Goal: Task Accomplishment & Management: Use online tool/utility

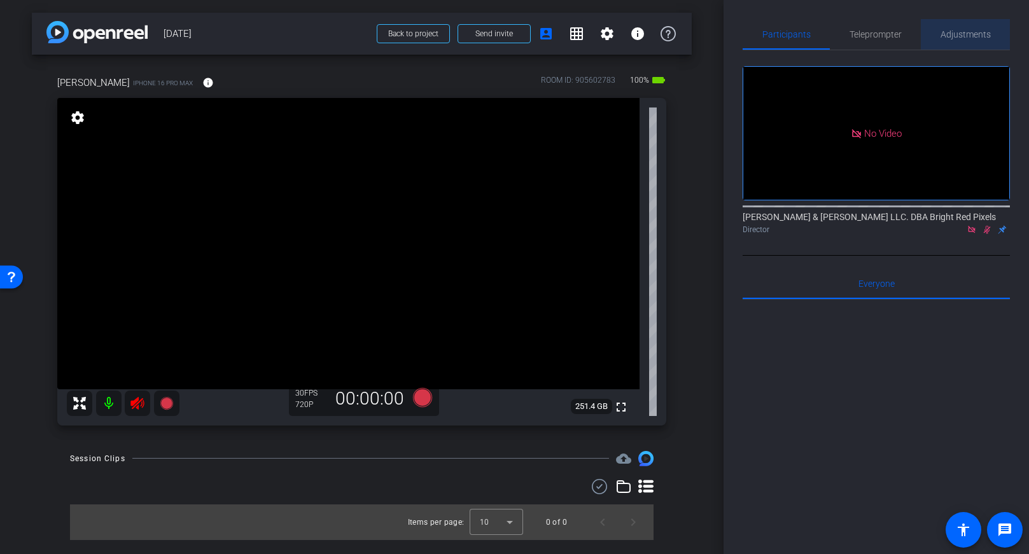
click at [967, 33] on span "Adjustments" at bounding box center [966, 34] width 50 height 9
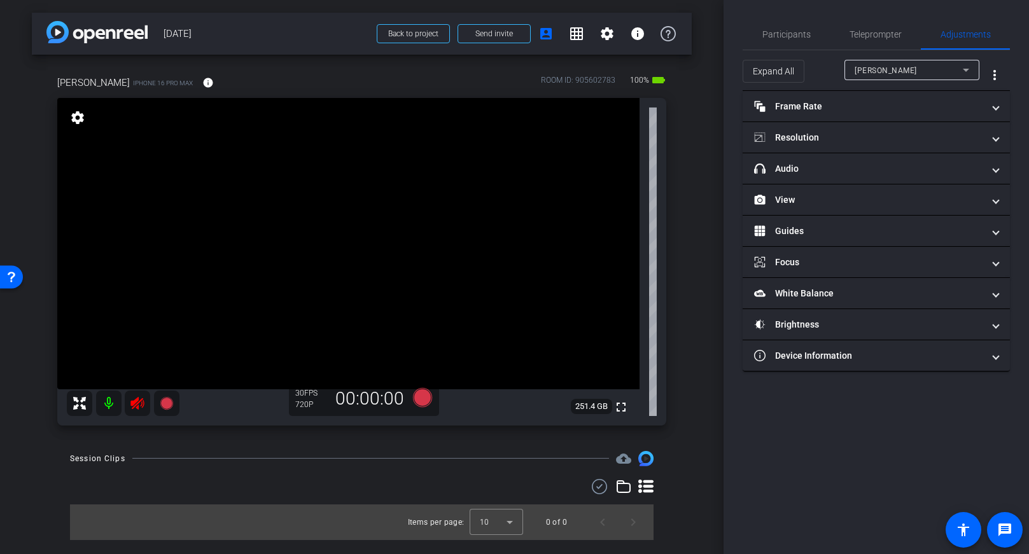
drag, startPoint x: 797, startPoint y: 33, endPoint x: 839, endPoint y: 63, distance: 51.0
click at [797, 33] on span "Participants" at bounding box center [786, 34] width 48 height 9
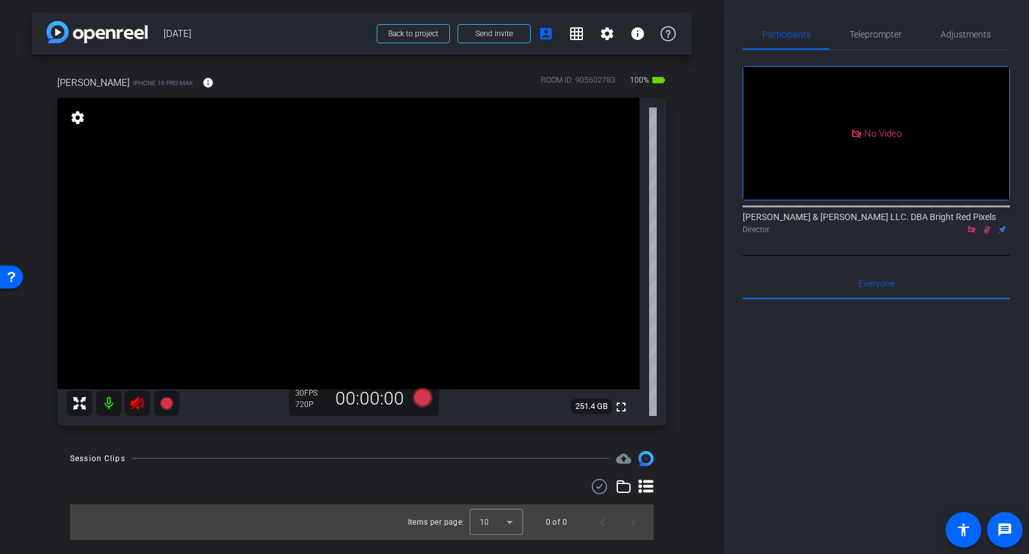
click at [986, 226] on icon at bounding box center [987, 230] width 7 height 8
drag, startPoint x: 953, startPoint y: 31, endPoint x: 943, endPoint y: 36, distance: 11.4
click at [953, 31] on span "Adjustments" at bounding box center [966, 34] width 50 height 9
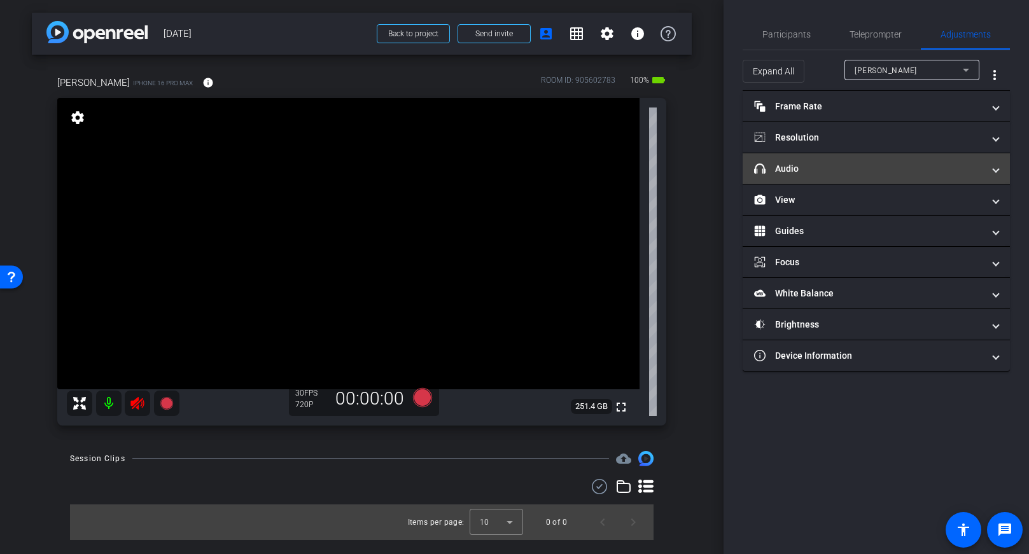
click at [827, 164] on mat-panel-title "headphone icon Audio" at bounding box center [868, 168] width 229 height 13
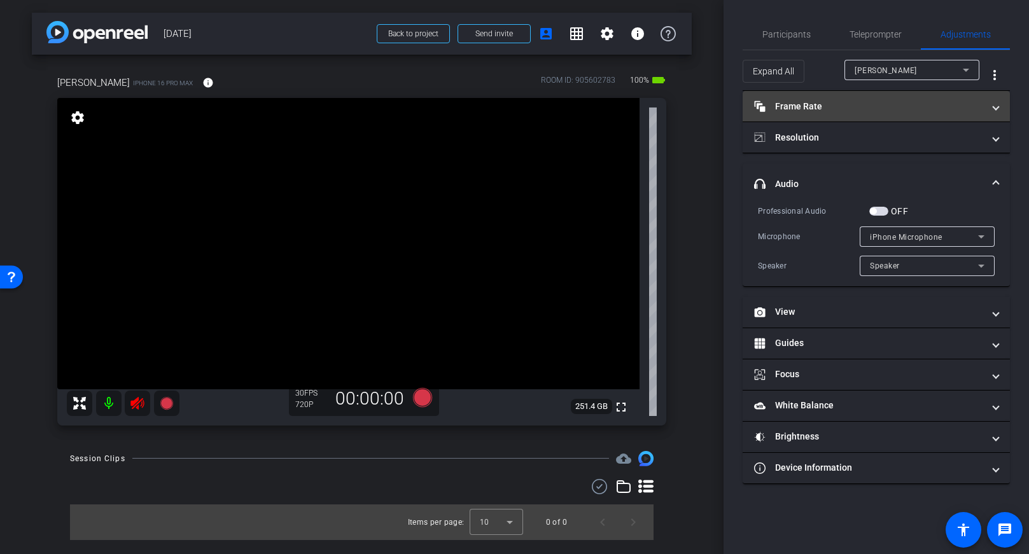
click at [820, 105] on mat-panel-title "Frame Rate Frame Rate" at bounding box center [868, 106] width 229 height 13
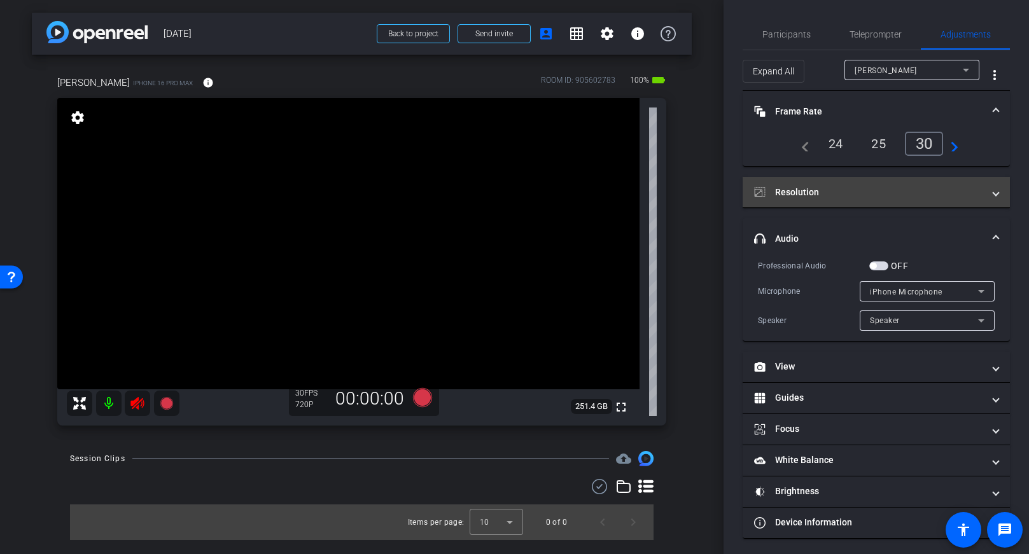
click at [844, 187] on mat-panel-title "Resolution" at bounding box center [868, 192] width 229 height 13
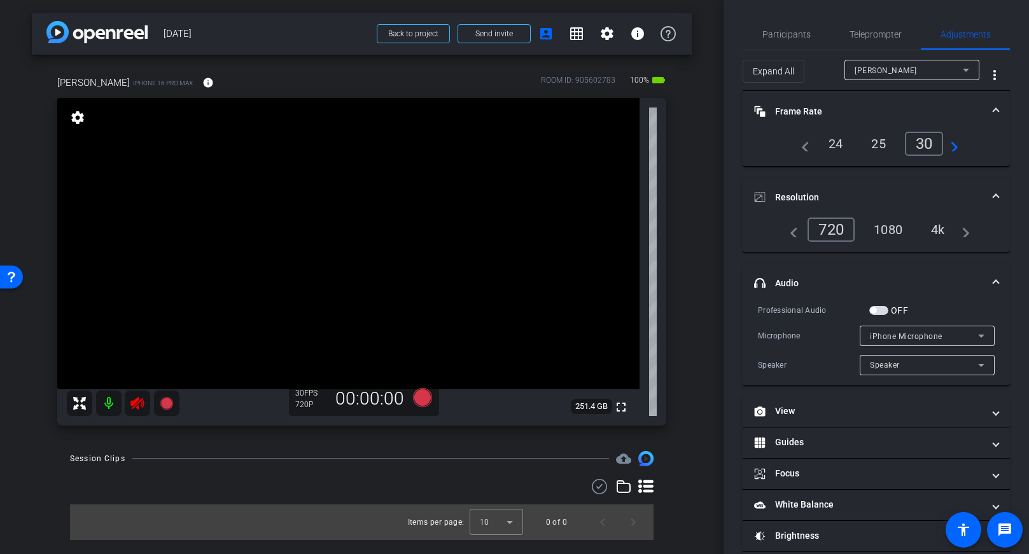
click at [880, 232] on div "1080" at bounding box center [888, 230] width 48 height 22
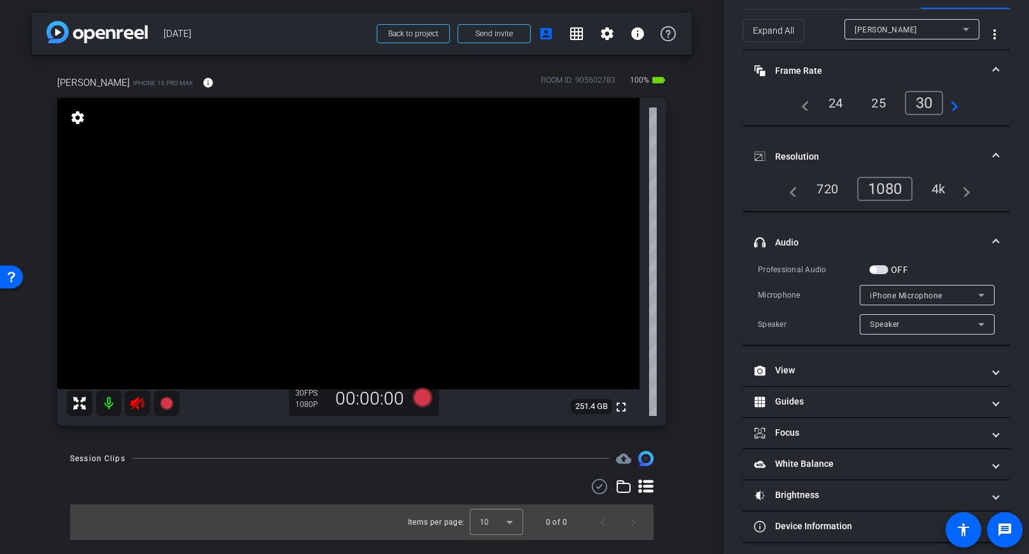
scroll to position [41, 0]
click at [879, 273] on span "button" at bounding box center [878, 269] width 19 height 9
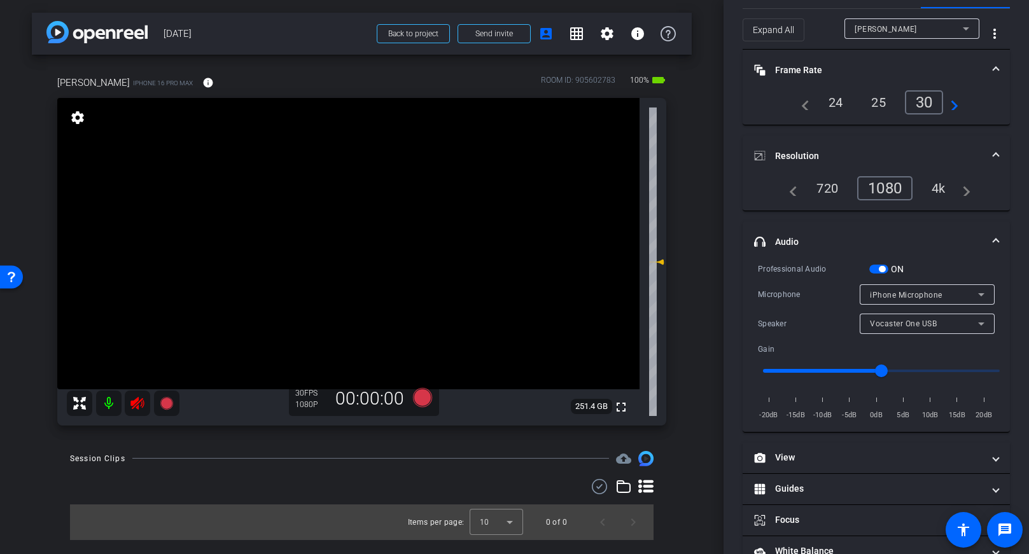
click at [888, 323] on span "Vocaster One USB" at bounding box center [903, 323] width 67 height 9
click at [886, 323] on div at bounding box center [514, 277] width 1029 height 554
click at [886, 305] on div at bounding box center [927, 312] width 135 height 14
click at [888, 297] on span "iPhone Microphone" at bounding box center [906, 295] width 73 height 9
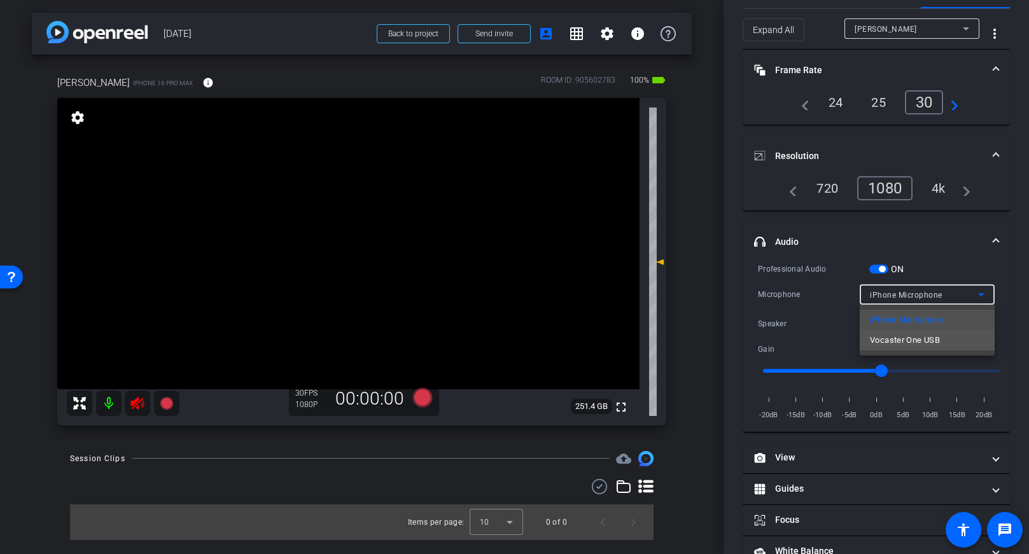
click at [887, 336] on span "Vocaster One USB" at bounding box center [905, 340] width 70 height 15
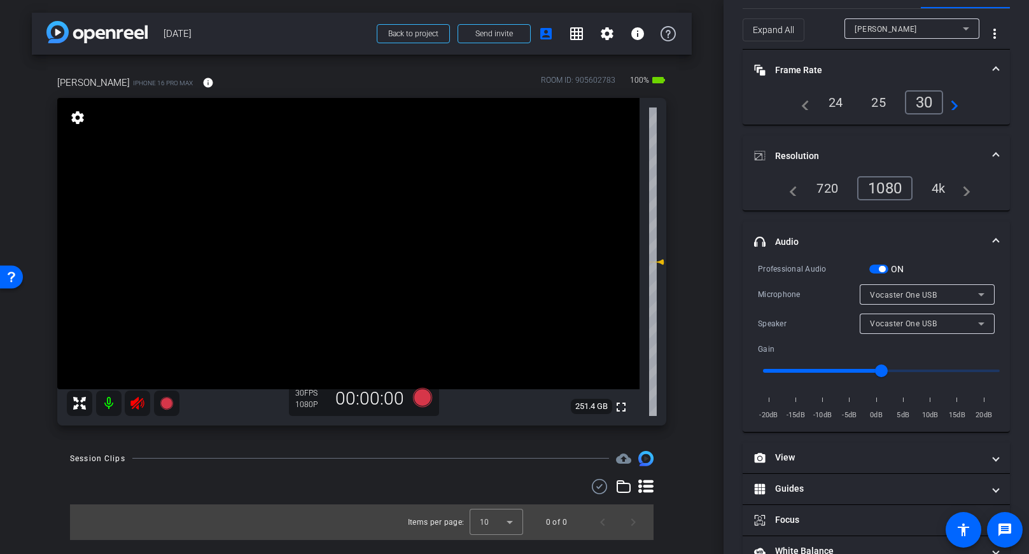
click at [879, 268] on span "button" at bounding box center [882, 269] width 6 height 6
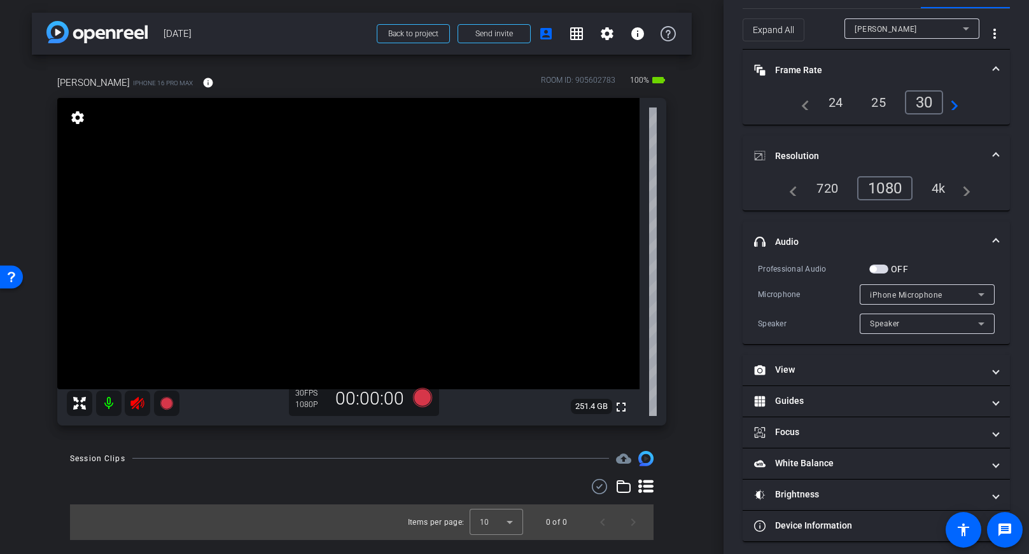
scroll to position [48, 0]
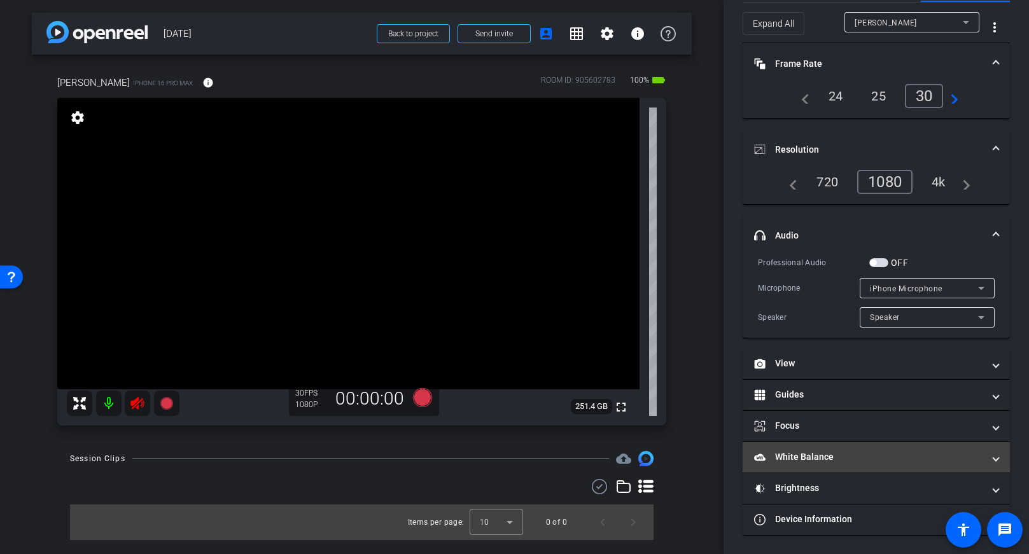
drag, startPoint x: 817, startPoint y: 455, endPoint x: 811, endPoint y: 449, distance: 8.6
click at [817, 455] on mat-panel-title "White Balance White Balance" at bounding box center [868, 457] width 229 height 13
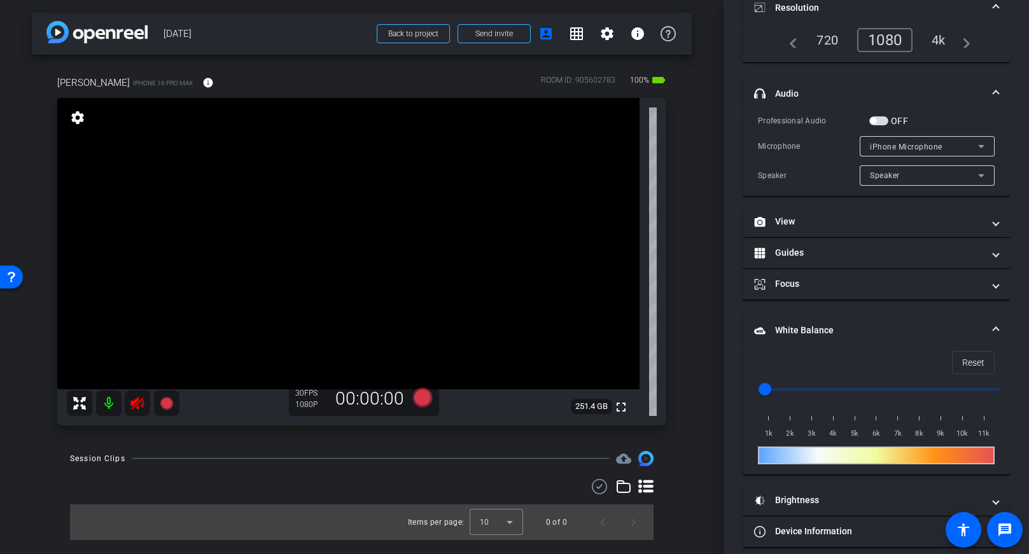
scroll to position [189, 0]
drag, startPoint x: 772, startPoint y: 393, endPoint x: 822, endPoint y: 391, distance: 49.7
click at [822, 391] on input "range" at bounding box center [881, 390] width 263 height 28
type input "4000"
drag, startPoint x: 825, startPoint y: 388, endPoint x: 837, endPoint y: 388, distance: 12.1
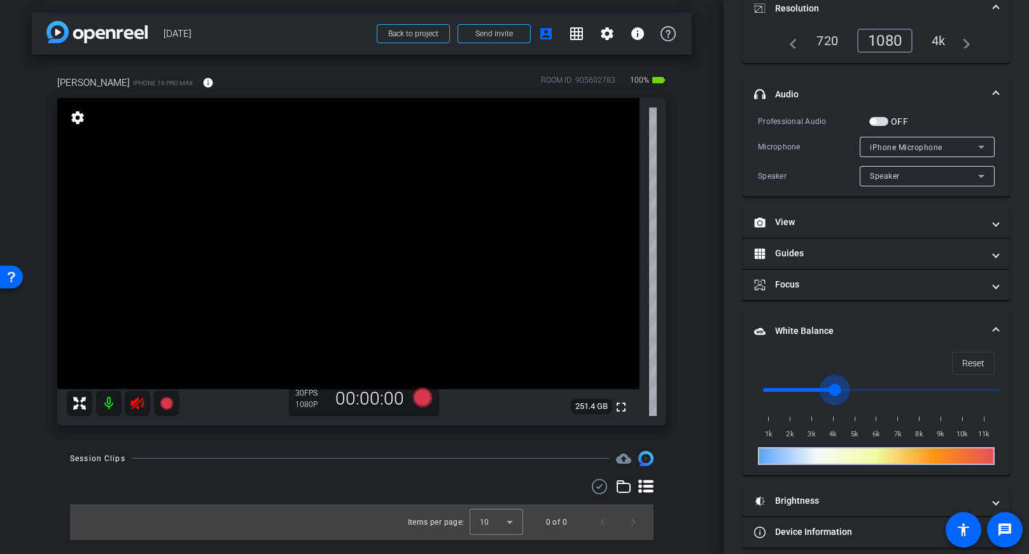
click at [837, 388] on input "range" at bounding box center [881, 390] width 263 height 28
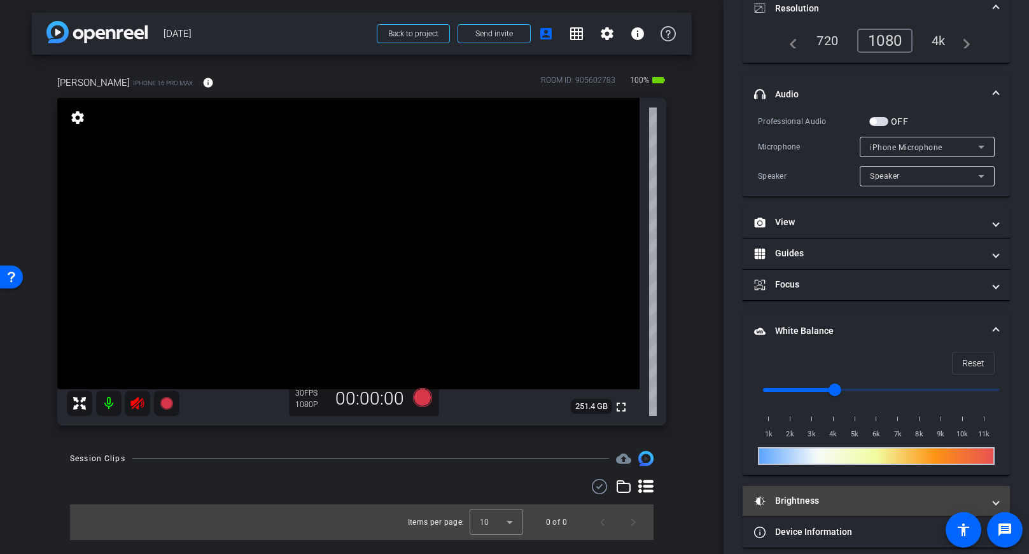
click at [846, 507] on mat-expansion-panel-header "Brightness" at bounding box center [876, 501] width 267 height 31
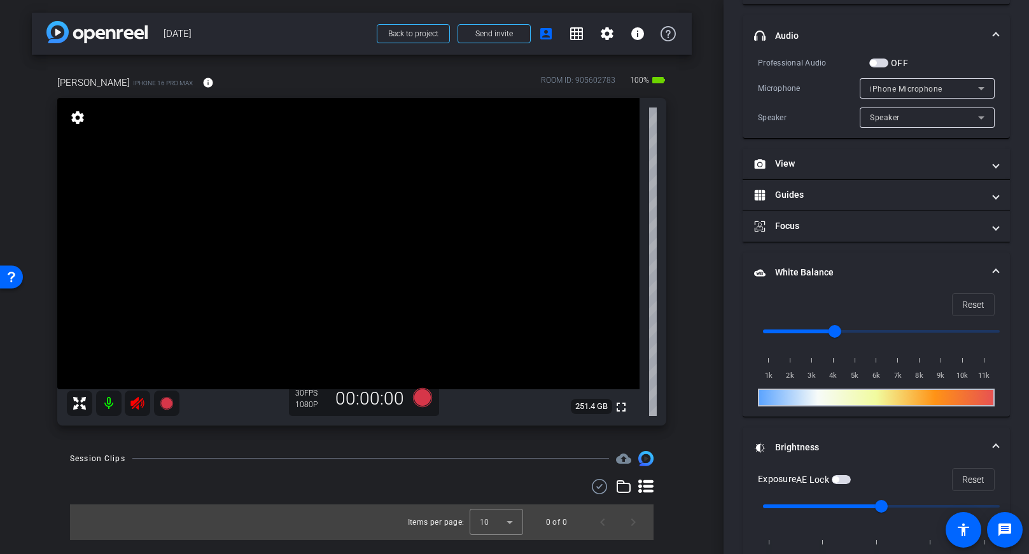
scroll to position [326, 0]
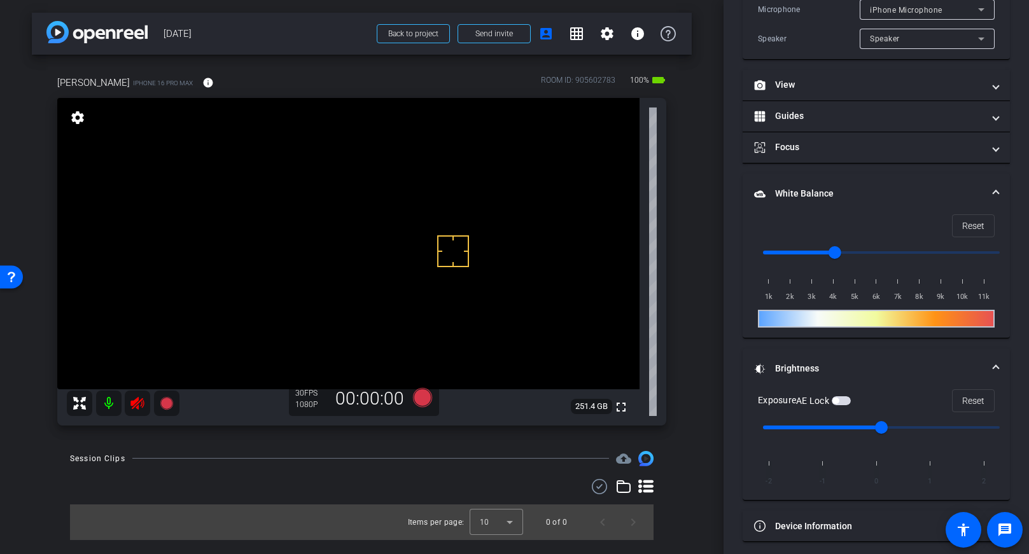
click at [843, 398] on span "button" at bounding box center [841, 400] width 19 height 9
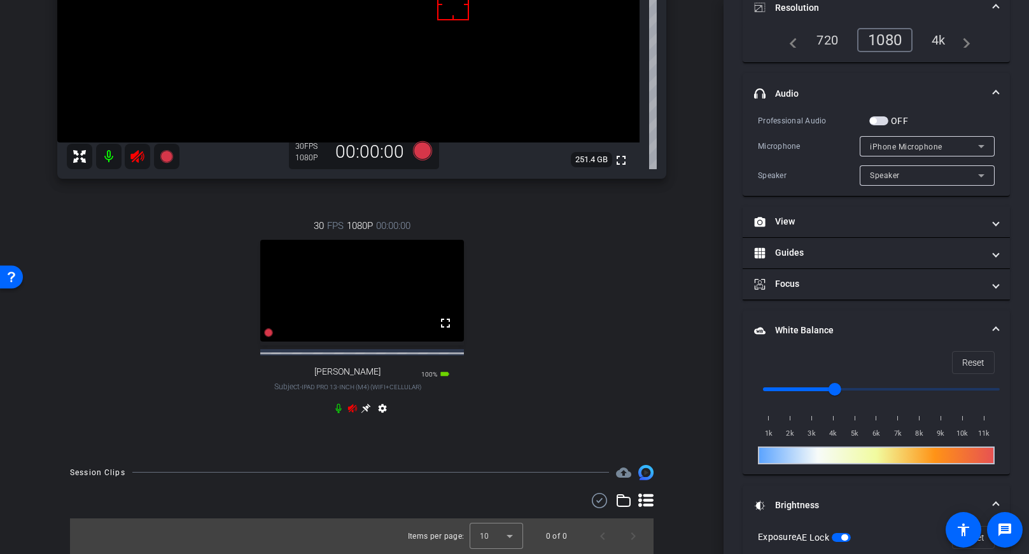
scroll to position [259, 0]
click at [353, 408] on icon at bounding box center [352, 408] width 9 height 8
click at [135, 150] on icon at bounding box center [136, 156] width 13 height 13
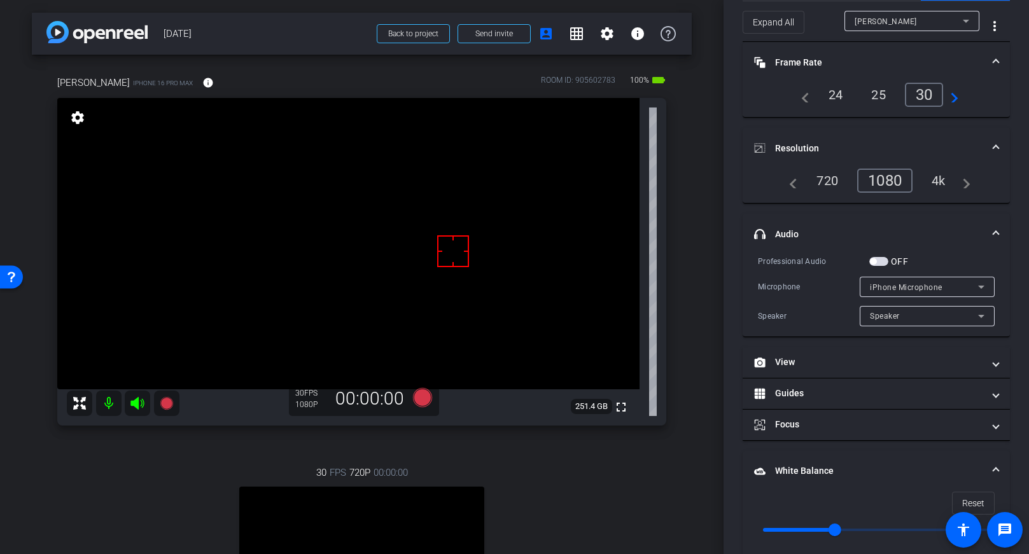
scroll to position [0, 0]
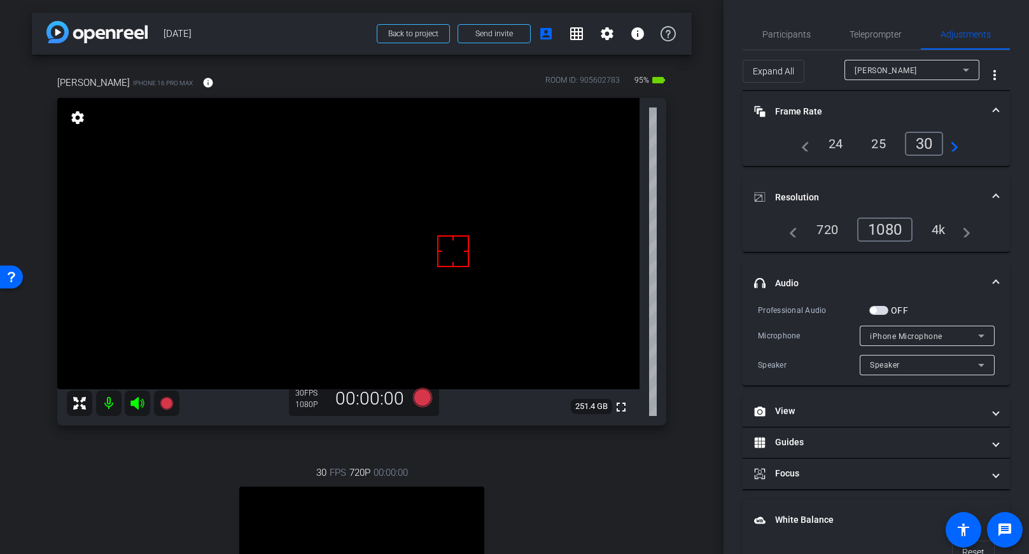
click at [881, 309] on span "button" at bounding box center [878, 310] width 19 height 9
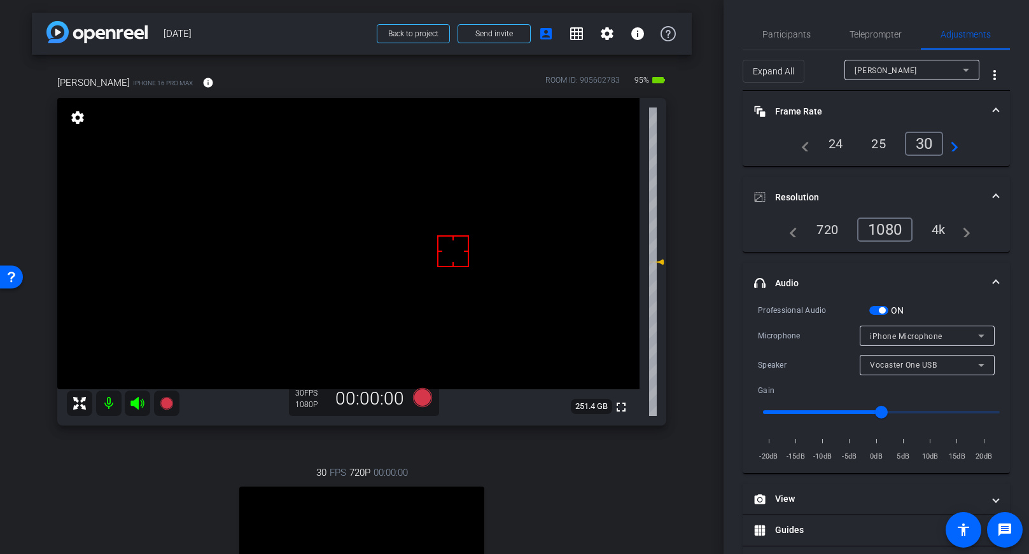
click at [882, 363] on span "Vocaster One USB" at bounding box center [903, 365] width 67 height 9
click at [882, 363] on div at bounding box center [514, 277] width 1029 height 554
click at [881, 335] on span "iPhone Microphone" at bounding box center [906, 336] width 73 height 9
click at [898, 380] on span "Vocaster One USB" at bounding box center [905, 381] width 70 height 15
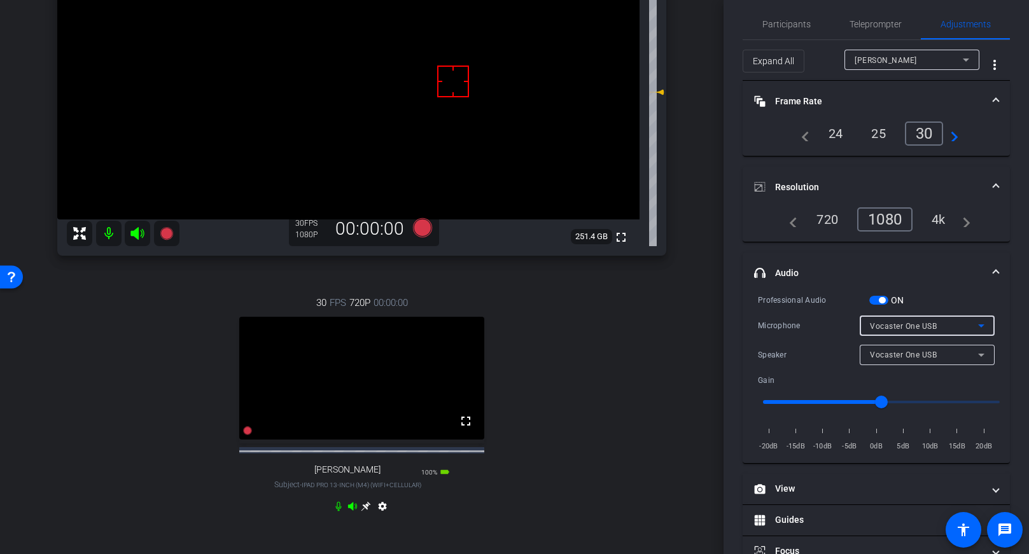
scroll to position [169, 0]
click at [609, 358] on div "30 FPS 720P 00:00:00 fullscreen [PERSON_NAME] Subject - iPad Pro 13-inch (M4) (…" at bounding box center [361, 407] width 609 height 263
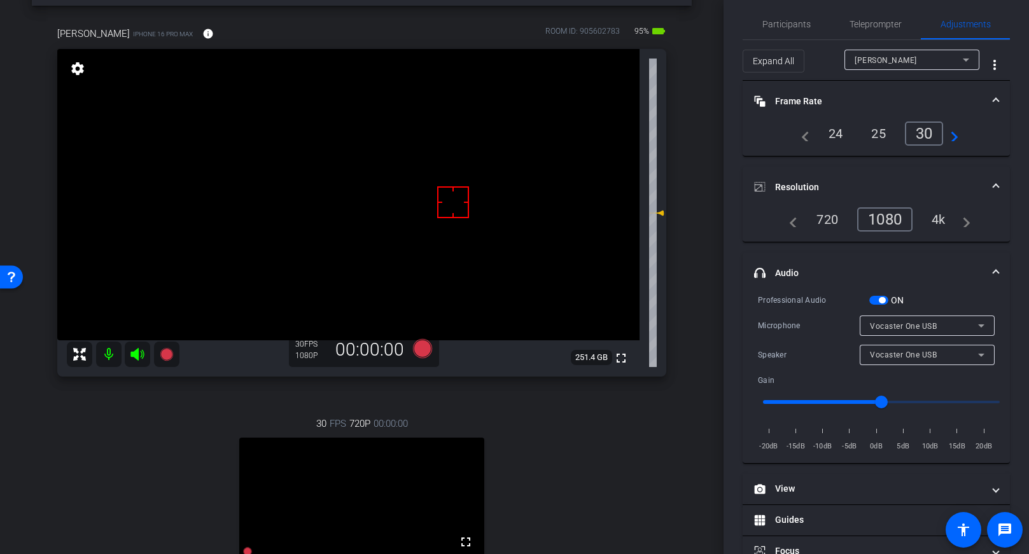
scroll to position [16, 0]
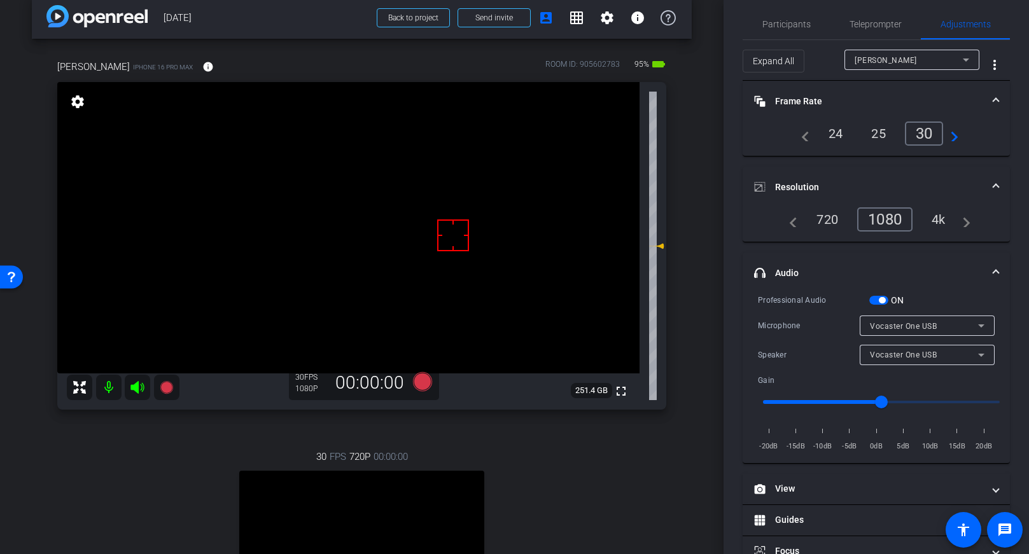
click at [941, 398] on input "range" at bounding box center [881, 402] width 263 height 28
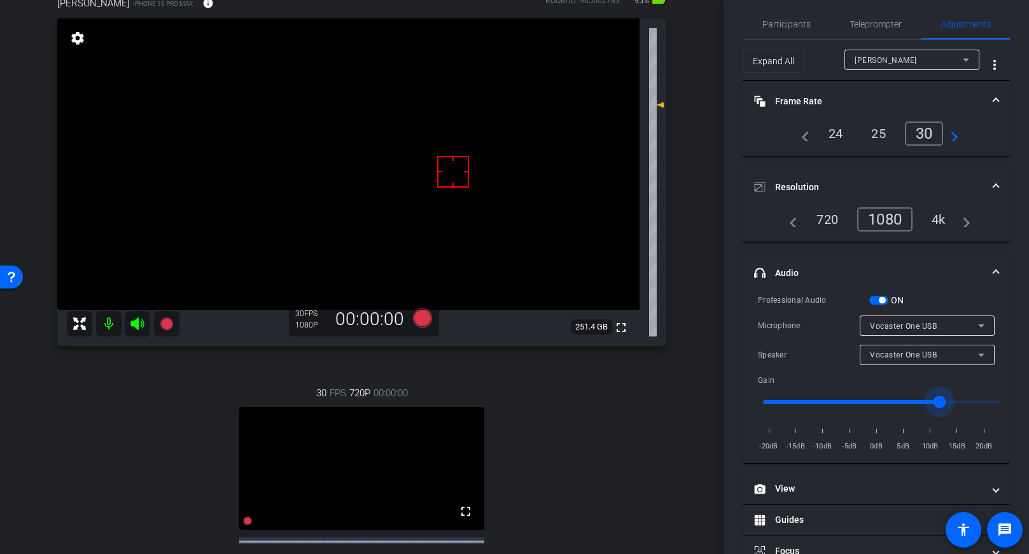
scroll to position [132, 0]
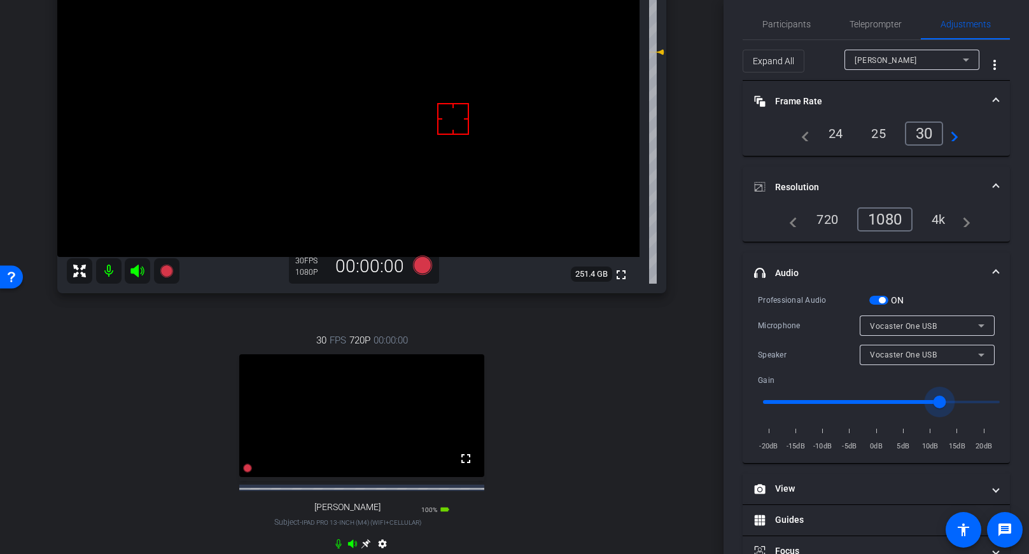
click at [669, 386] on div "[PERSON_NAME] iPhone 16 Pro Max info ROOM ID: 905602783 95% battery_std fullscr…" at bounding box center [362, 255] width 660 height 666
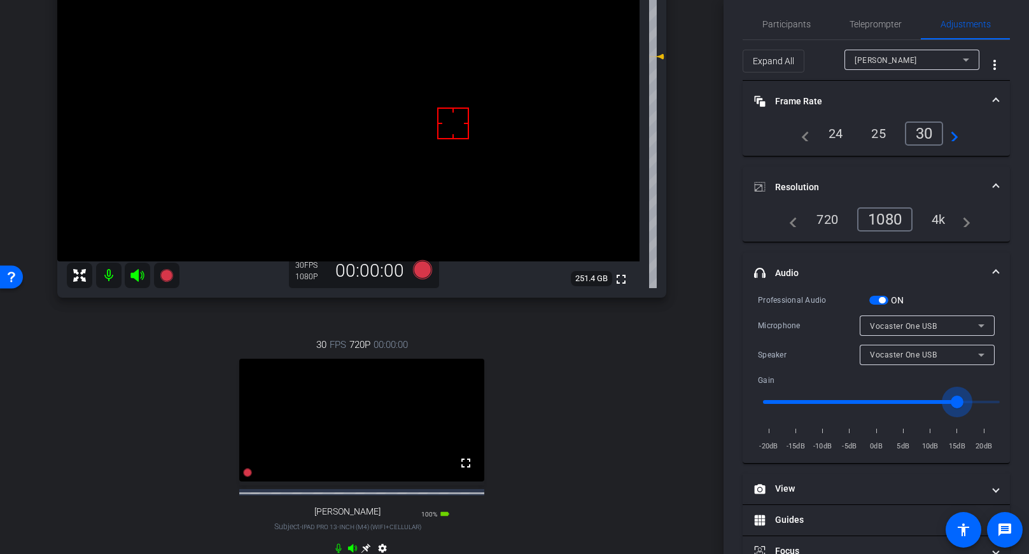
type input "13"
click at [958, 401] on input "range" at bounding box center [881, 402] width 263 height 28
click at [631, 372] on div "30 FPS 720P 00:00:00 fullscreen [PERSON_NAME] Subject - iPad Pro 13-inch (M4) (…" at bounding box center [361, 448] width 609 height 263
click at [900, 59] on div "[PERSON_NAME]" at bounding box center [909, 60] width 108 height 16
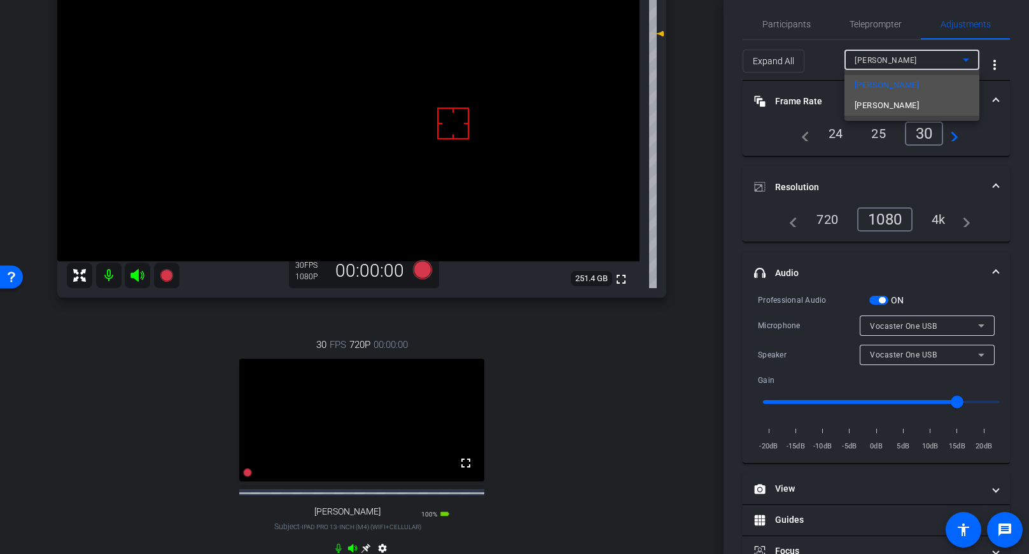
click at [870, 113] on mat-option "[PERSON_NAME]" at bounding box center [911, 105] width 135 height 20
type input "1000"
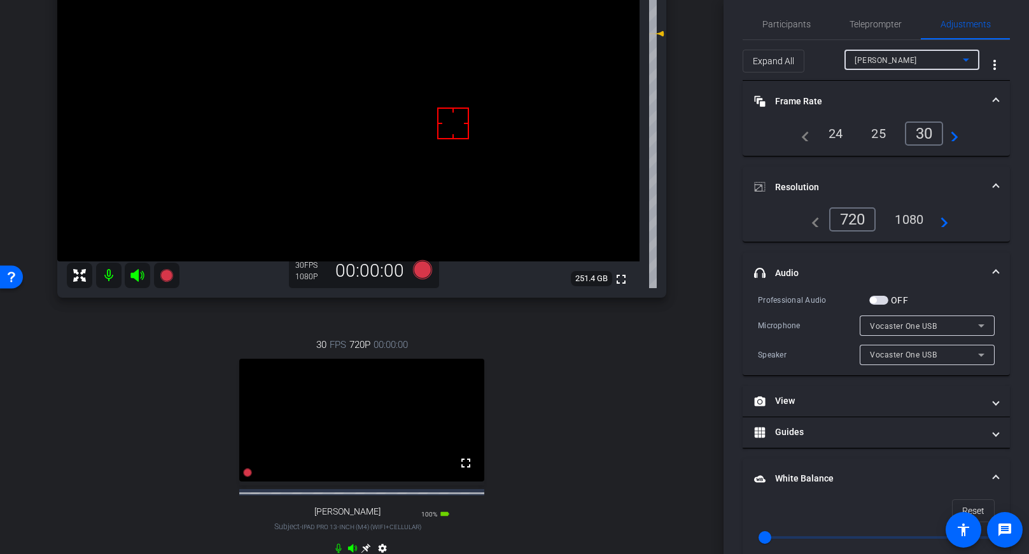
click at [906, 219] on div "1080" at bounding box center [909, 220] width 48 height 22
click at [734, 277] on div "Participants Teleprompter Adjustments [PERSON_NAME] & [PERSON_NAME] LLC. DBA Br…" at bounding box center [876, 277] width 305 height 554
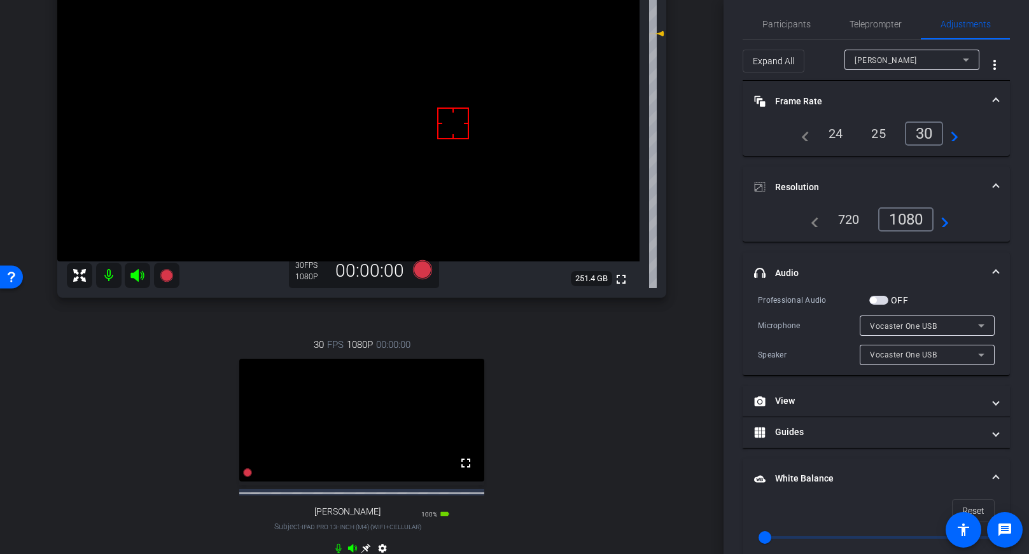
click at [881, 302] on span "button" at bounding box center [878, 300] width 19 height 9
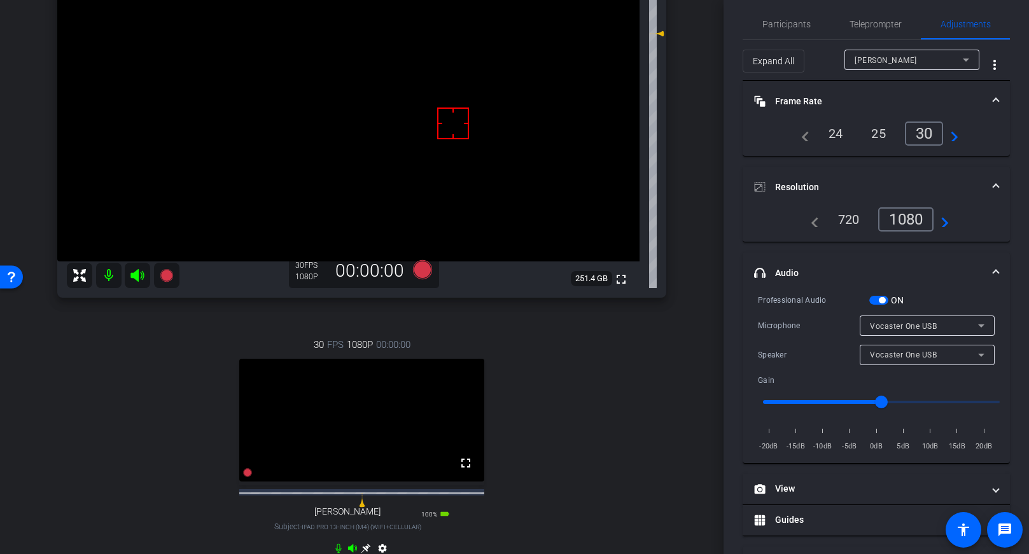
click at [935, 400] on input "range" at bounding box center [881, 402] width 263 height 28
type input "8"
click at [700, 239] on div "arrow_back [DATE] Back to project Send invite account_box grid_on settings info…" at bounding box center [362, 149] width 724 height 554
click at [932, 59] on div "[PERSON_NAME]" at bounding box center [909, 60] width 108 height 16
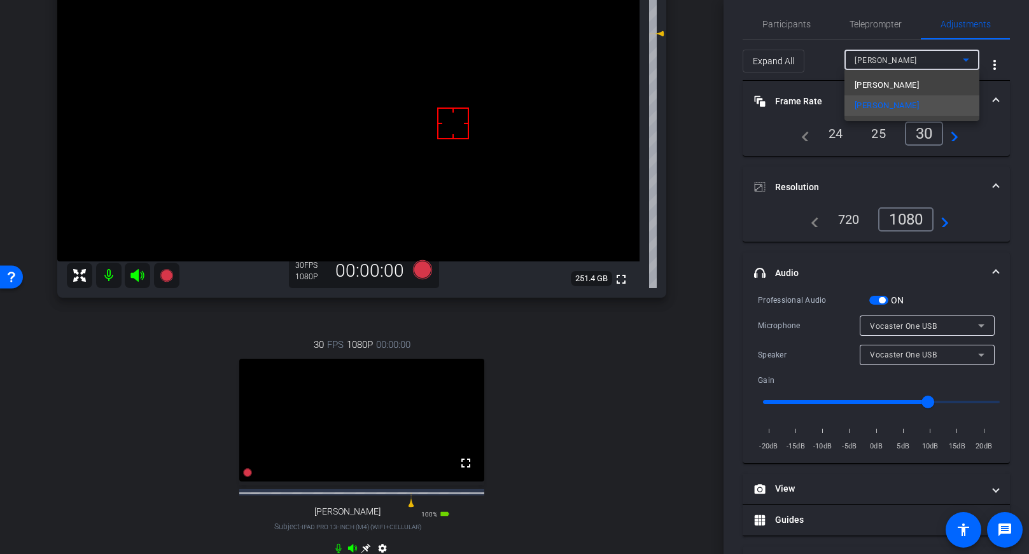
click at [805, 342] on div at bounding box center [514, 277] width 1029 height 554
click at [875, 64] on div "[PERSON_NAME]" at bounding box center [909, 60] width 108 height 16
click at [876, 87] on span "[PERSON_NAME]" at bounding box center [887, 85] width 64 height 15
type input "4000"
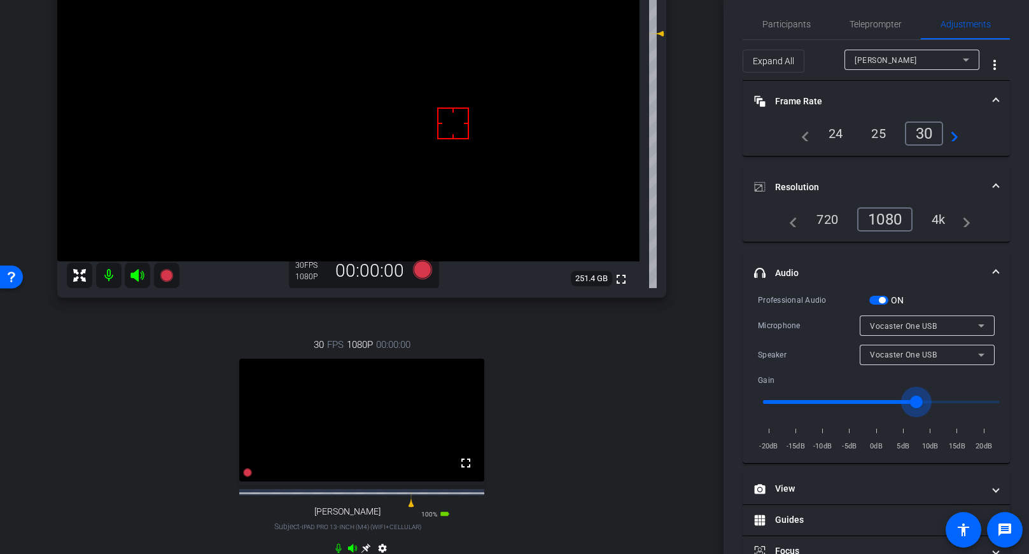
type input "6"
click at [916, 400] on input "range" at bounding box center [881, 402] width 263 height 28
click at [874, 62] on span "[PERSON_NAME]" at bounding box center [886, 60] width 62 height 9
type input "1000"
type input "13"
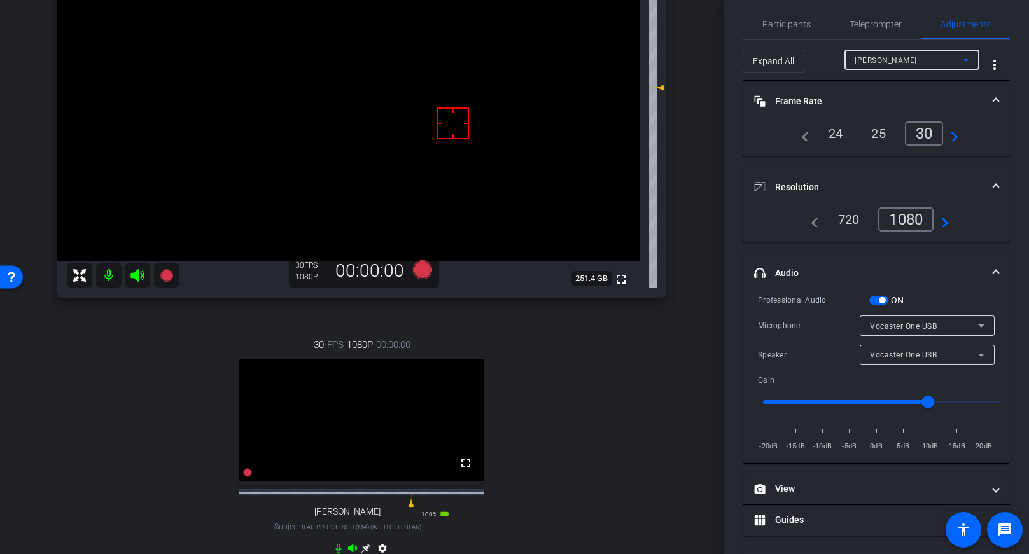
click at [956, 398] on input "range" at bounding box center [881, 402] width 263 height 28
click at [874, 44] on div "Expand All [PERSON_NAME] more_vert" at bounding box center [876, 60] width 267 height 41
click at [880, 65] on div "[PERSON_NAME]" at bounding box center [909, 60] width 108 height 16
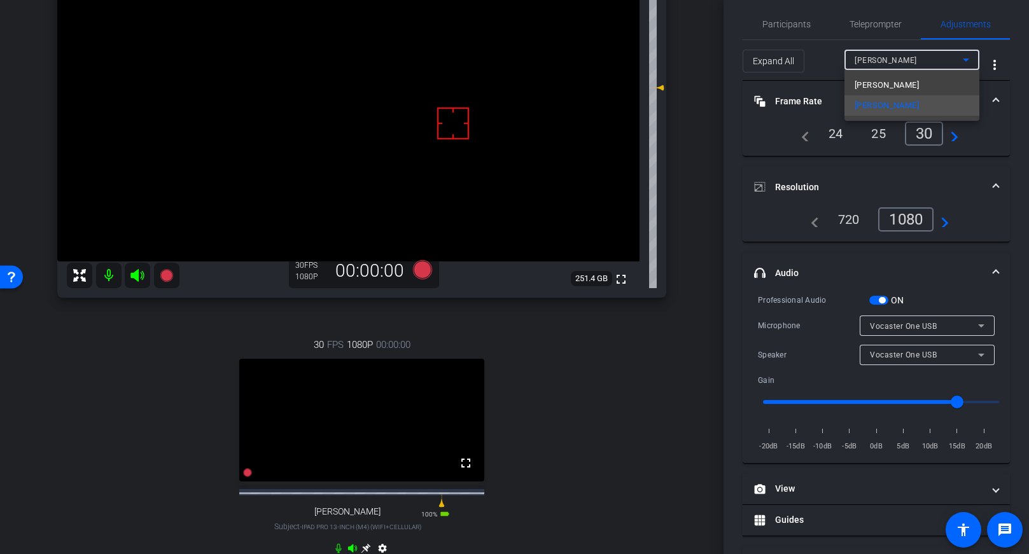
click at [880, 65] on div at bounding box center [514, 277] width 1029 height 554
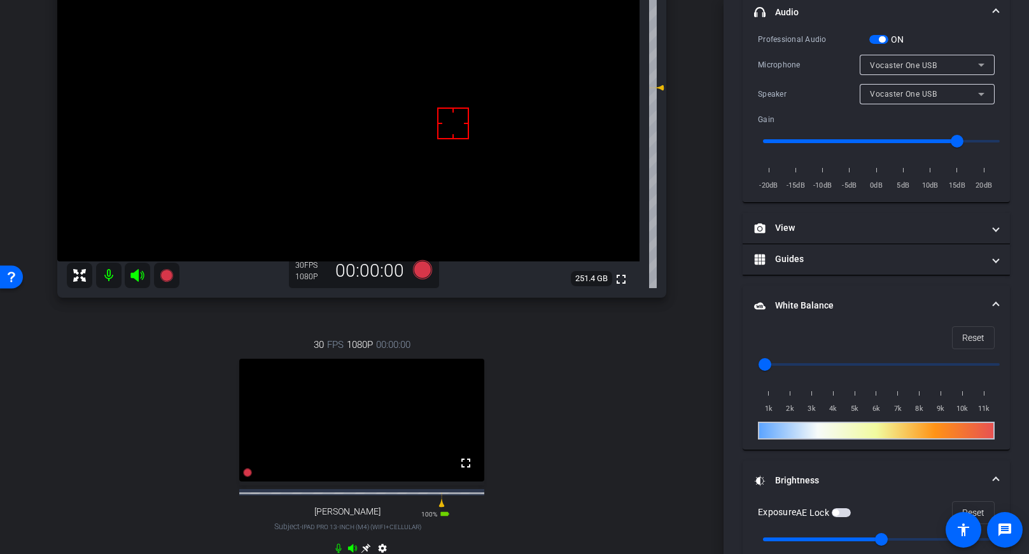
scroll to position [0, 0]
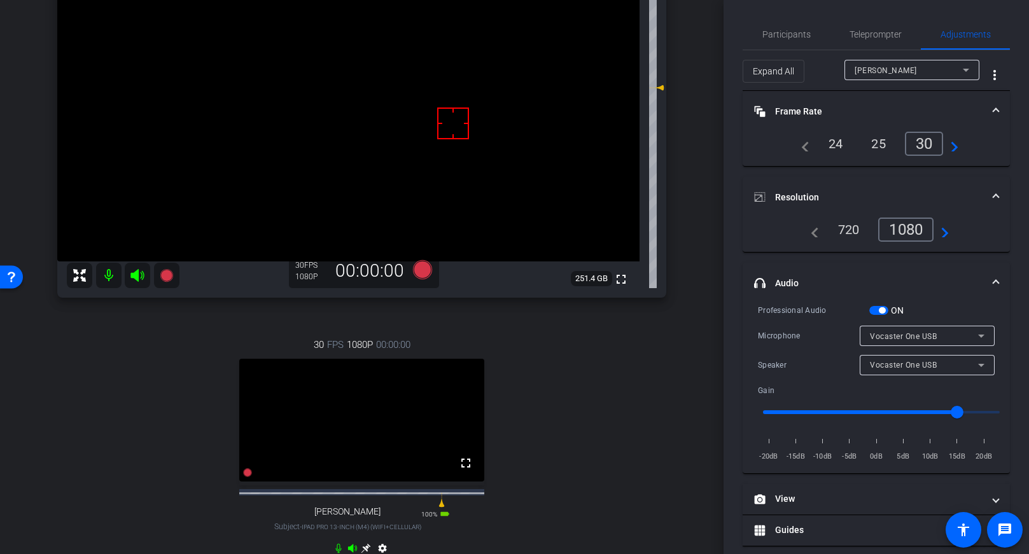
click at [812, 344] on div "Microphone Vocaster One USB" at bounding box center [876, 336] width 237 height 20
click at [879, 63] on div "[PERSON_NAME]" at bounding box center [909, 70] width 108 height 16
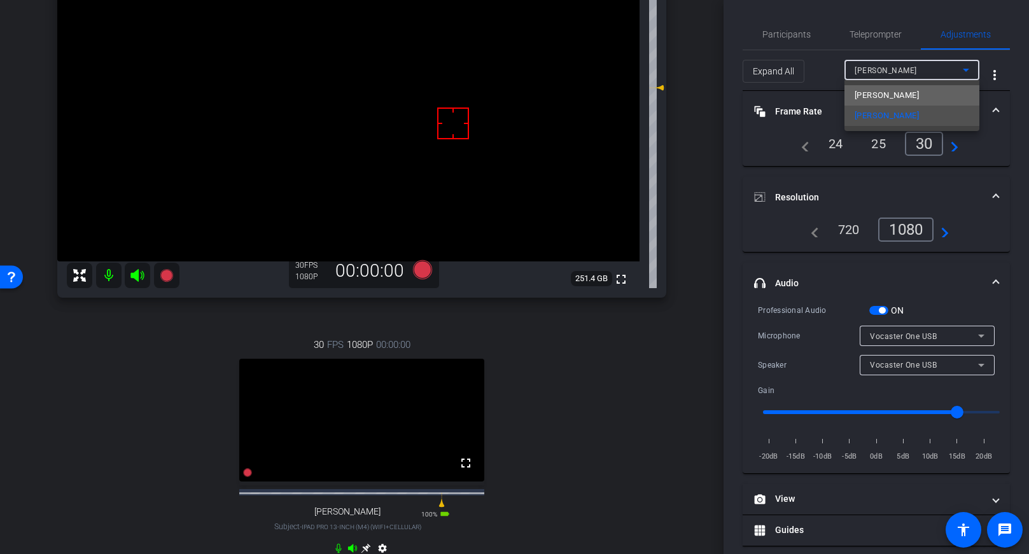
click at [880, 94] on mat-option "[PERSON_NAME]" at bounding box center [911, 95] width 135 height 20
type input "4000"
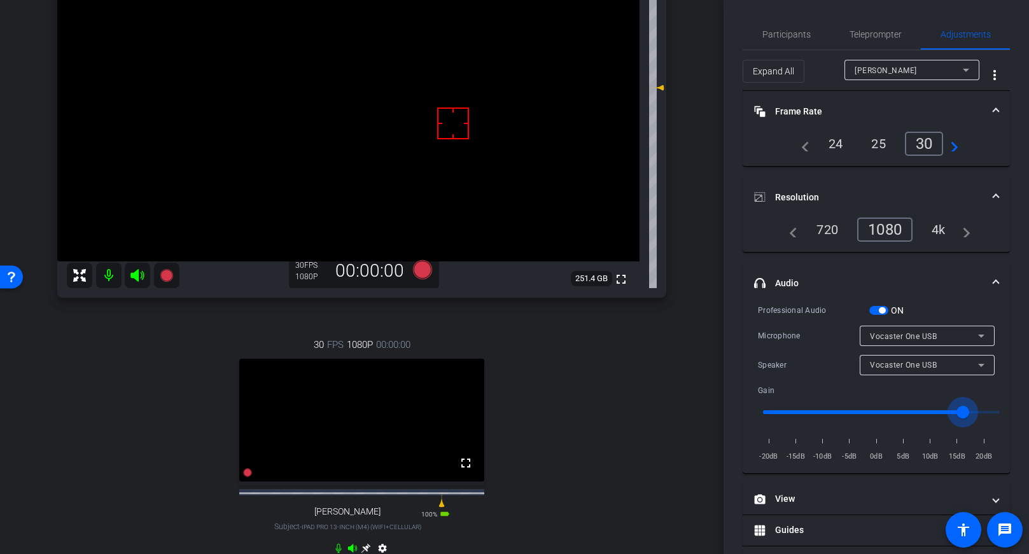
click at [965, 412] on input "range" at bounding box center [881, 412] width 263 height 28
drag, startPoint x: 965, startPoint y: 412, endPoint x: 975, endPoint y: 412, distance: 10.2
click at [975, 412] on input "range" at bounding box center [881, 412] width 263 height 28
click at [981, 412] on input "range" at bounding box center [881, 412] width 263 height 28
click at [984, 411] on input "range" at bounding box center [881, 412] width 263 height 28
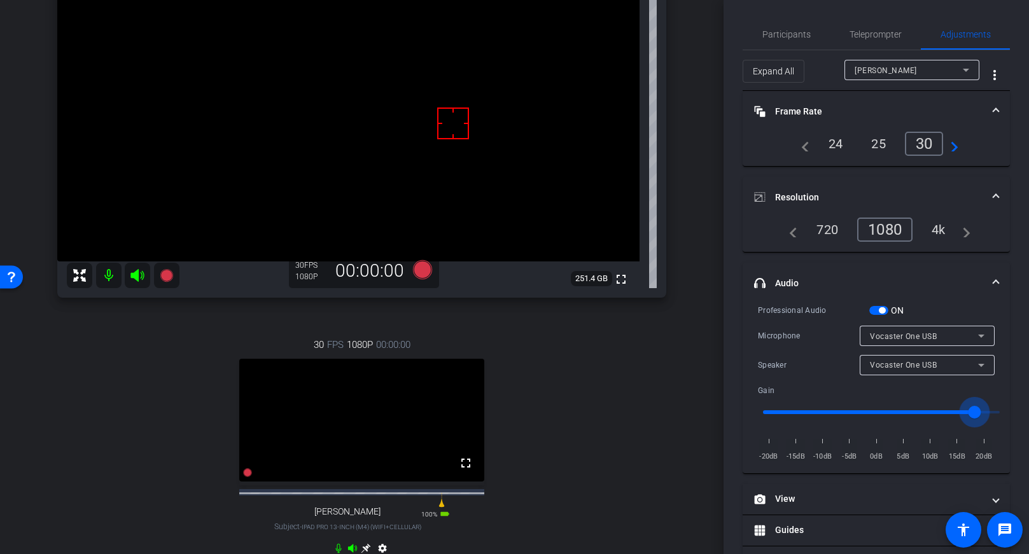
drag, startPoint x: 983, startPoint y: 409, endPoint x: 973, endPoint y: 410, distance: 9.6
type input "16"
click at [973, 410] on input "range" at bounding box center [881, 412] width 263 height 28
click at [865, 69] on span "[PERSON_NAME]" at bounding box center [886, 70] width 62 height 9
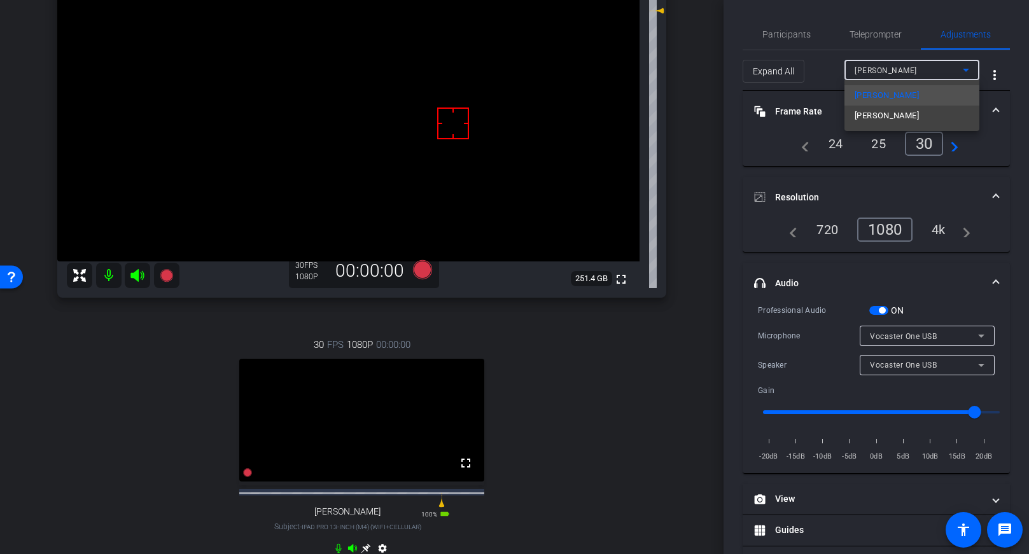
click at [876, 113] on mat-option "[PERSON_NAME]" at bounding box center [911, 116] width 135 height 20
type input "1000"
type input "13"
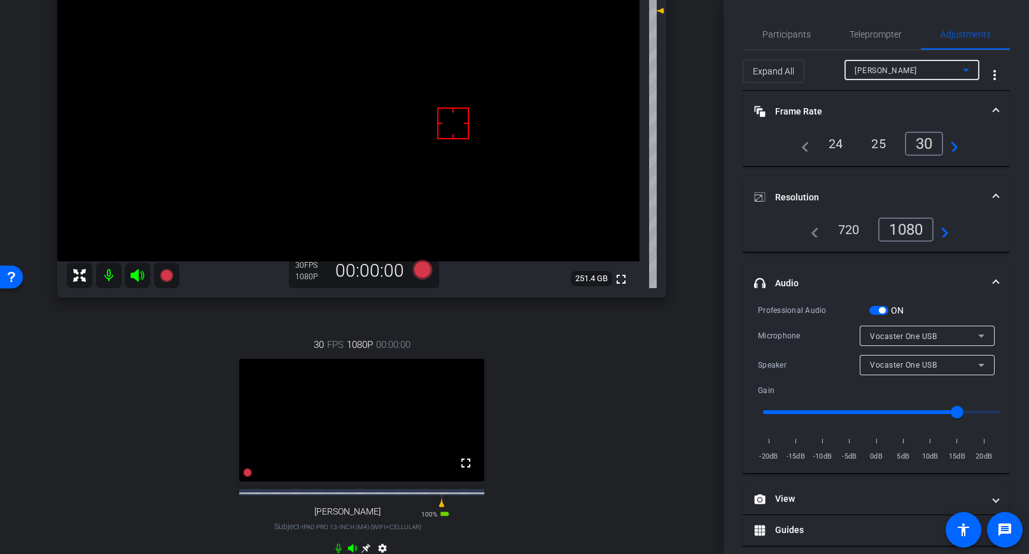
click at [729, 133] on div "Participants Teleprompter Adjustments [PERSON_NAME] & [PERSON_NAME] LLC. DBA Br…" at bounding box center [876, 277] width 305 height 554
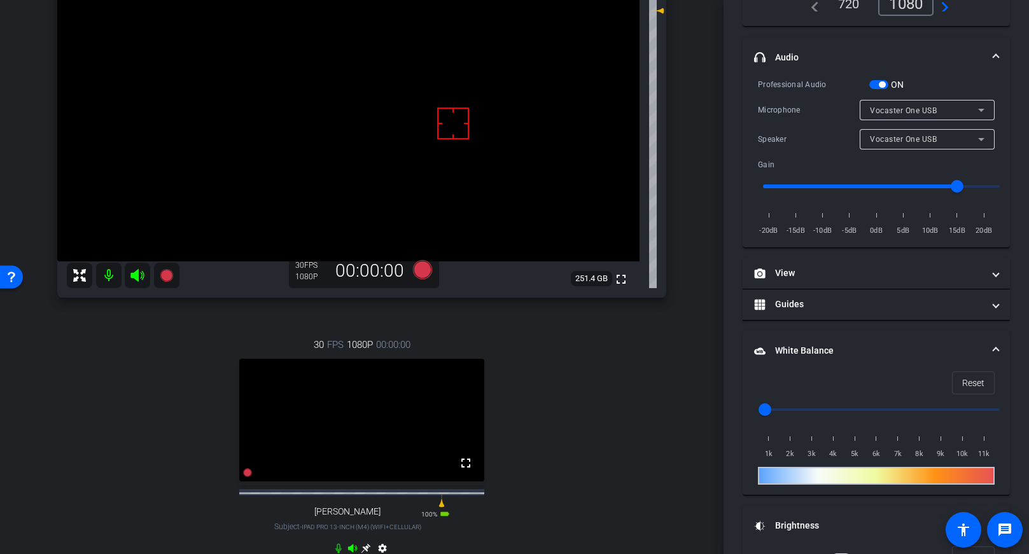
scroll to position [283, 0]
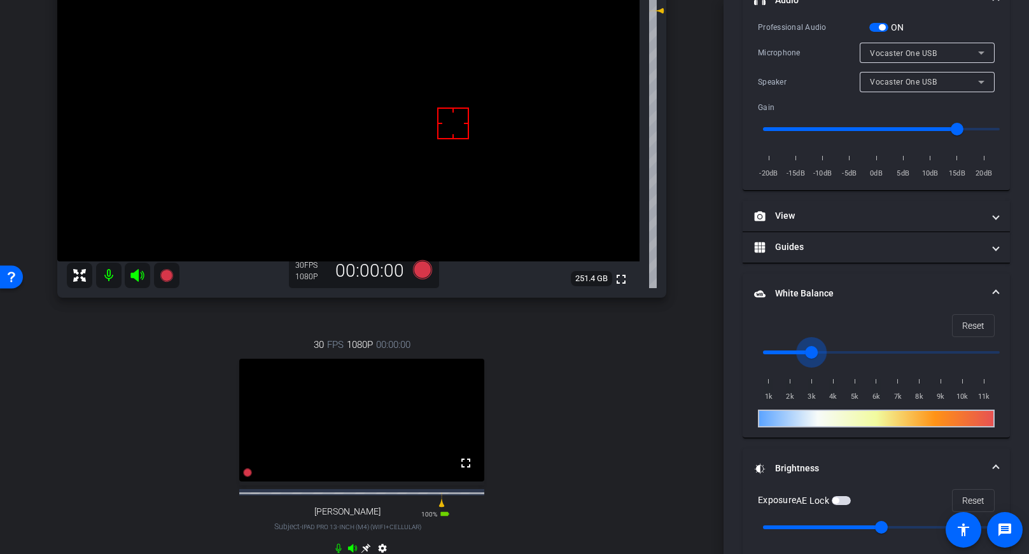
drag, startPoint x: 766, startPoint y: 350, endPoint x: 816, endPoint y: 356, distance: 50.7
click at [816, 356] on input "range" at bounding box center [881, 353] width 263 height 28
drag, startPoint x: 813, startPoint y: 351, endPoint x: 804, endPoint y: 351, distance: 8.9
click at [804, 351] on input "range" at bounding box center [881, 353] width 263 height 28
click at [809, 351] on input "range" at bounding box center [881, 353] width 263 height 28
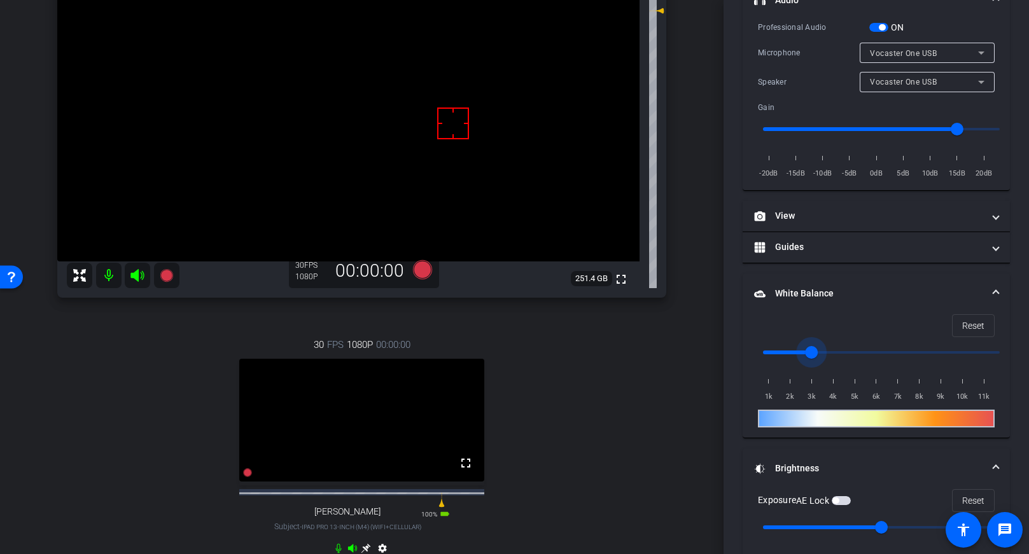
scroll to position [377, 0]
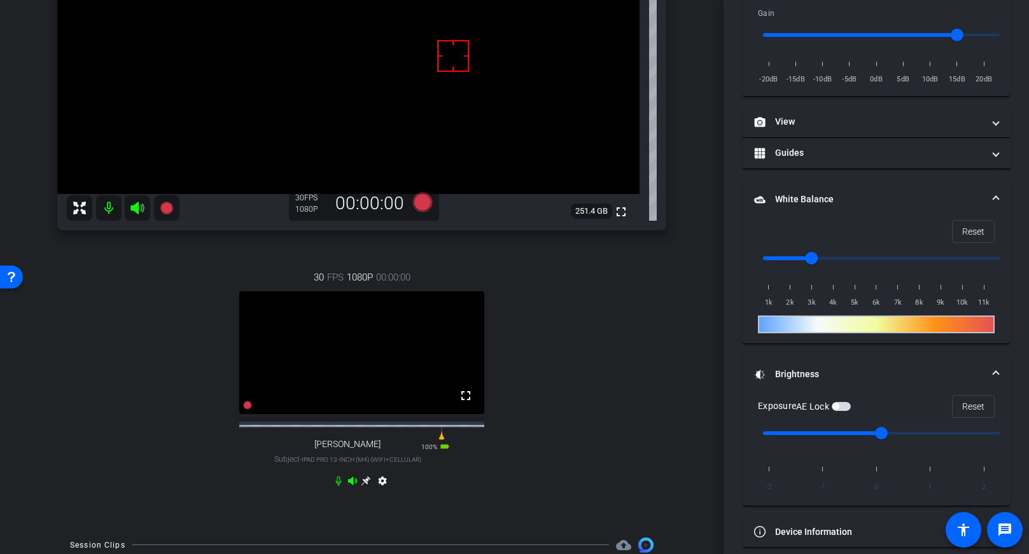
click at [368, 486] on icon at bounding box center [366, 481] width 10 height 10
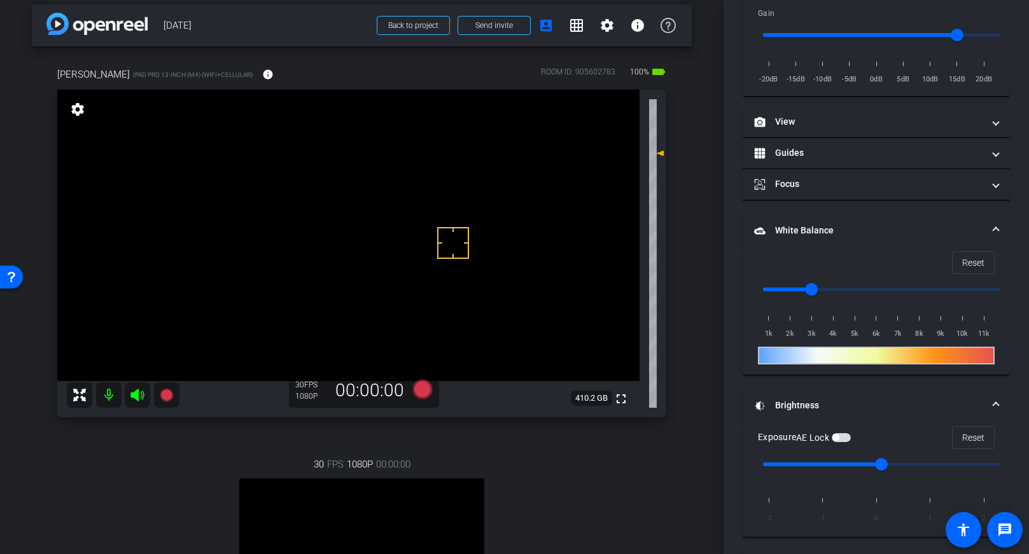
scroll to position [0, 0]
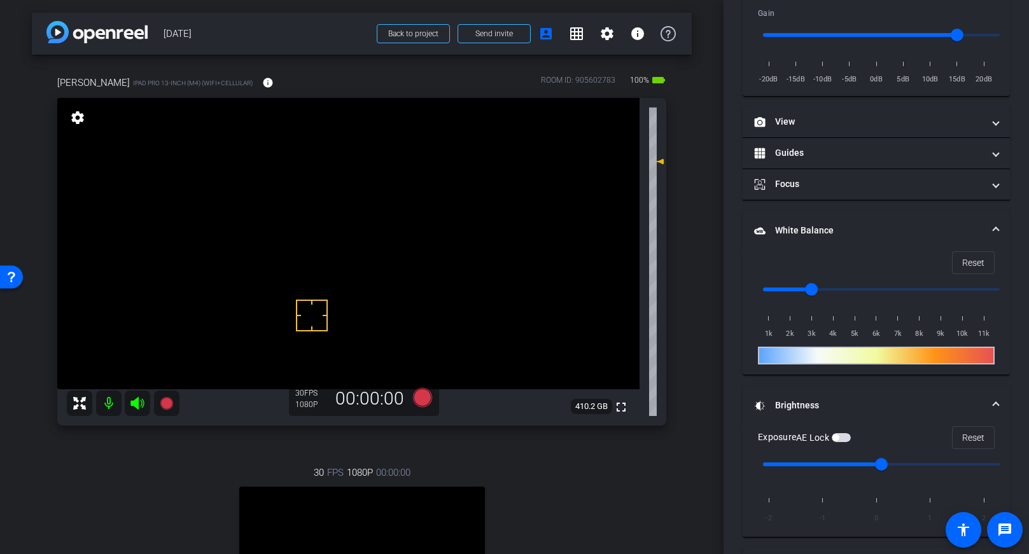
click at [849, 431] on div "AE Lock" at bounding box center [823, 437] width 55 height 13
click at [850, 437] on span "button" at bounding box center [841, 437] width 19 height 9
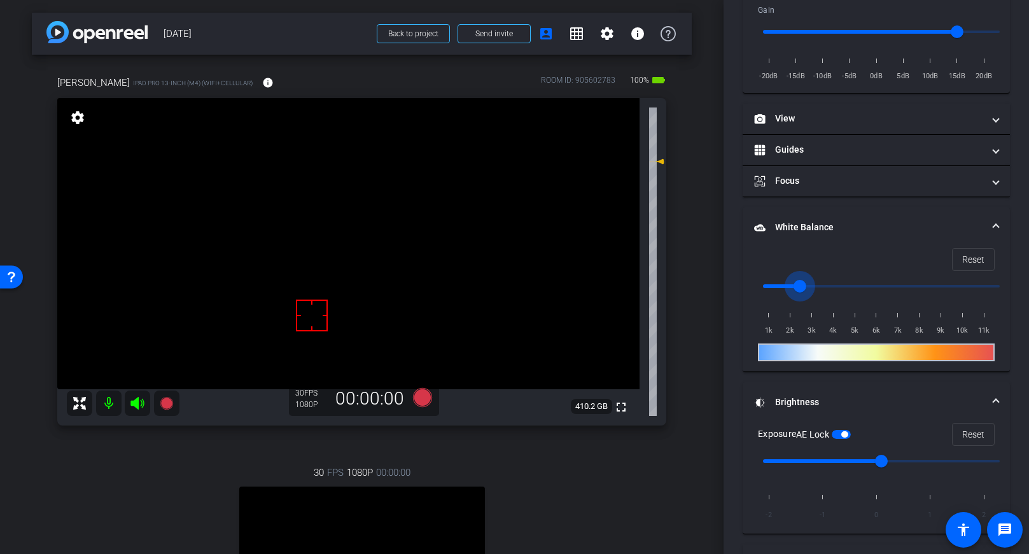
drag, startPoint x: 808, startPoint y: 286, endPoint x: 801, endPoint y: 284, distance: 7.3
click at [801, 284] on input "range" at bounding box center [881, 286] width 263 height 28
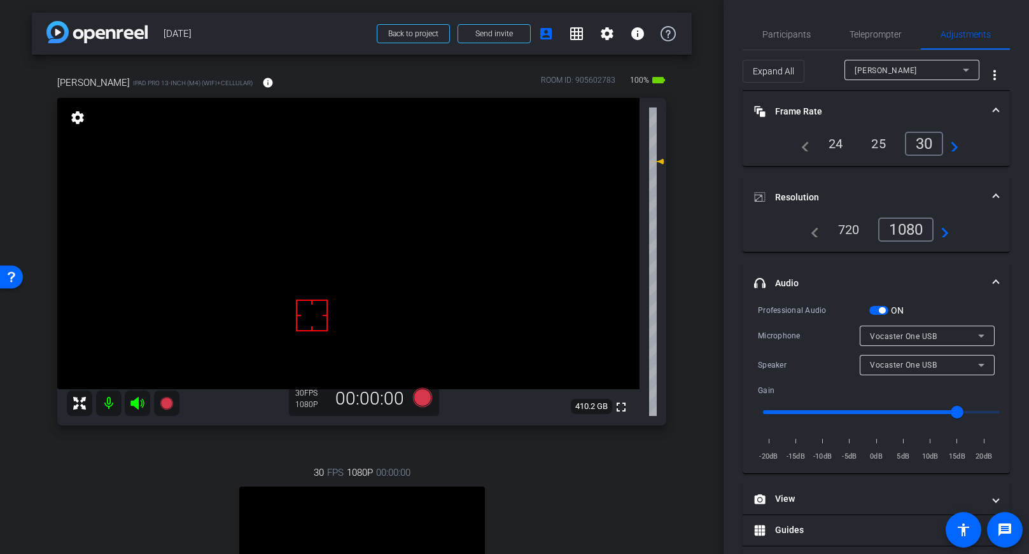
click at [871, 73] on div "[PERSON_NAME]" at bounding box center [909, 70] width 108 height 16
type input "4000"
type input "16"
click at [935, 235] on div "4k" at bounding box center [938, 230] width 33 height 22
click at [872, 69] on span "[PERSON_NAME]" at bounding box center [886, 70] width 62 height 9
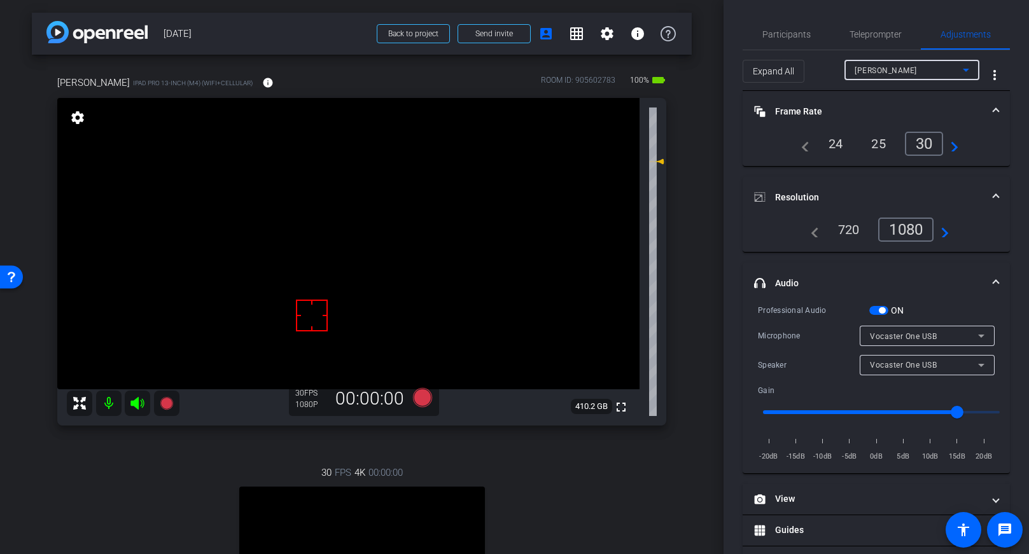
type input "2500"
type input "13"
click at [876, 76] on div "[PERSON_NAME]" at bounding box center [909, 70] width 108 height 16
click at [872, 100] on span "[PERSON_NAME]" at bounding box center [887, 95] width 64 height 15
type input "4000"
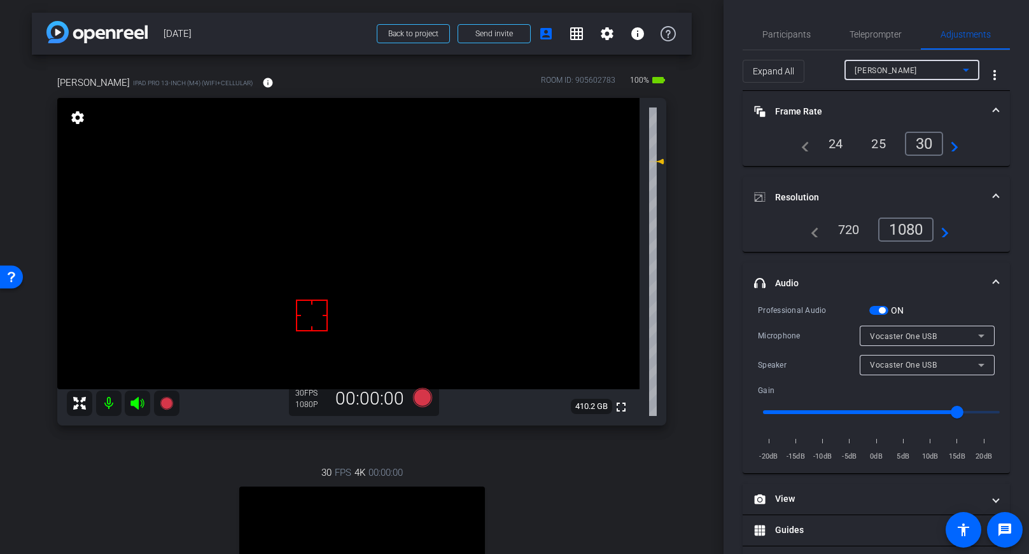
type input "16"
click at [886, 235] on div "1080" at bounding box center [882, 230] width 48 height 22
click at [827, 270] on mat-expansion-panel-header "headphone icon Audio" at bounding box center [876, 283] width 267 height 41
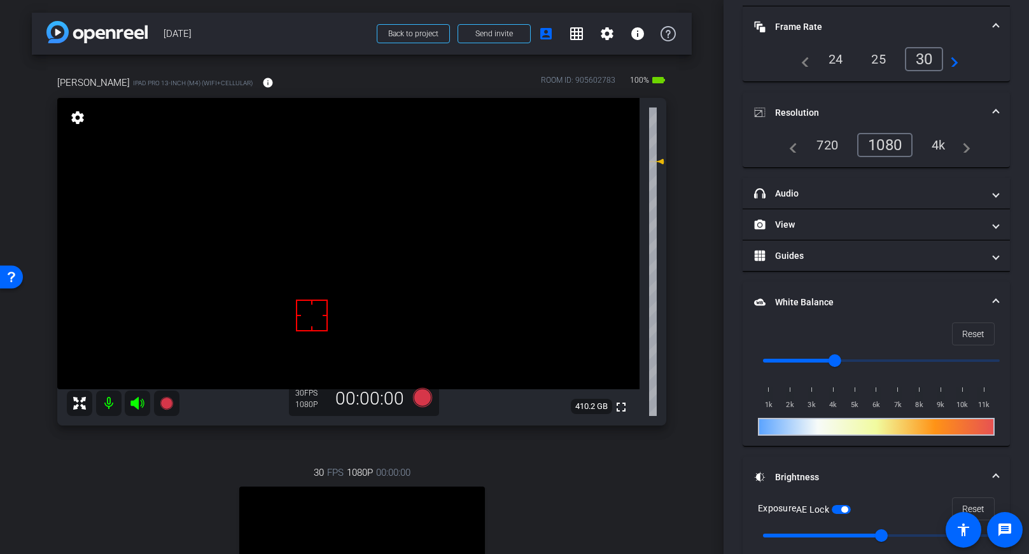
scroll to position [167, 0]
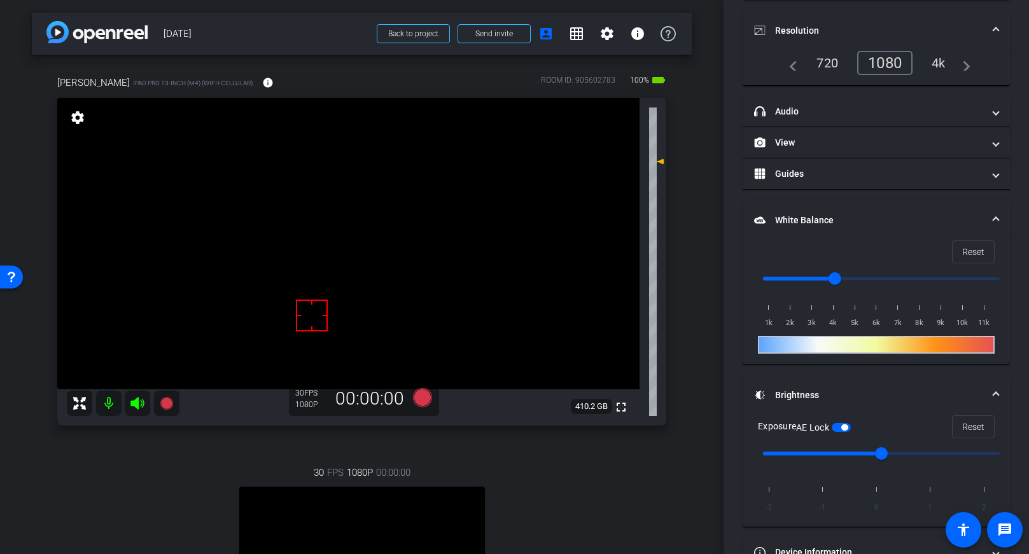
click at [702, 361] on div "arrow_back [DATE] Back to project Send invite account_box grid_on settings info…" at bounding box center [362, 277] width 724 height 554
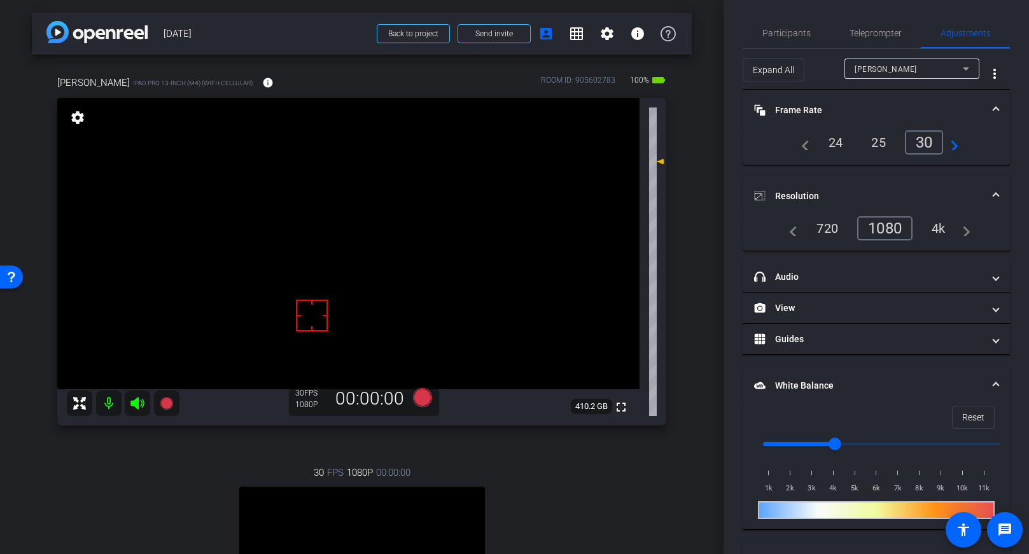
scroll to position [0, 0]
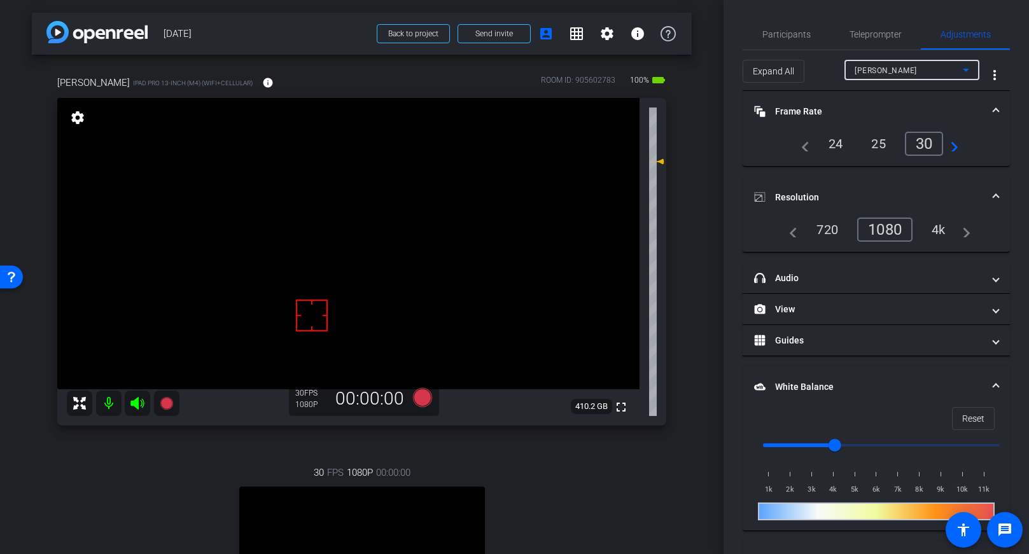
click at [862, 66] on div "[PERSON_NAME]" at bounding box center [909, 70] width 108 height 16
click at [865, 112] on span "[PERSON_NAME]" at bounding box center [887, 115] width 64 height 15
type input "2500"
type input "13"
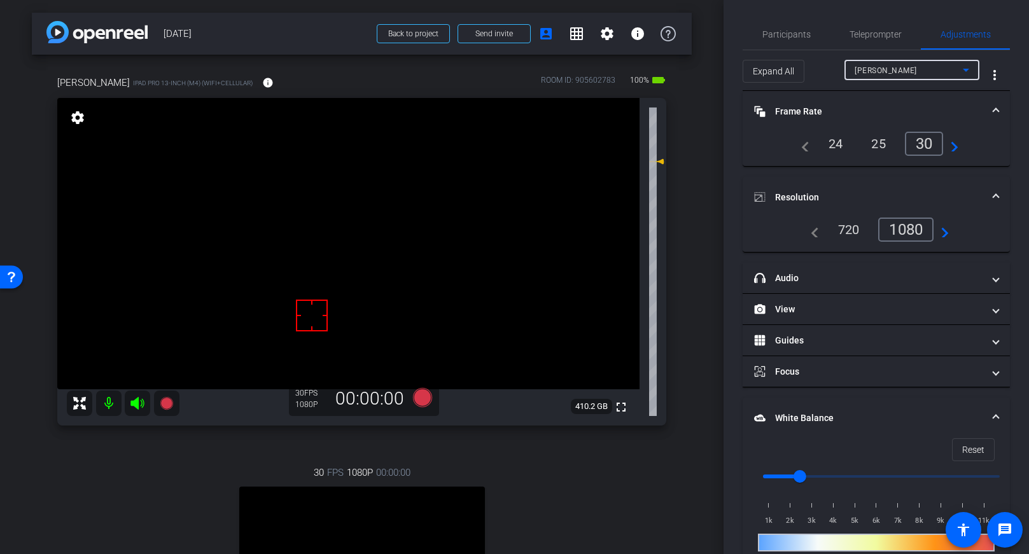
click at [874, 73] on div "[PERSON_NAME]" at bounding box center [909, 70] width 108 height 16
drag, startPoint x: 871, startPoint y: 97, endPoint x: 830, endPoint y: 212, distance: 121.6
click at [871, 97] on span "[PERSON_NAME]" at bounding box center [887, 95] width 64 height 15
type input "4000"
type input "16"
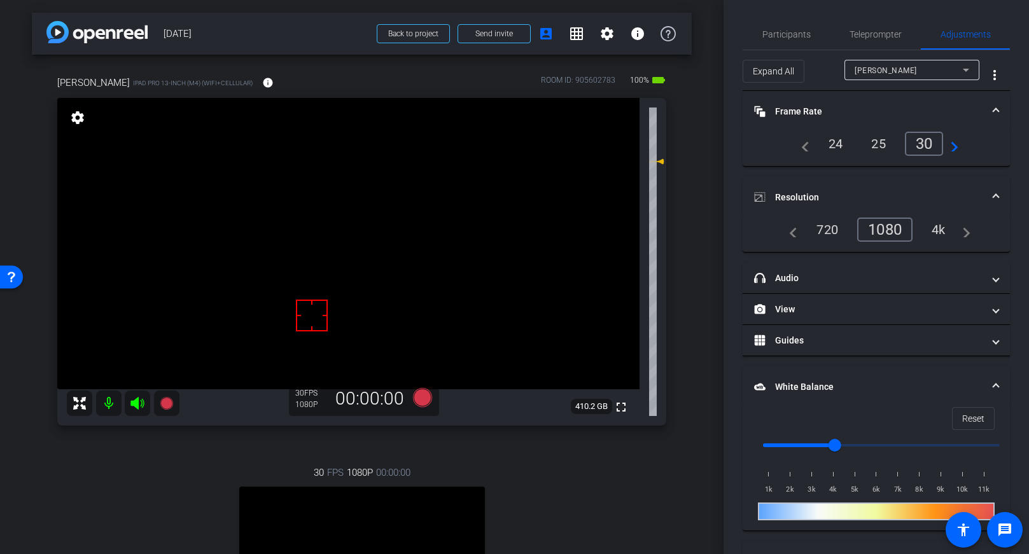
click at [704, 230] on div "arrow_back [DATE] Back to project Send invite account_box grid_on settings info…" at bounding box center [362, 277] width 724 height 554
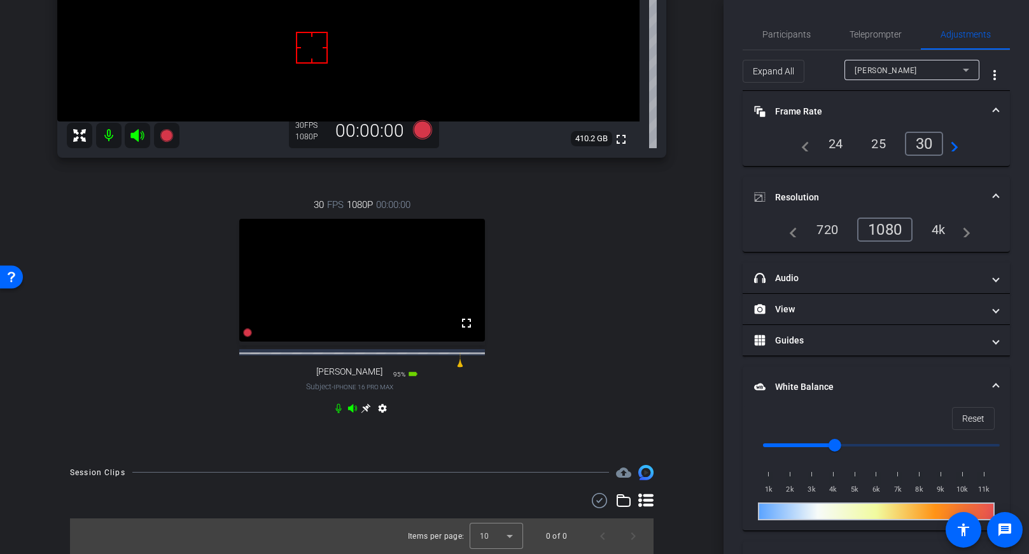
click at [365, 409] on icon at bounding box center [366, 408] width 10 height 10
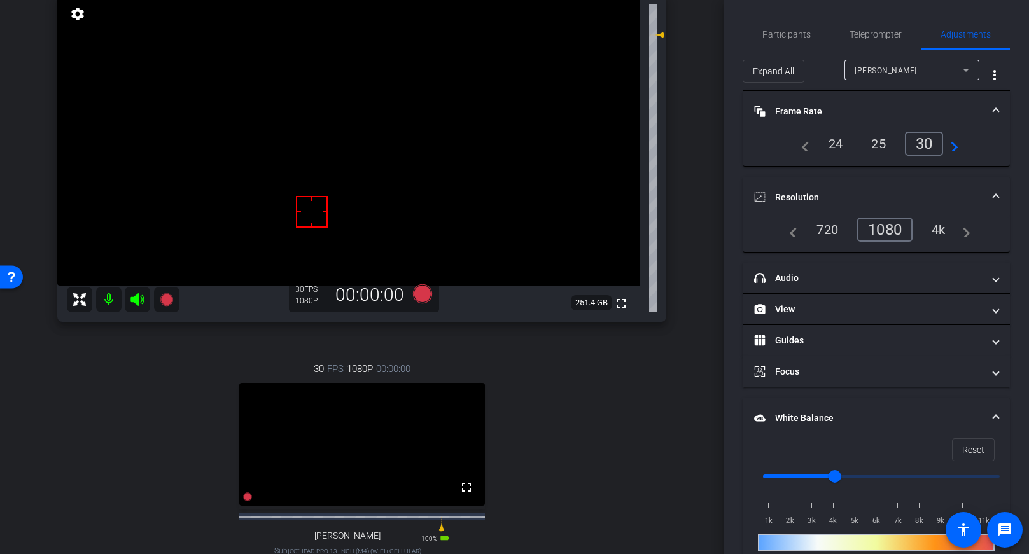
scroll to position [152, 0]
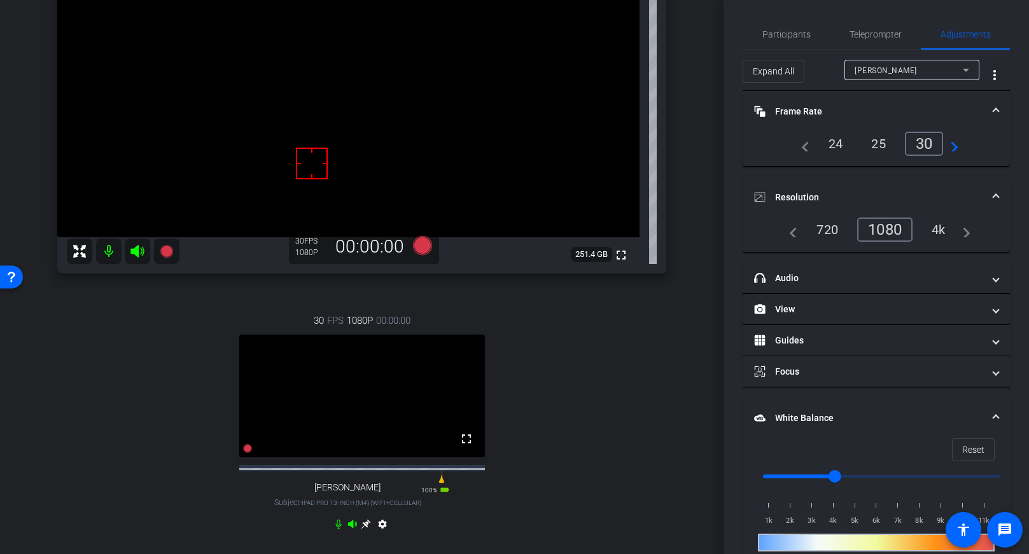
click at [365, 529] on icon at bounding box center [366, 524] width 10 height 10
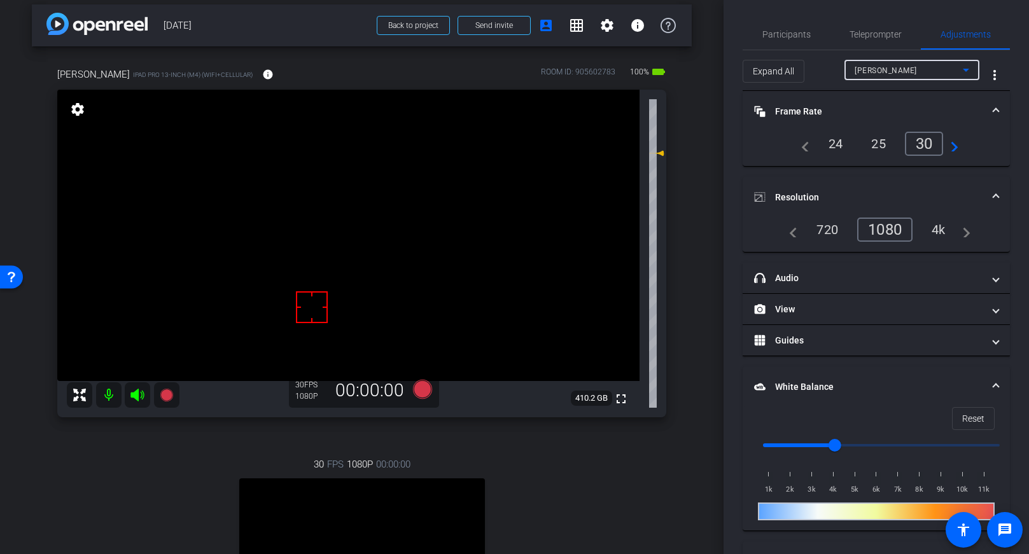
click at [880, 69] on div "[PERSON_NAME]" at bounding box center [909, 70] width 108 height 16
click at [873, 118] on mat-option "[PERSON_NAME]" at bounding box center [911, 116] width 135 height 20
type input "2500"
type input "13"
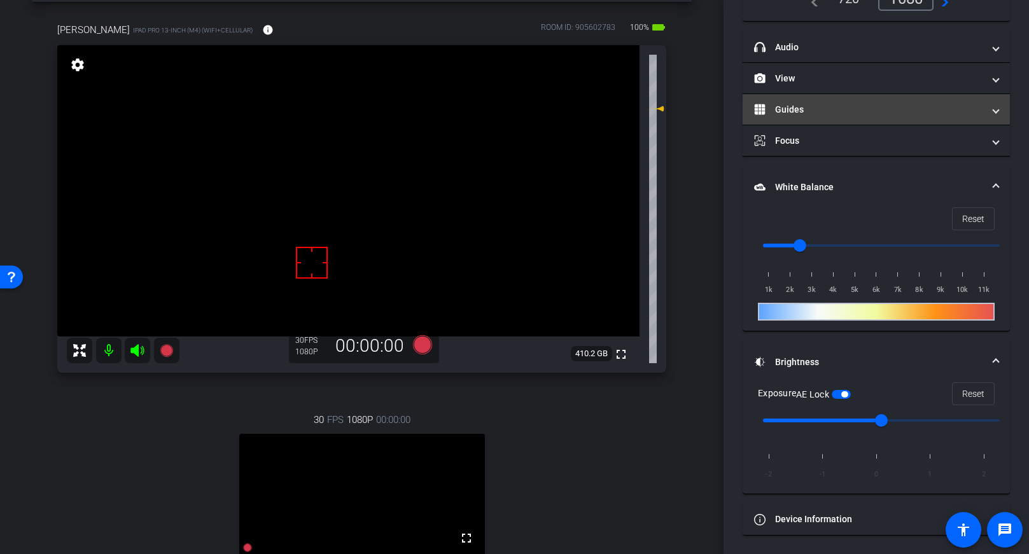
scroll to position [0, 0]
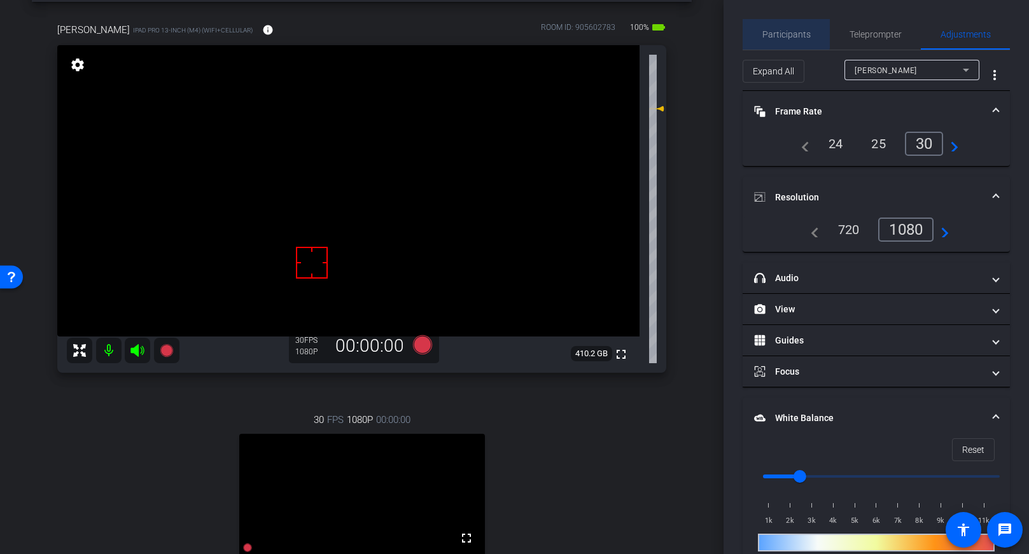
click at [783, 32] on span "Participants" at bounding box center [786, 34] width 48 height 9
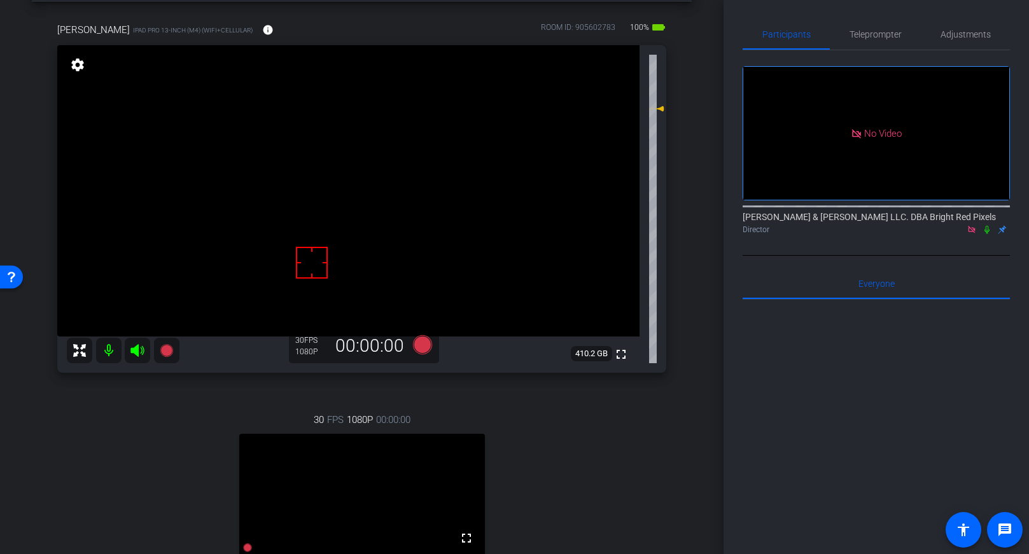
click at [698, 186] on div "arrow_back [DATE] Back to project Send invite account_box grid_on settings info…" at bounding box center [362, 224] width 724 height 554
click at [693, 189] on div "arrow_back [DATE] Back to project Send invite account_box grid_on settings info…" at bounding box center [362, 224] width 724 height 554
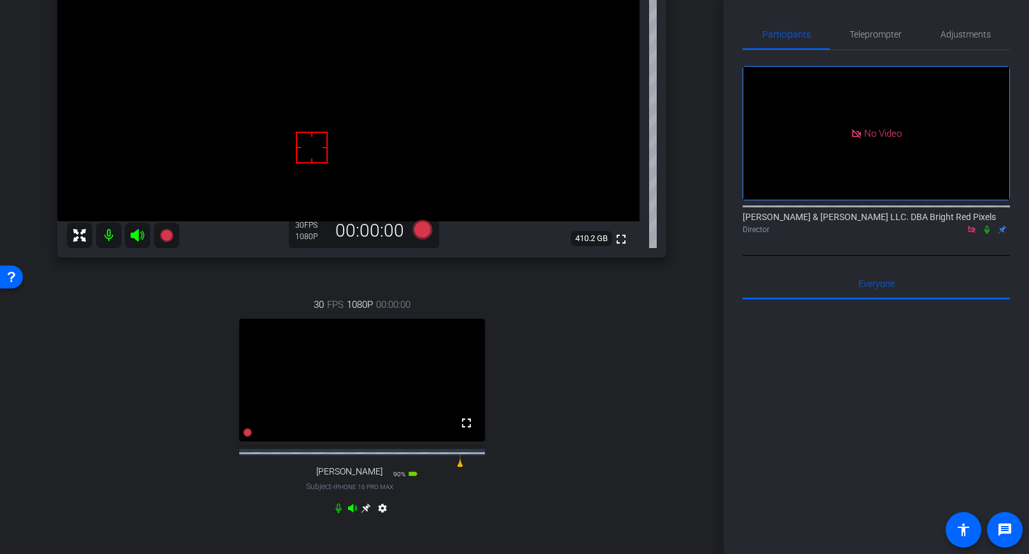
scroll to position [162, 0]
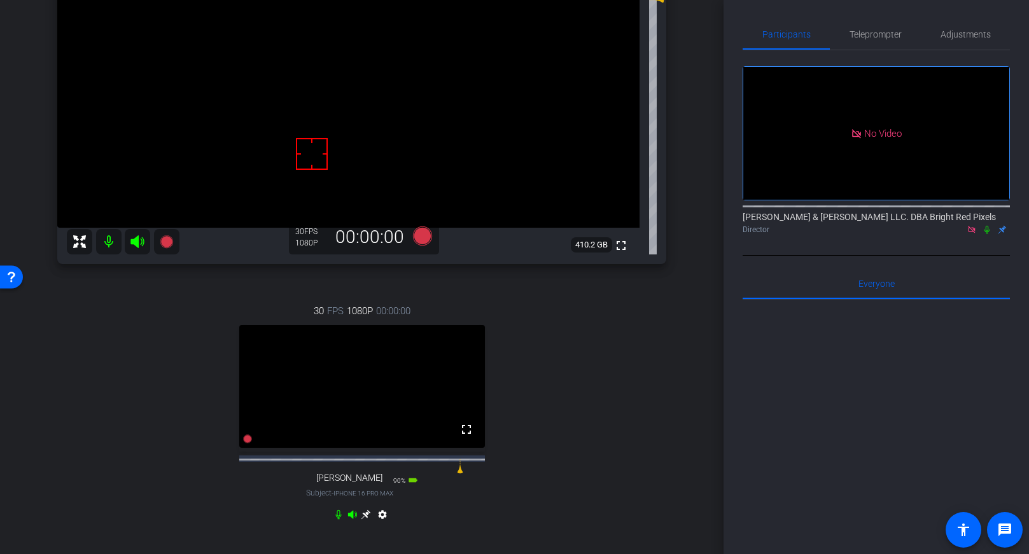
click at [368, 519] on icon at bounding box center [366, 515] width 10 height 10
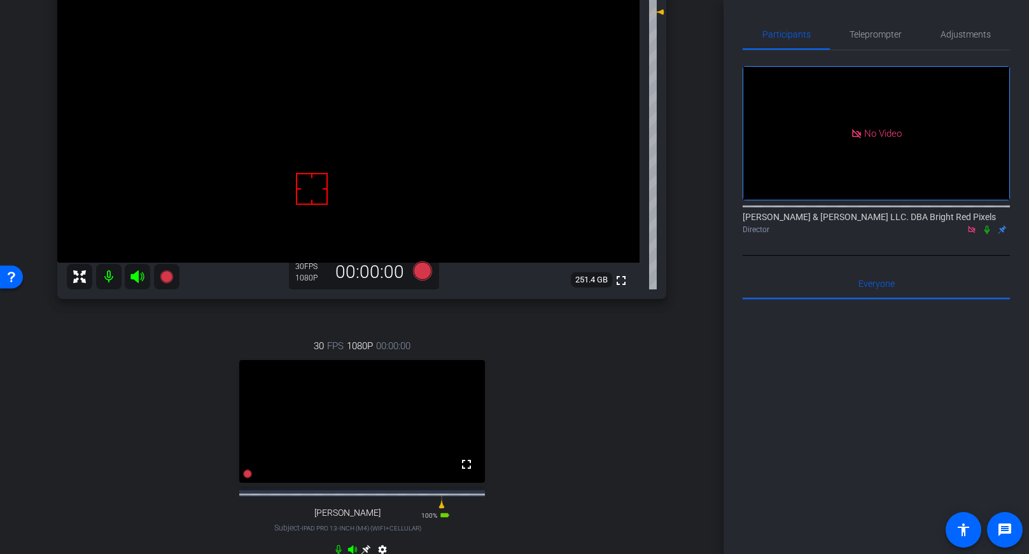
scroll to position [136, 0]
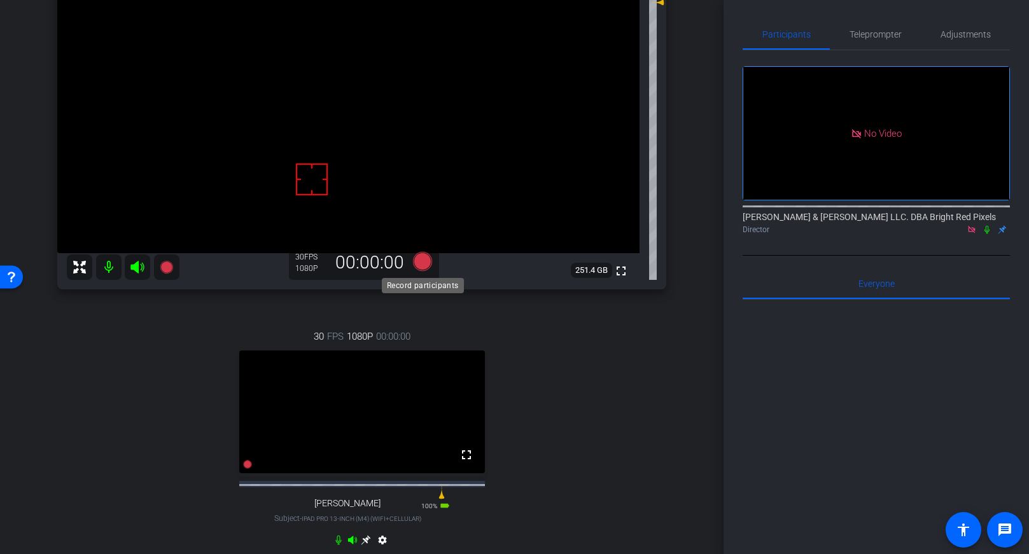
click at [425, 258] on icon at bounding box center [421, 261] width 19 height 19
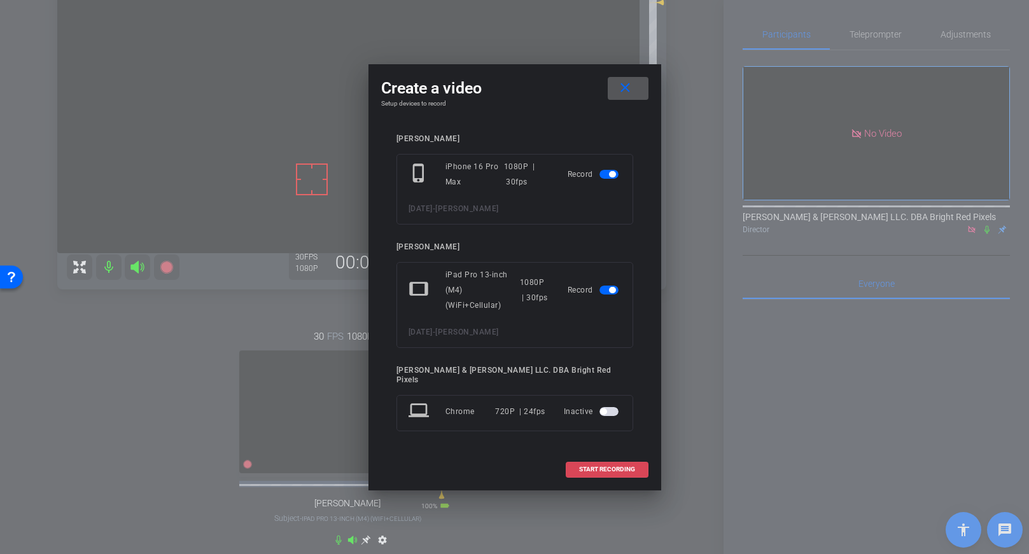
click at [619, 454] on span at bounding box center [606, 469] width 81 height 31
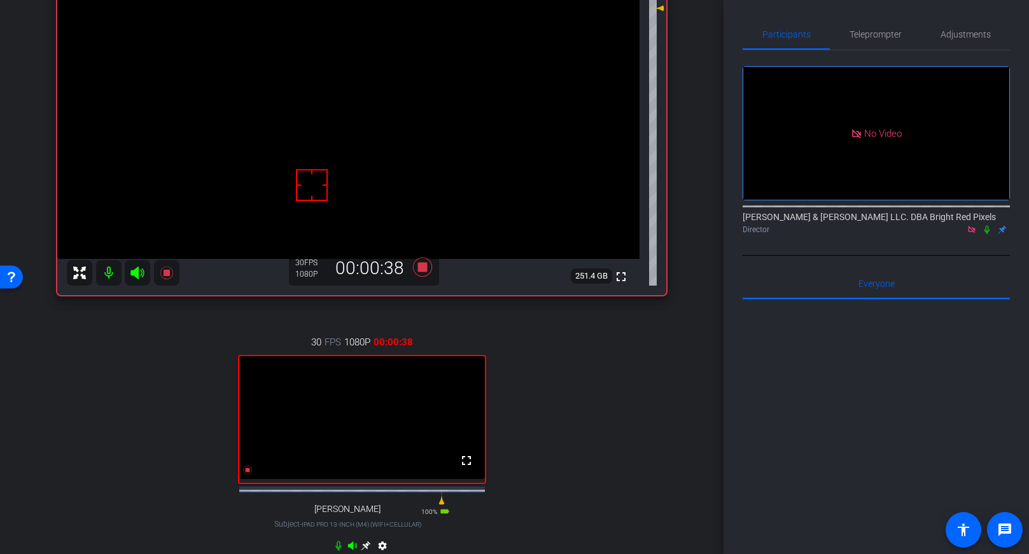
scroll to position [141, 0]
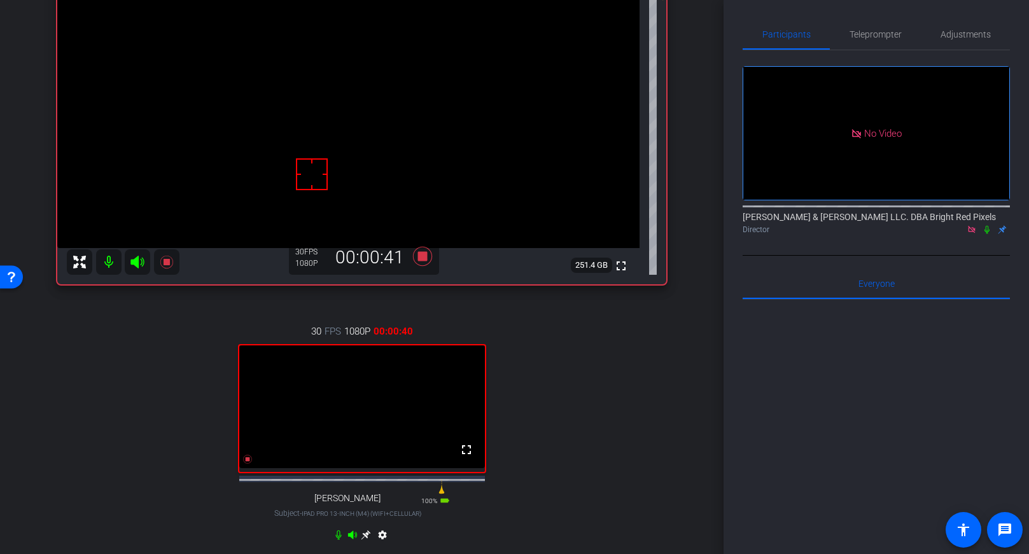
click at [690, 316] on div "[PERSON_NAME] iPhone 16 Pro Max info ROOM ID: 905602783 90% battery_std fullscr…" at bounding box center [362, 246] width 660 height 666
click at [695, 337] on div "arrow_back [DATE] Back to project Send invite account_box grid_on settings info…" at bounding box center [362, 136] width 724 height 554
click at [421, 258] on icon at bounding box center [421, 256] width 19 height 19
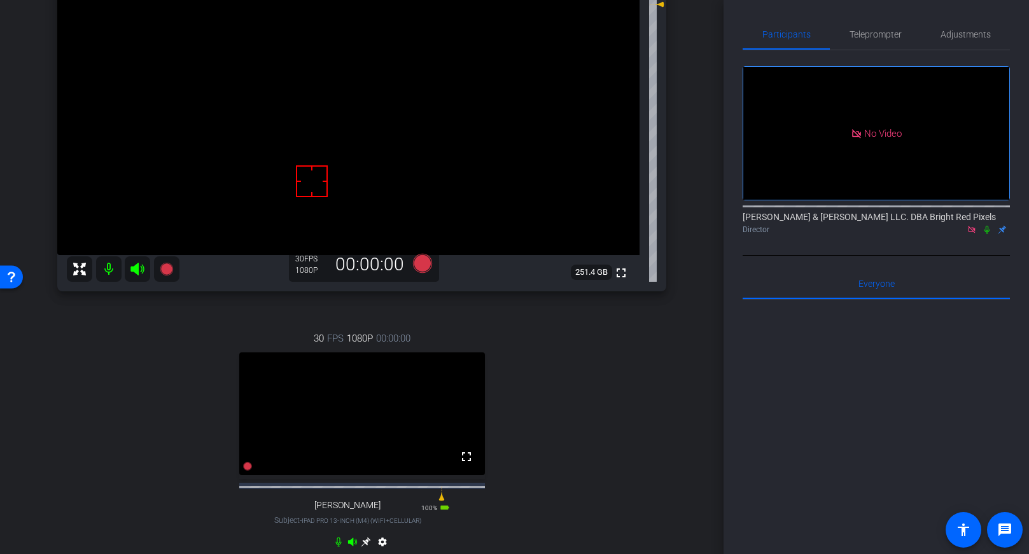
scroll to position [308, 0]
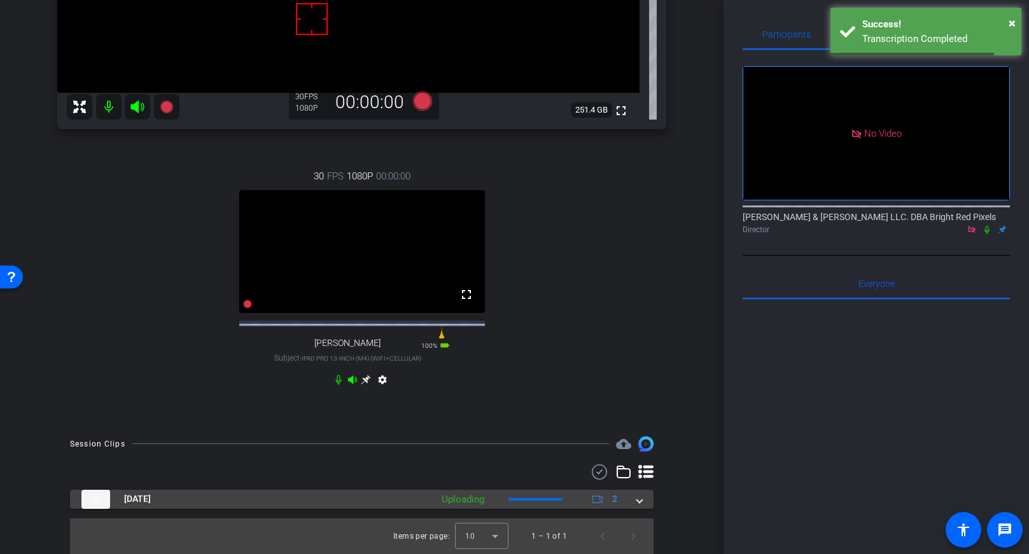
click at [641, 499] on span at bounding box center [639, 499] width 5 height 13
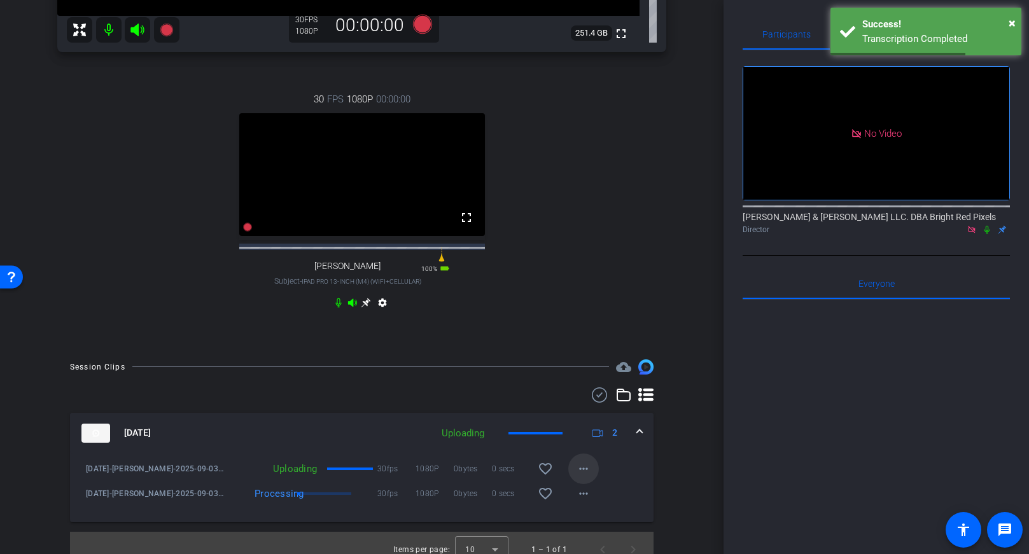
scroll to position [360, 0]
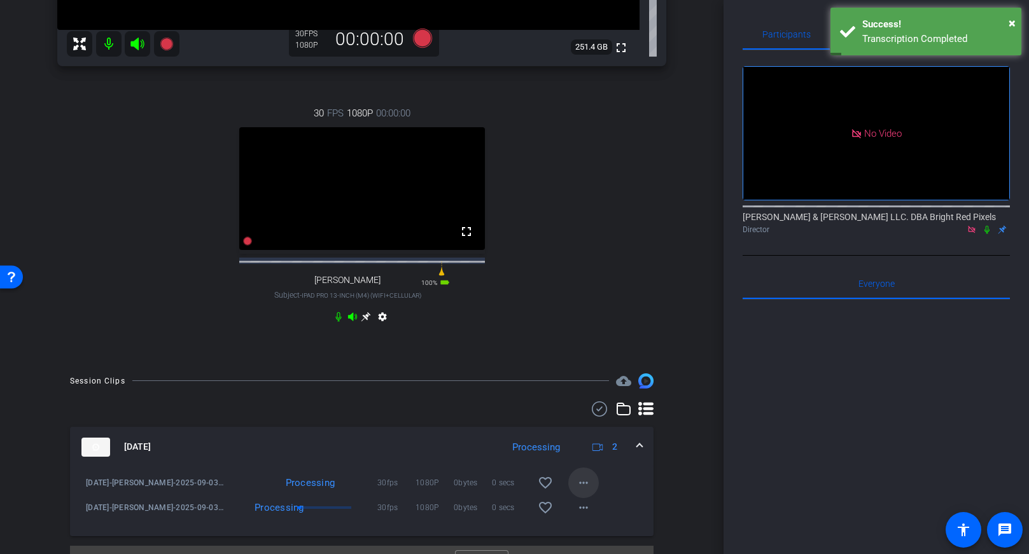
click at [576, 491] on mat-icon "more_horiz" at bounding box center [583, 482] width 15 height 15
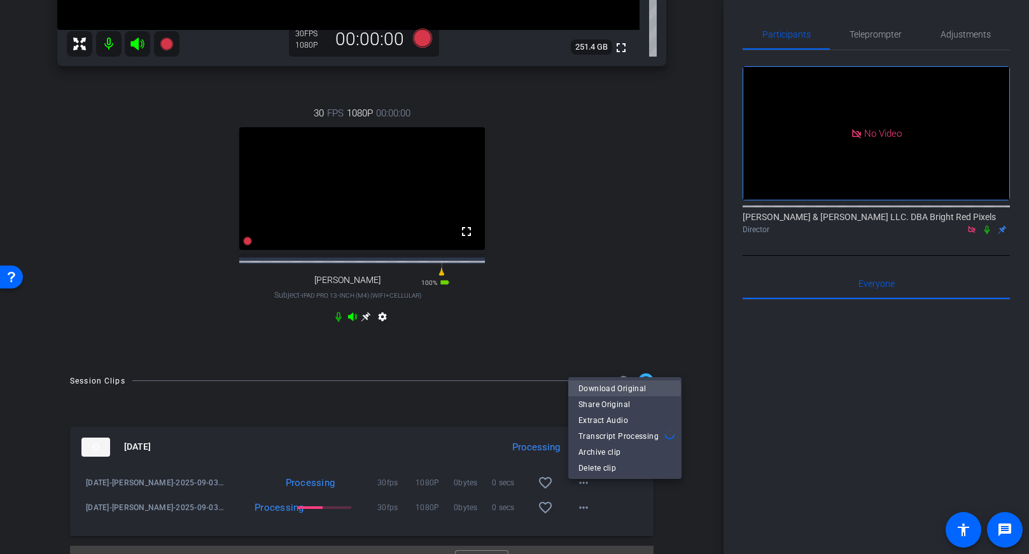
click at [605, 389] on span "Download Original" at bounding box center [624, 388] width 93 height 15
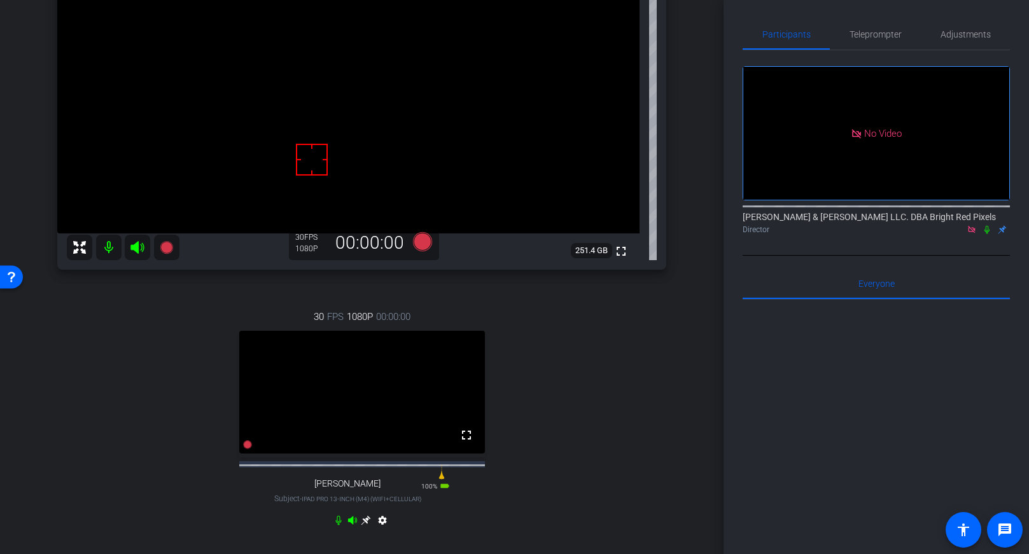
scroll to position [398, 0]
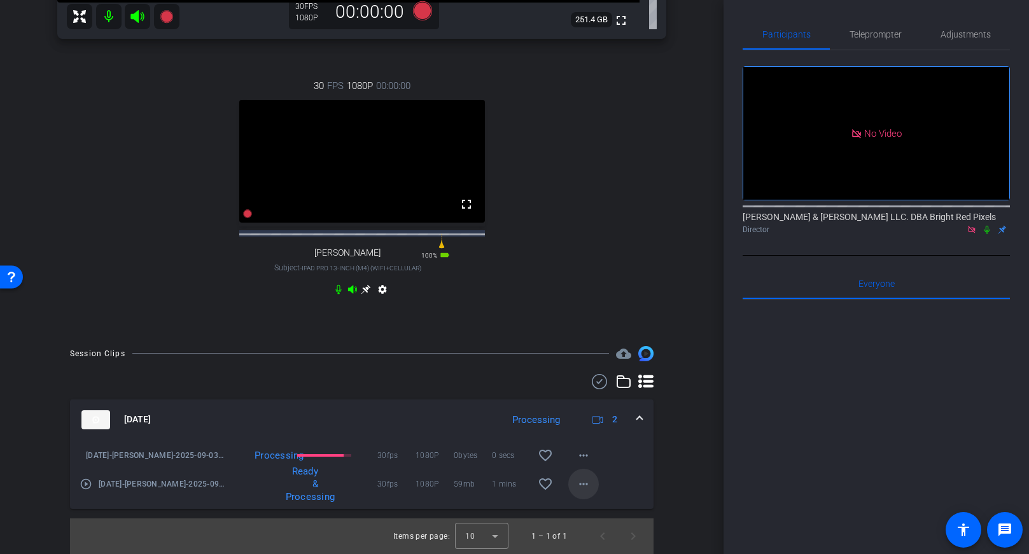
click at [582, 488] on mat-icon "more_horiz" at bounding box center [583, 484] width 15 height 15
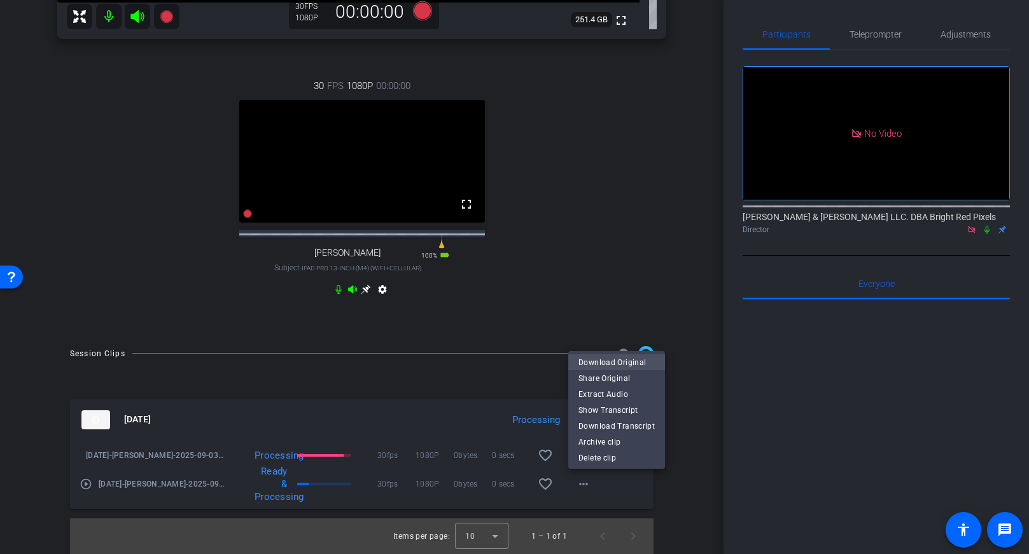
click at [594, 359] on span "Download Original" at bounding box center [616, 361] width 76 height 15
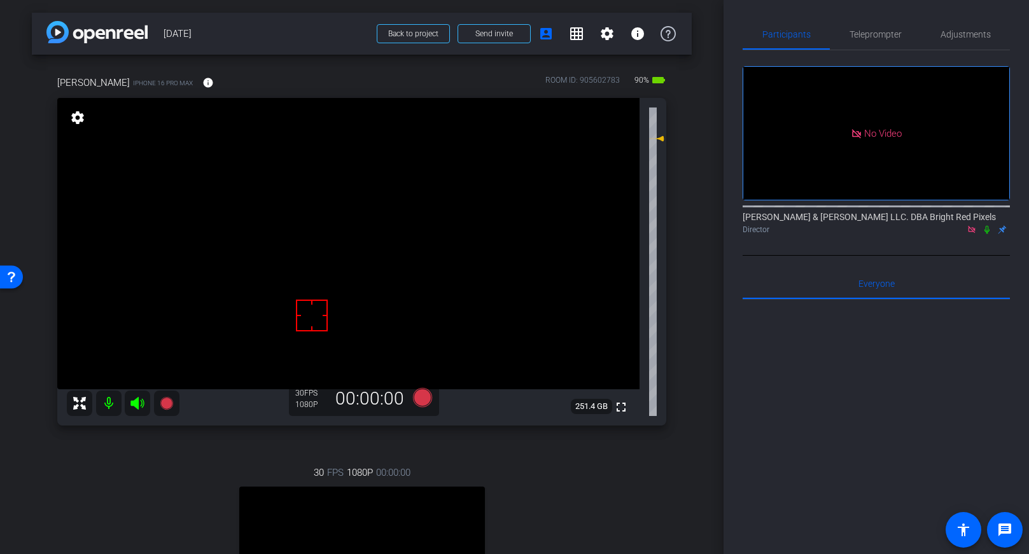
scroll to position [183, 0]
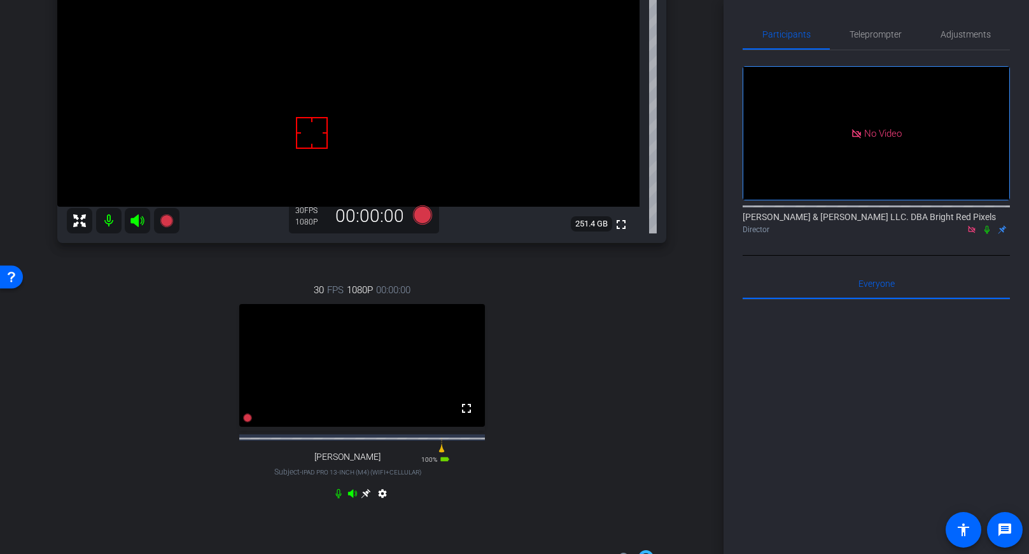
click at [109, 220] on mat-icon at bounding box center [108, 220] width 25 height 25
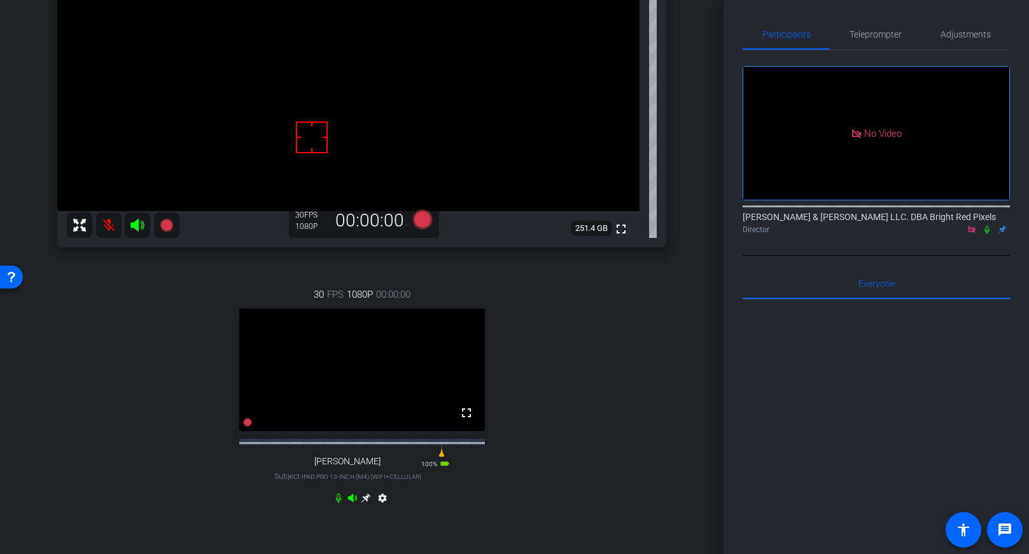
click at [337, 503] on icon at bounding box center [338, 498] width 10 height 10
click at [986, 226] on icon at bounding box center [986, 230] width 5 height 8
click at [110, 223] on mat-icon at bounding box center [108, 225] width 25 height 25
click at [339, 503] on icon at bounding box center [339, 498] width 8 height 10
click at [986, 226] on icon at bounding box center [987, 230] width 7 height 8
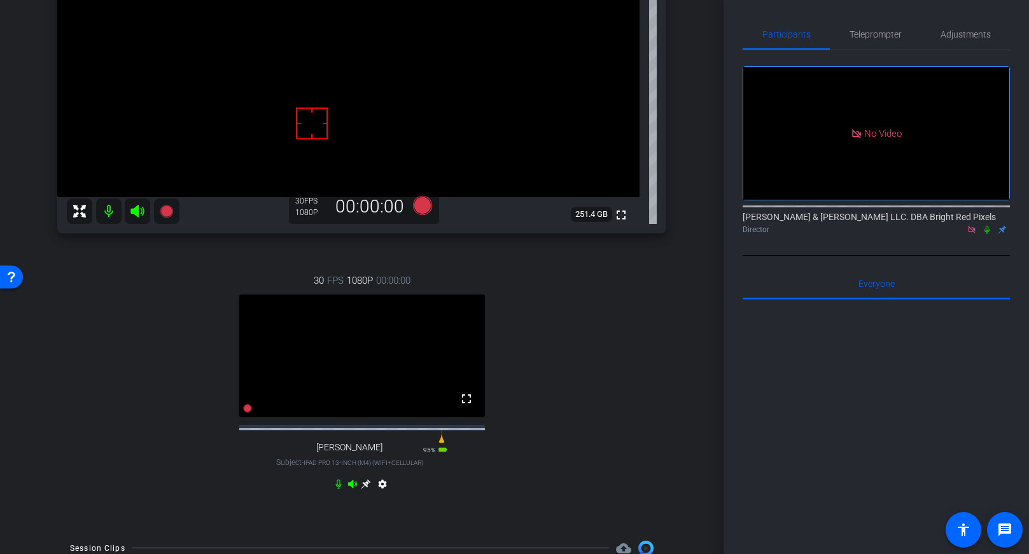
scroll to position [118, 0]
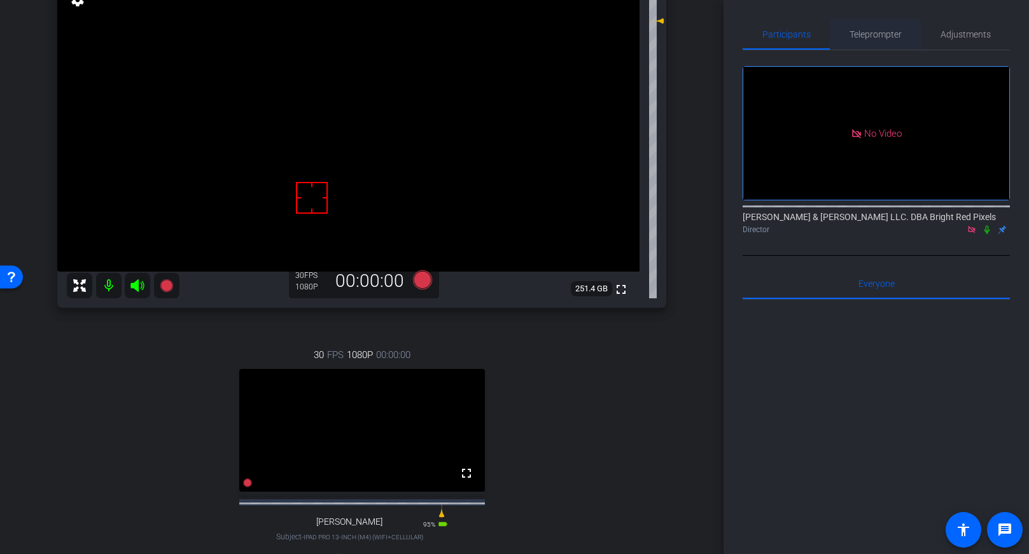
click at [865, 32] on span "Teleprompter" at bounding box center [876, 34] width 52 height 9
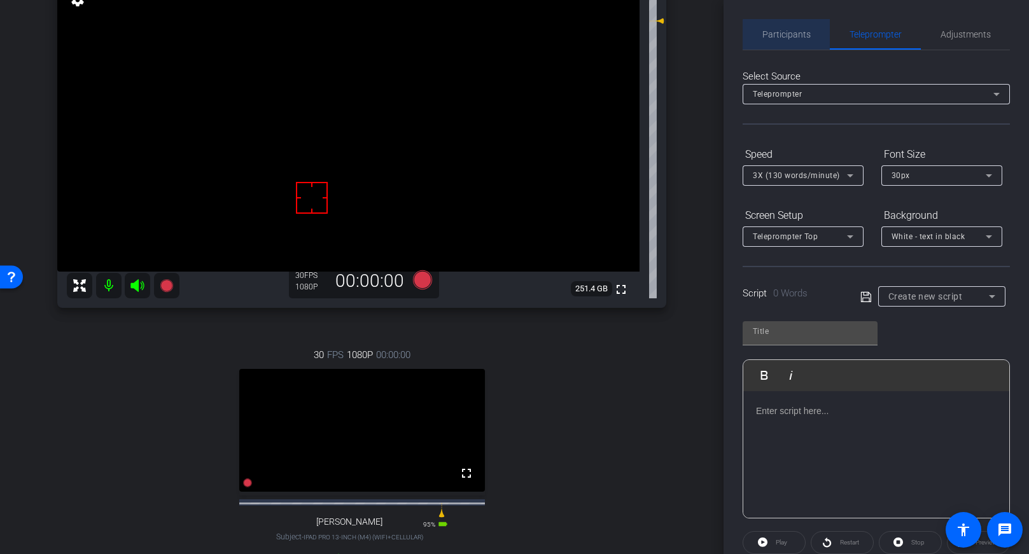
click at [794, 36] on span "Participants" at bounding box center [786, 34] width 48 height 9
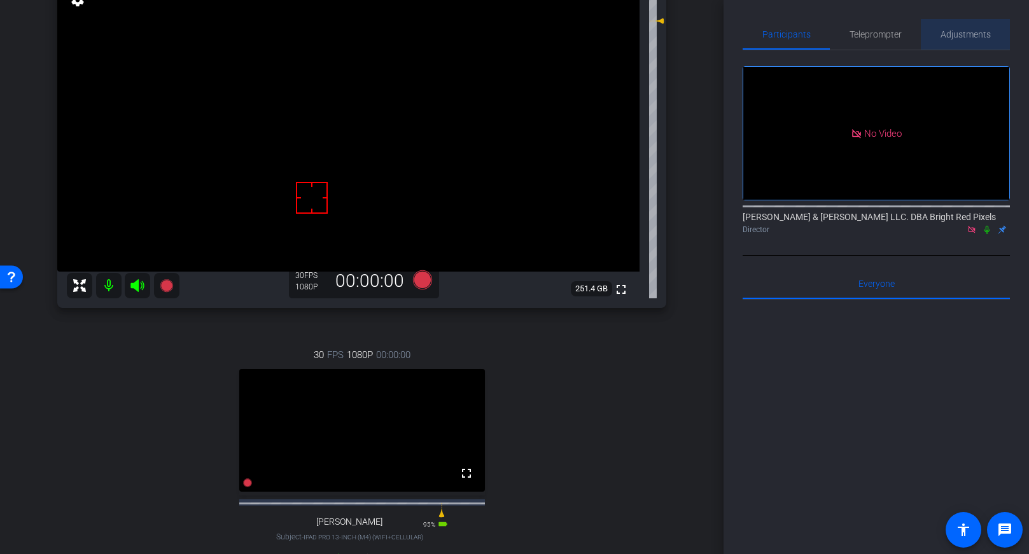
click at [960, 30] on span "Adjustments" at bounding box center [966, 34] width 50 height 9
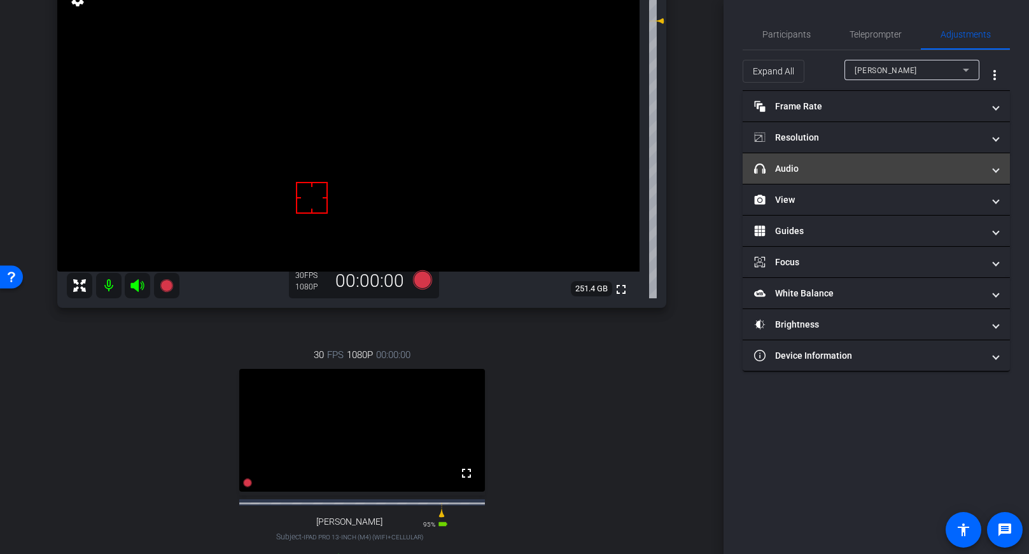
click at [852, 163] on mat-panel-title "headphone icon Audio" at bounding box center [868, 168] width 229 height 13
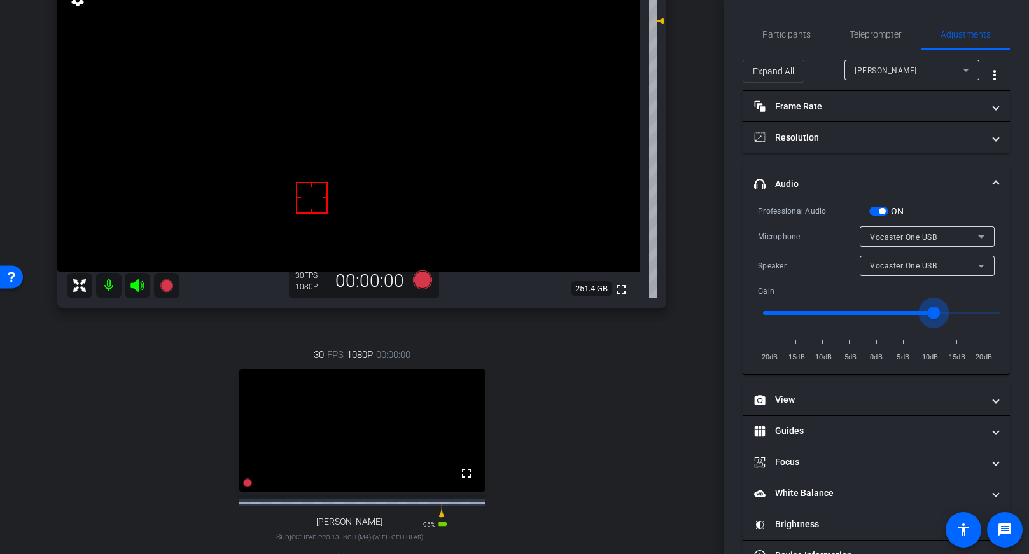
click at [931, 315] on input "range" at bounding box center [881, 313] width 263 height 28
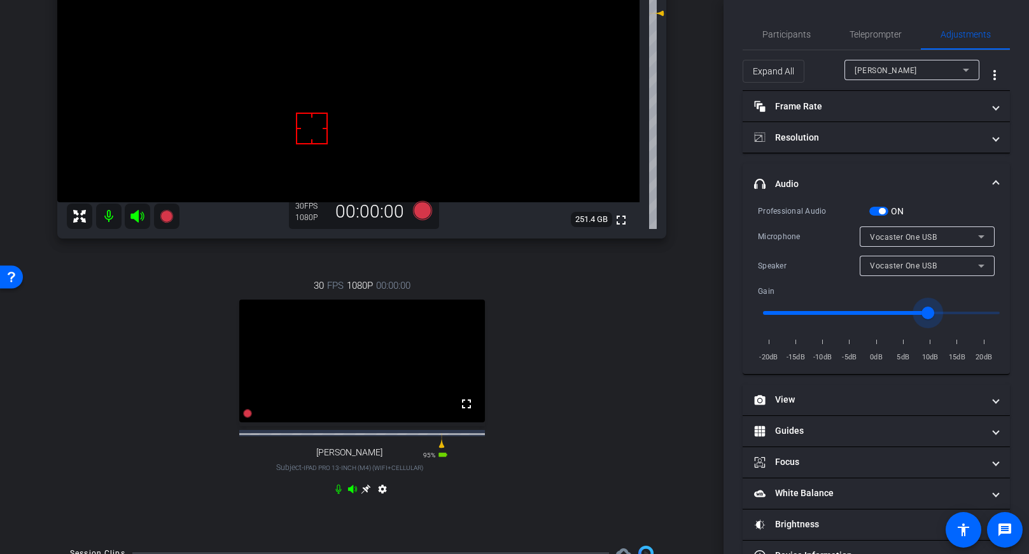
scroll to position [154, 0]
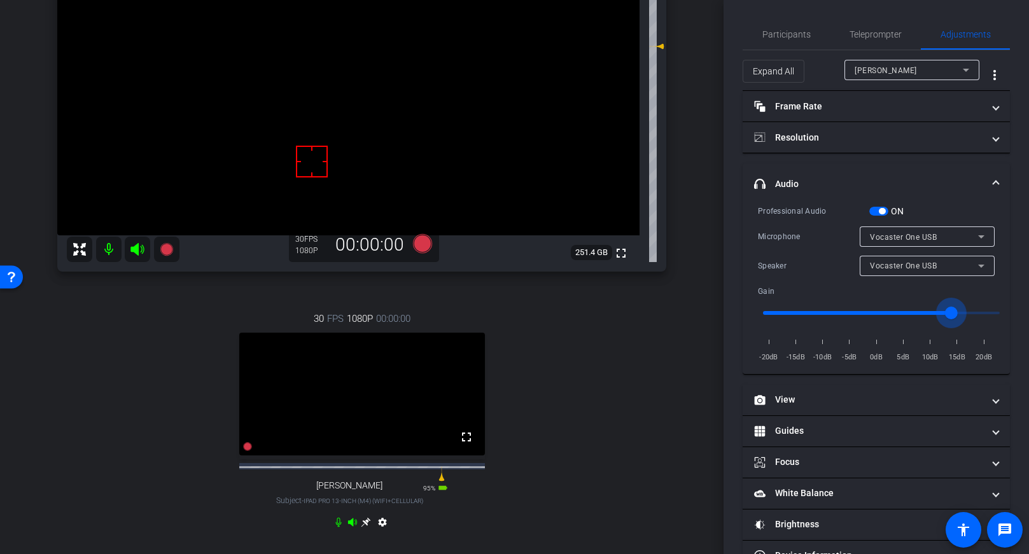
type input "12"
drag, startPoint x: 939, startPoint y: 314, endPoint x: 951, endPoint y: 314, distance: 12.1
click at [951, 314] on input "range" at bounding box center [881, 313] width 263 height 28
click at [547, 311] on div "30 FPS 1080P 00:00:00 fullscreen [PERSON_NAME] Subject - iPad Pro 13-inch (M4) …" at bounding box center [361, 422] width 609 height 263
click at [621, 383] on div "30 FPS 1080P 00:00:00 fullscreen [PERSON_NAME] Subject - iPad Pro 13-inch (M4) …" at bounding box center [361, 422] width 609 height 263
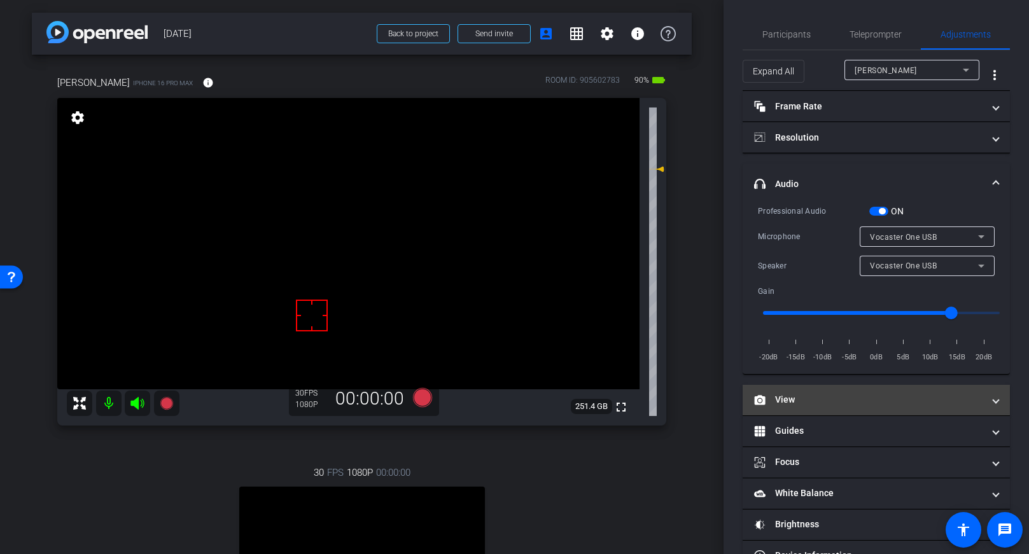
scroll to position [36, 0]
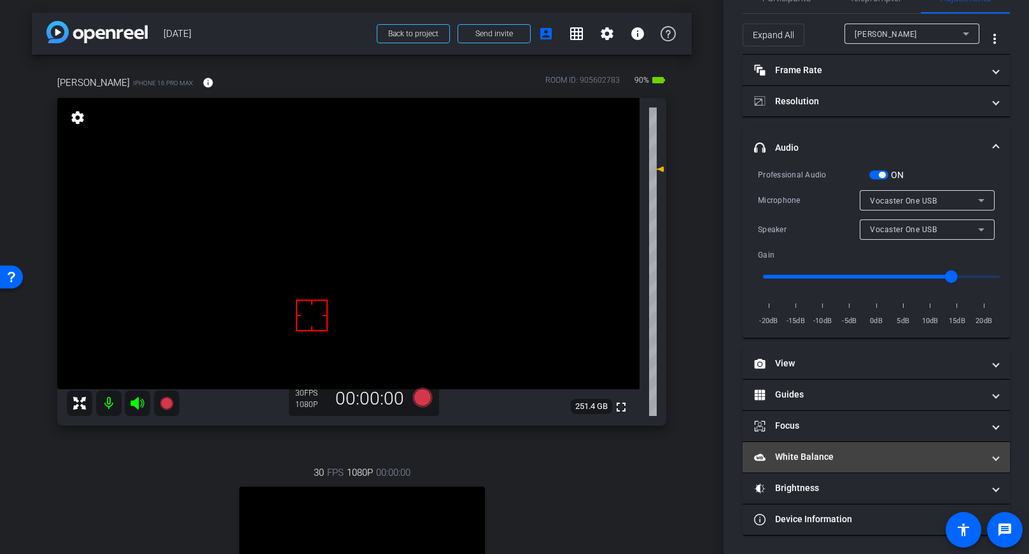
click at [800, 456] on mat-panel-title "White Balance White Balance" at bounding box center [868, 457] width 229 height 13
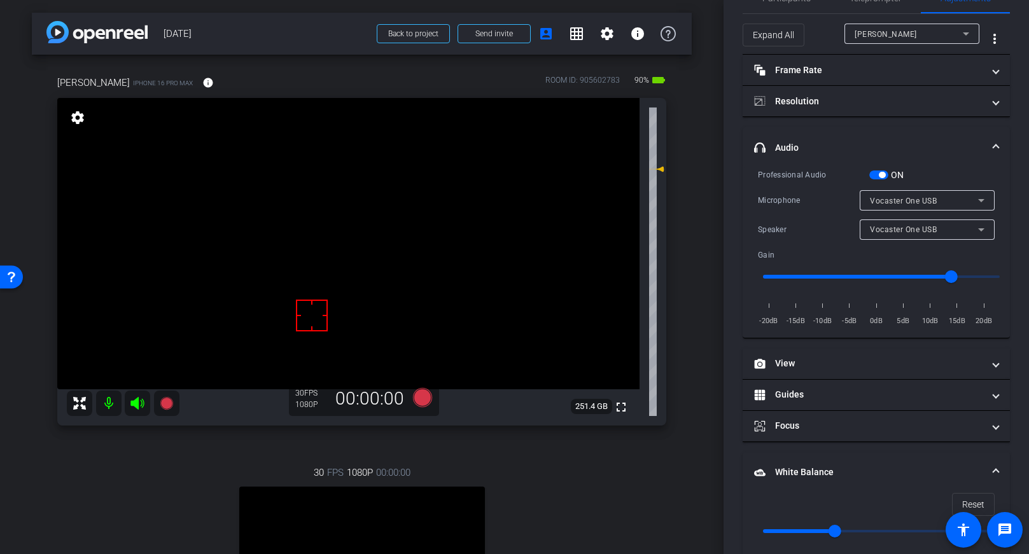
click at [804, 466] on mat-panel-title "White Balance White Balance" at bounding box center [868, 472] width 229 height 13
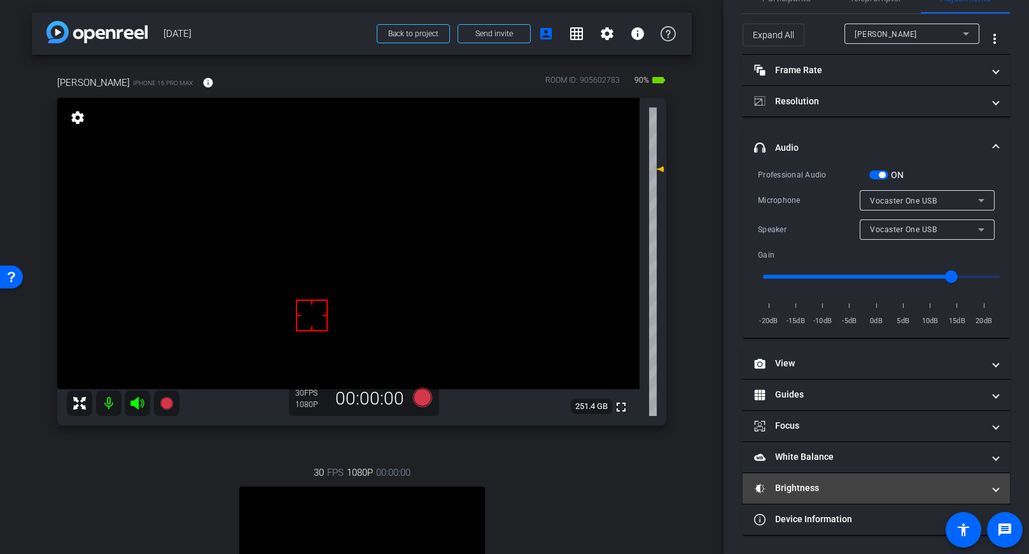
click at [802, 487] on mat-panel-title "Brightness" at bounding box center [868, 488] width 229 height 13
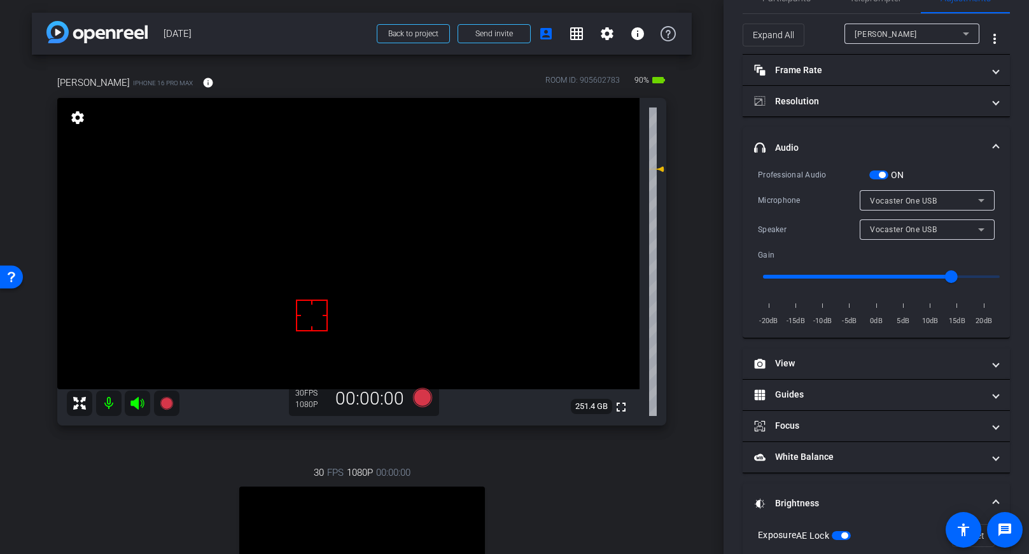
click at [801, 491] on mat-expansion-panel-header "Brightness" at bounding box center [876, 504] width 267 height 41
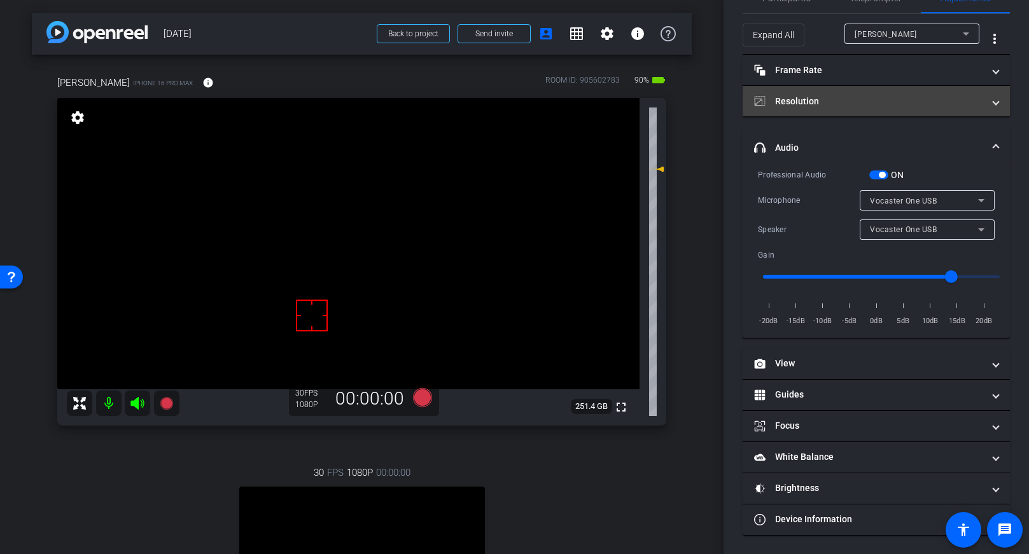
scroll to position [0, 0]
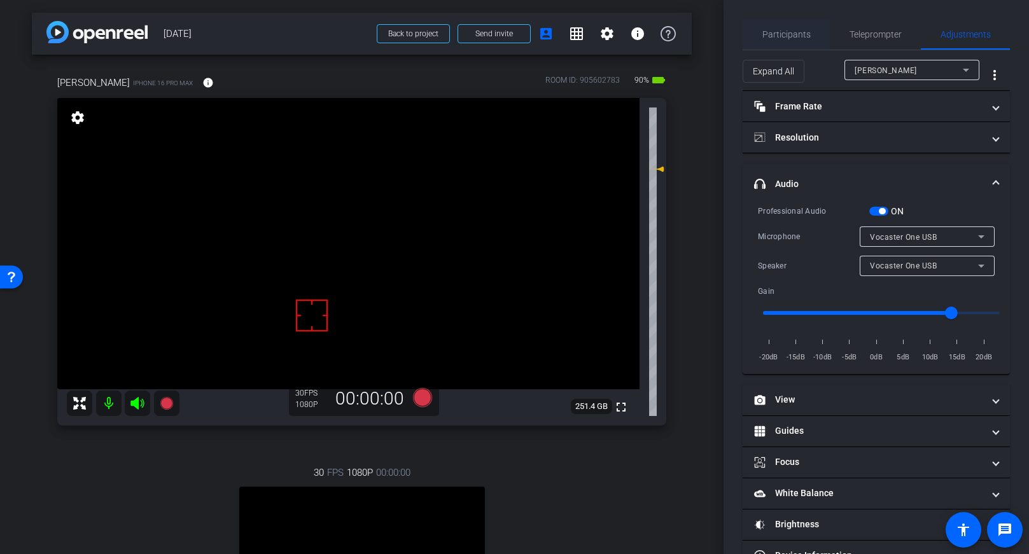
click at [787, 32] on span "Participants" at bounding box center [786, 34] width 48 height 9
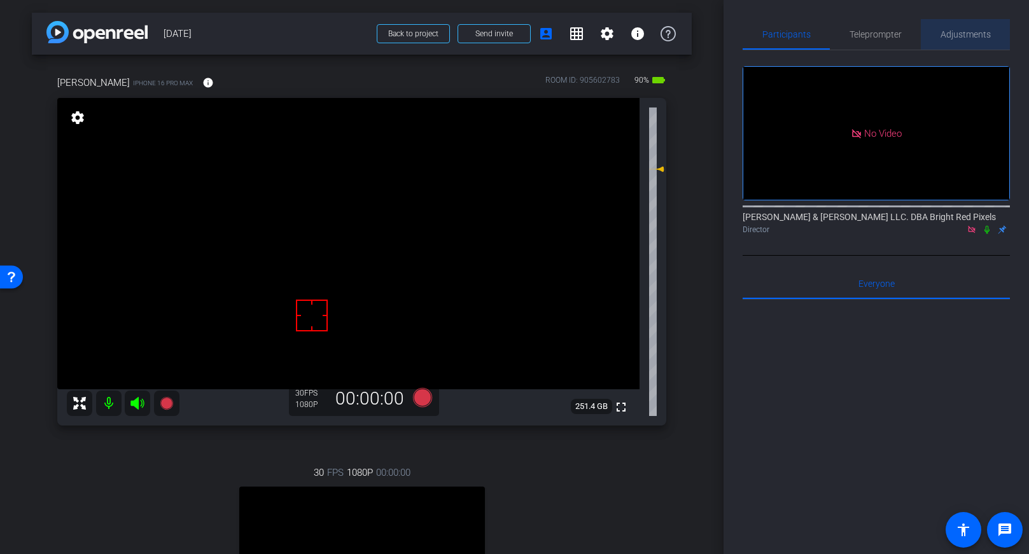
click at [963, 38] on span "Adjustments" at bounding box center [966, 34] width 50 height 9
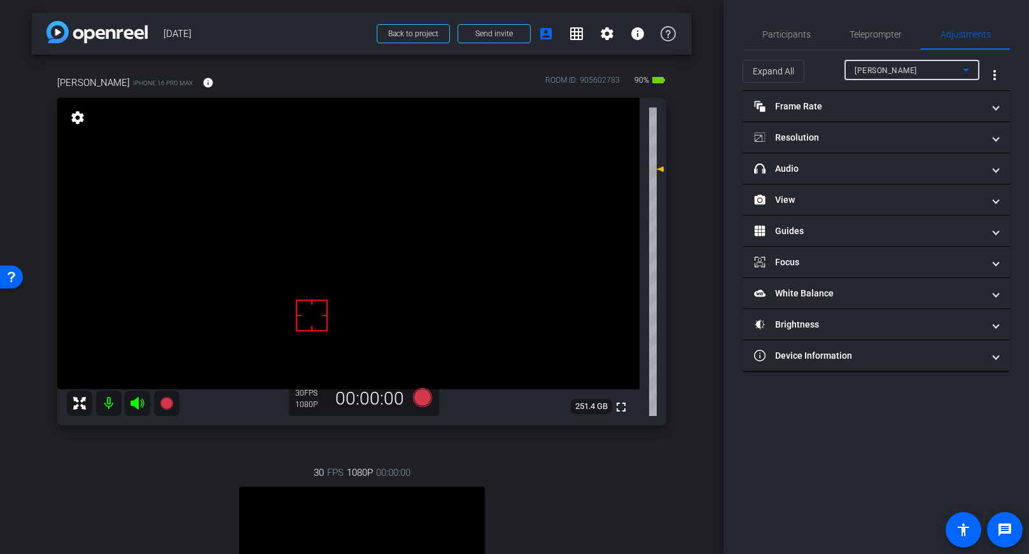
click at [894, 77] on div "[PERSON_NAME]" at bounding box center [909, 70] width 108 height 16
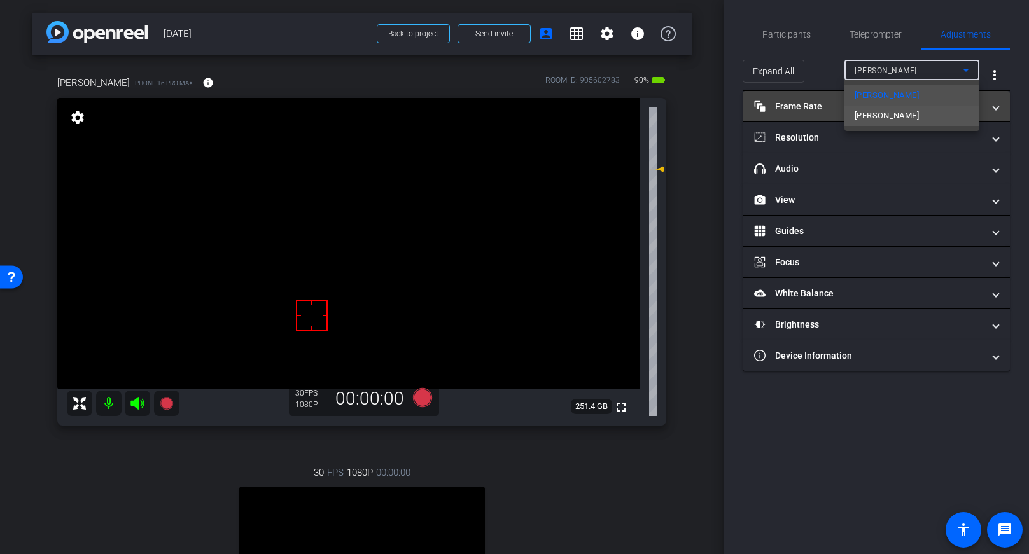
click at [874, 115] on mat-option "[PERSON_NAME]" at bounding box center [911, 116] width 135 height 20
type input "13"
type input "2500"
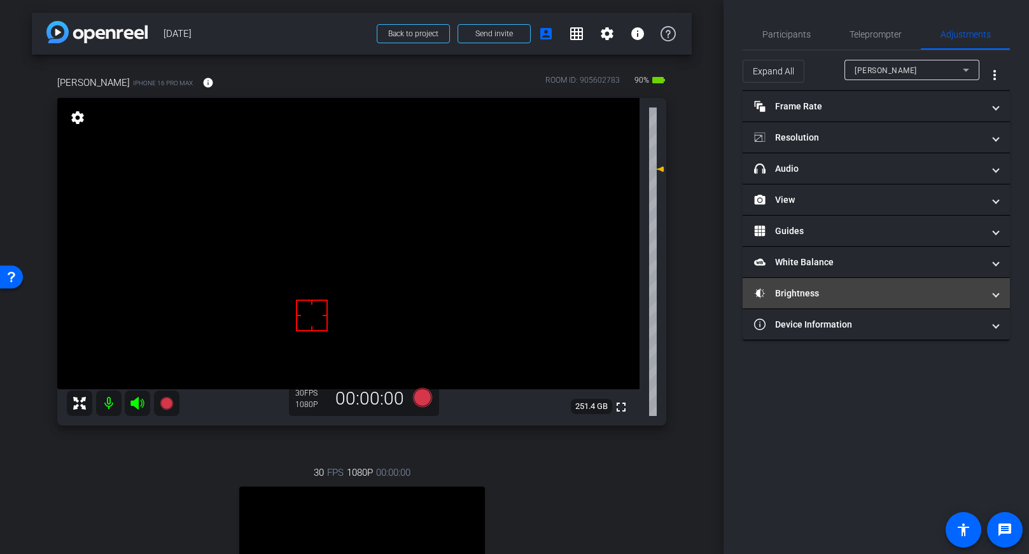
click at [852, 295] on mat-panel-title "Brightness" at bounding box center [868, 293] width 229 height 13
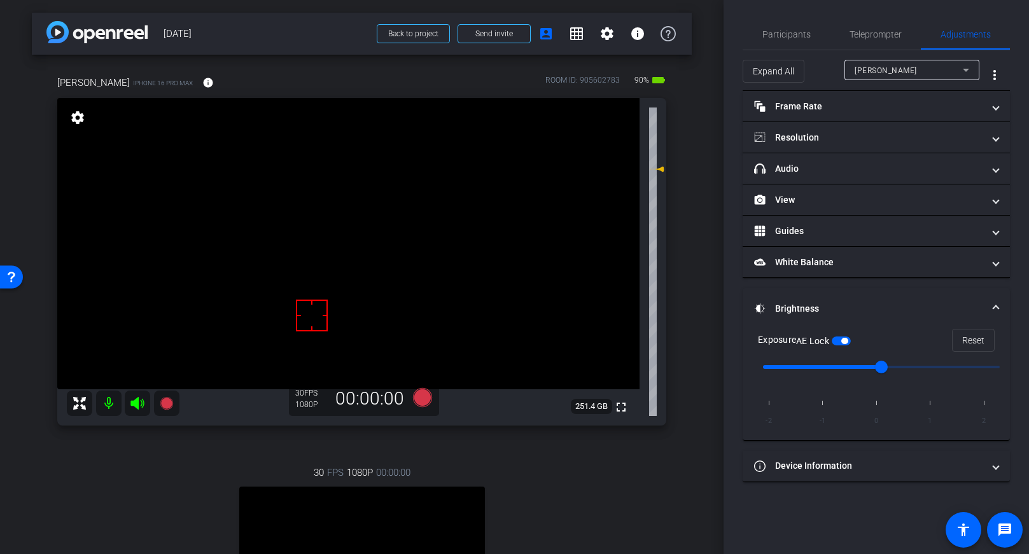
click at [872, 74] on div "[PERSON_NAME]" at bounding box center [909, 70] width 108 height 16
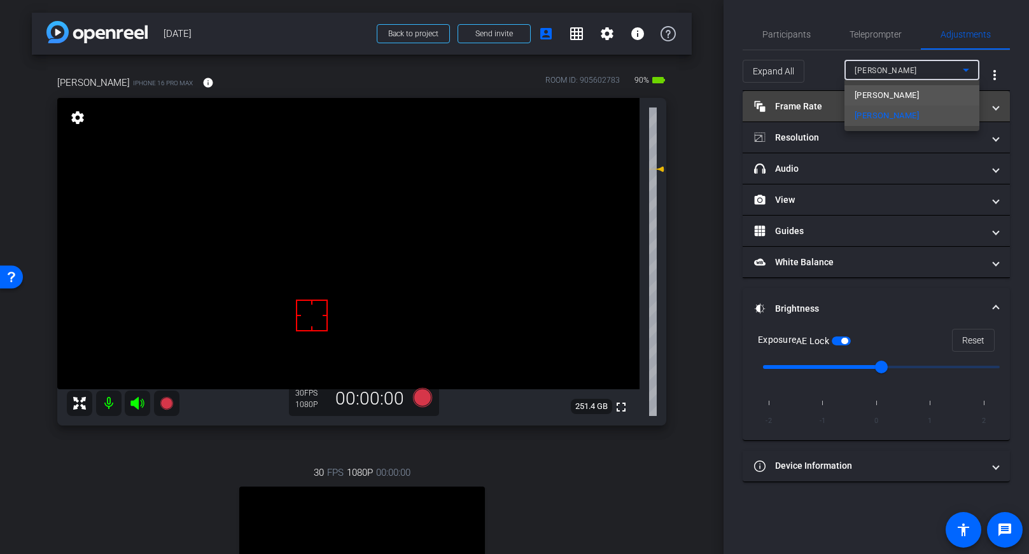
click at [872, 94] on span "[PERSON_NAME]" at bounding box center [887, 95] width 64 height 15
type input "12"
type input "4000"
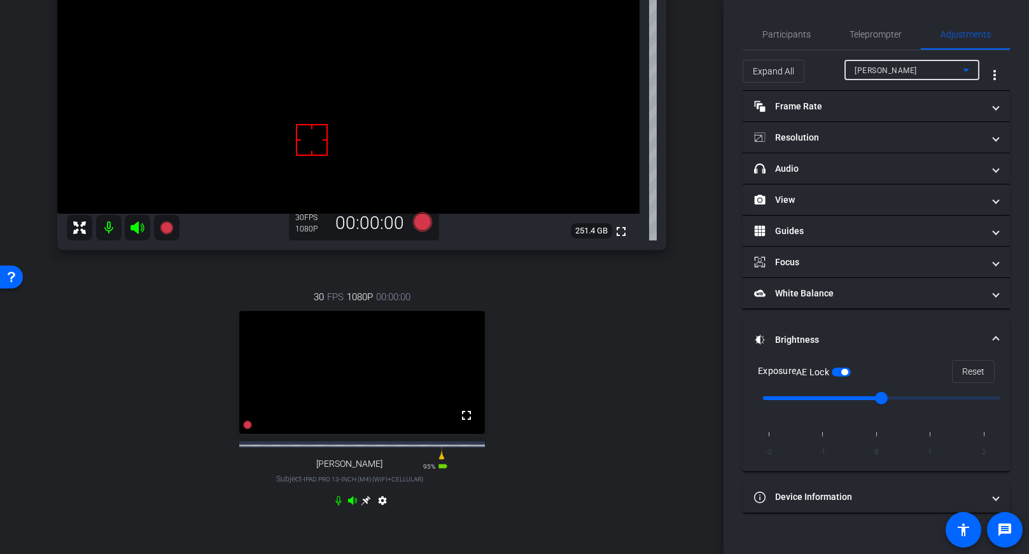
scroll to position [175, 0]
click at [423, 222] on icon at bounding box center [421, 222] width 19 height 19
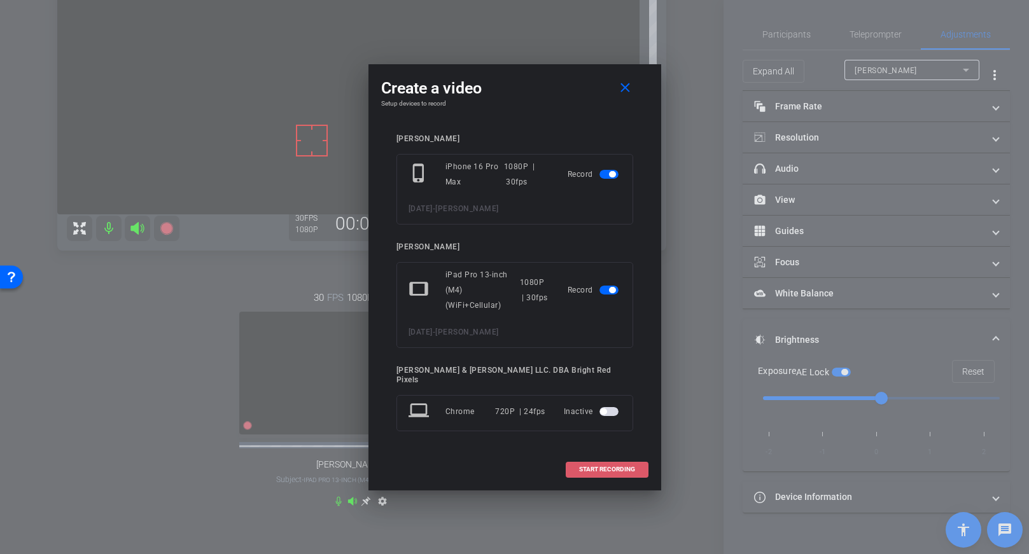
click at [634, 468] on button "START RECORDING" at bounding box center [607, 470] width 83 height 16
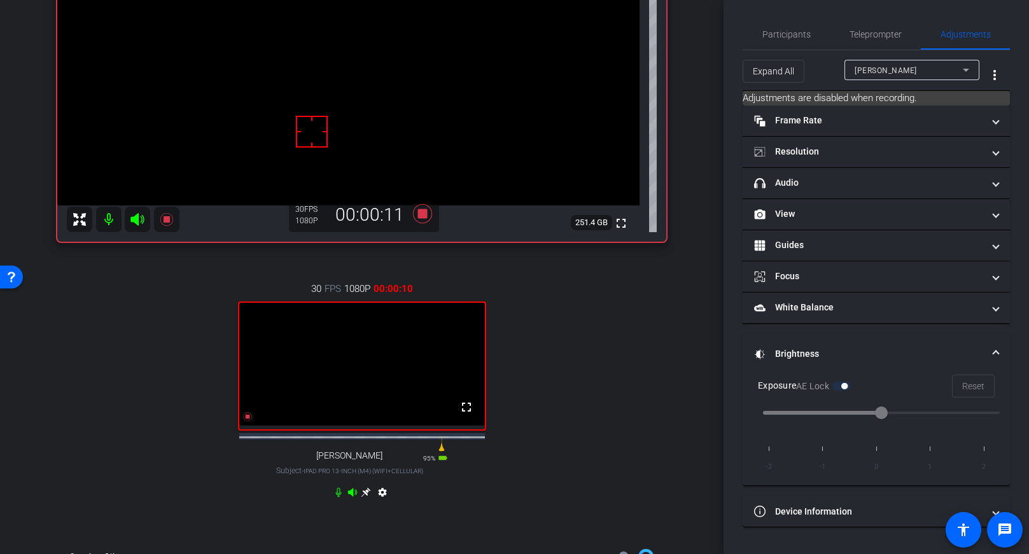
scroll to position [132, 0]
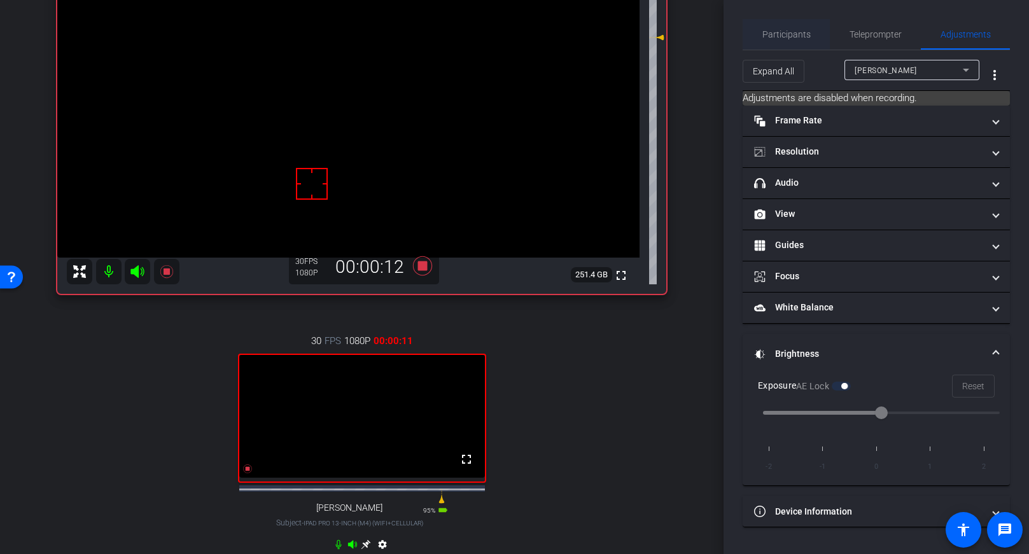
click at [789, 34] on span "Participants" at bounding box center [786, 34] width 48 height 9
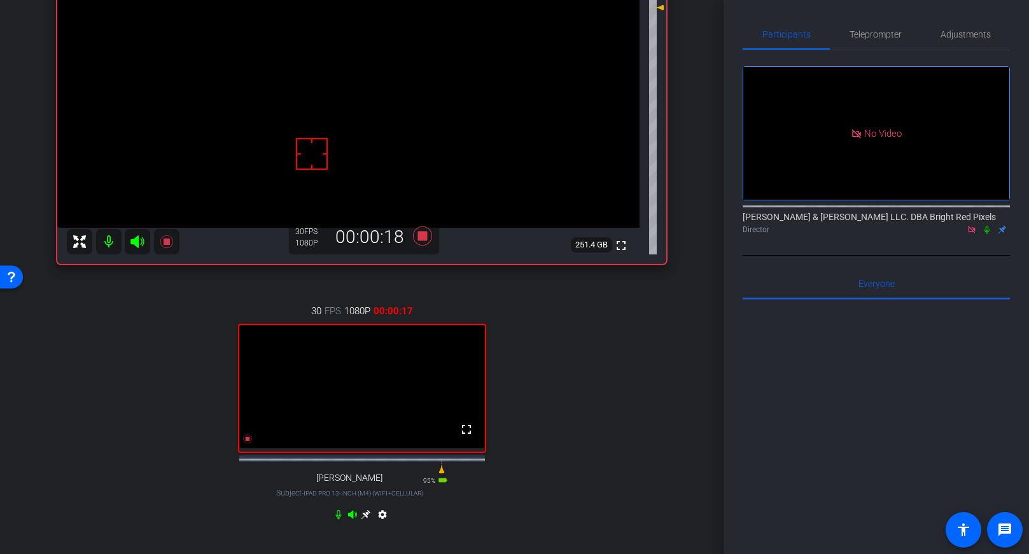
scroll to position [164, 0]
click at [666, 334] on div "[PERSON_NAME] iPhone 16 Pro Max info ROOM ID: 905602783 90% battery_std fullscr…" at bounding box center [362, 224] width 660 height 666
click at [666, 335] on div "[PERSON_NAME] iPhone 16 Pro Max info ROOM ID: 905602783 90% battery_std fullscr…" at bounding box center [362, 224] width 660 height 666
click at [960, 40] on span "Adjustments" at bounding box center [966, 34] width 50 height 31
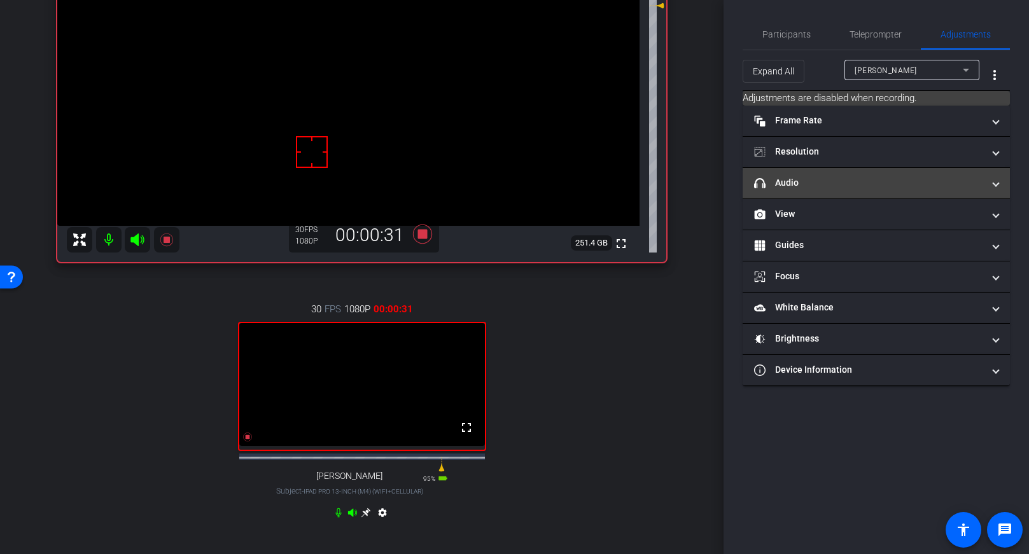
click at [801, 189] on mat-panel-title "headphone icon Audio" at bounding box center [868, 182] width 229 height 13
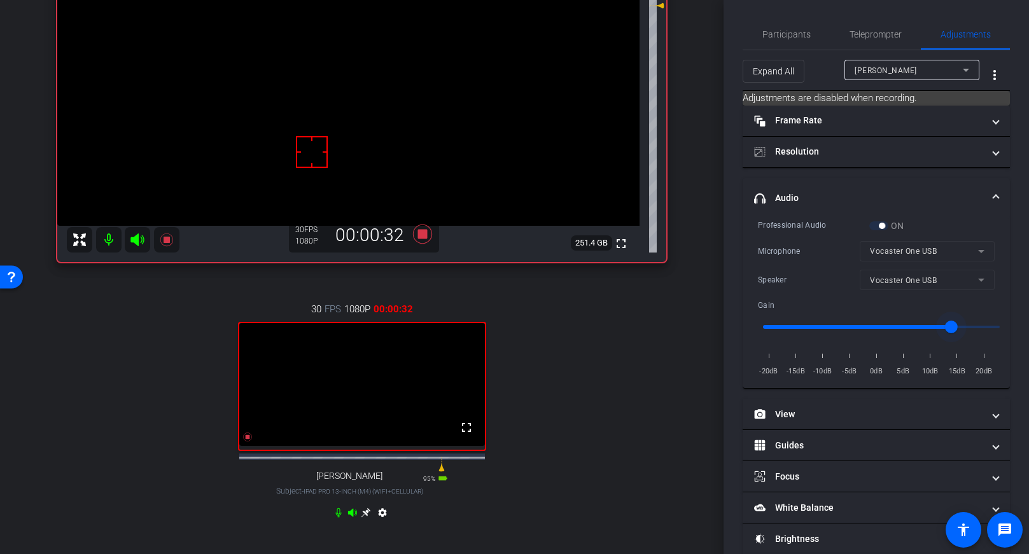
click at [962, 325] on input "range" at bounding box center [881, 327] width 263 height 28
click at [956, 325] on input "range" at bounding box center [881, 327] width 263 height 28
type input "12"
click at [953, 325] on input "range" at bounding box center [881, 327] width 263 height 28
click at [799, 34] on span "Participants" at bounding box center [786, 34] width 48 height 9
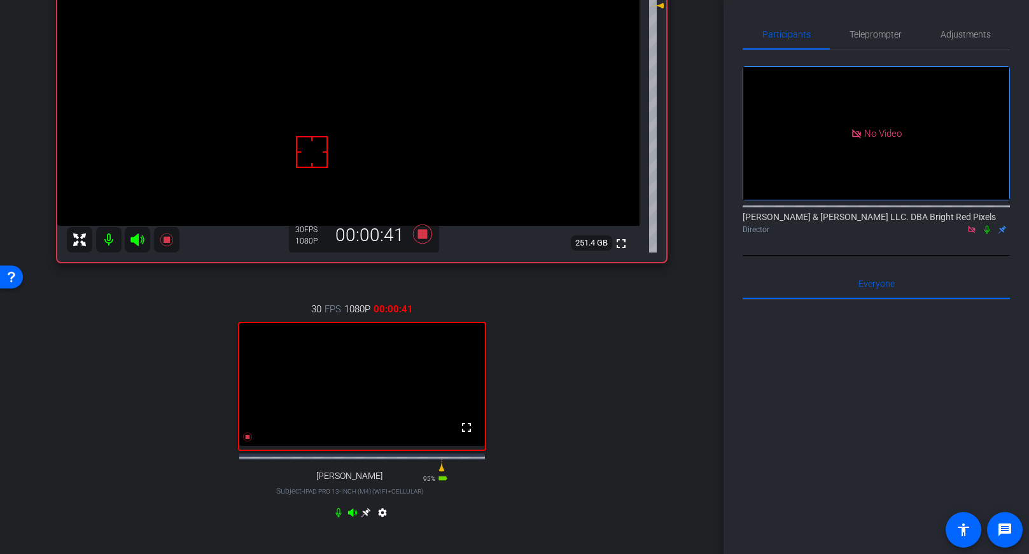
click at [987, 226] on icon at bounding box center [986, 230] width 5 height 8
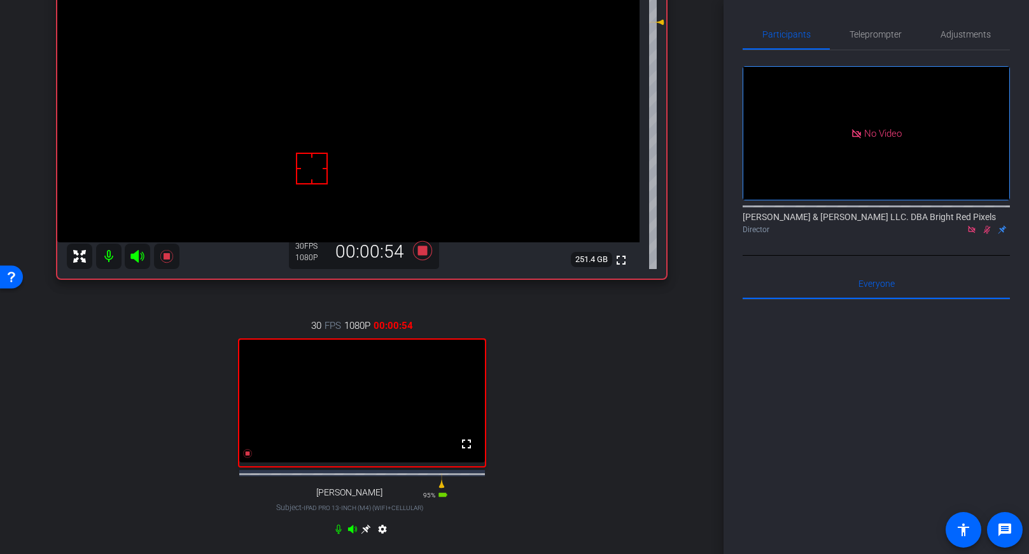
scroll to position [143, 0]
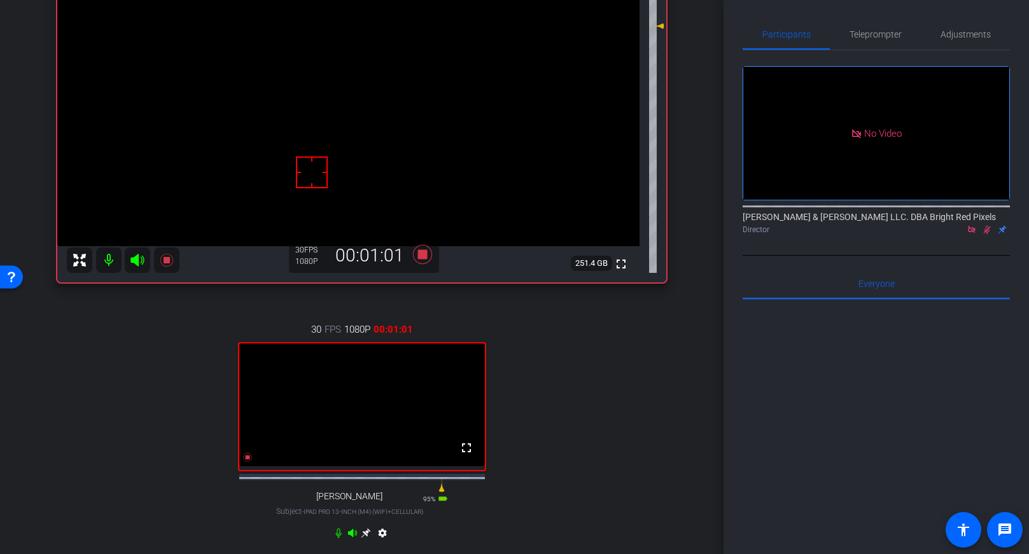
click at [587, 339] on div "30 FPS 1080P 00:01:01 fullscreen [PERSON_NAME] Subject - iPad Pro 13-inch (M4) …" at bounding box center [361, 433] width 609 height 263
click at [587, 339] on div "30 FPS 1080P 00:01:02 fullscreen [PERSON_NAME] Subject - iPad Pro 13-inch (M4) …" at bounding box center [361, 433] width 609 height 263
click at [587, 339] on div "30 FPS 1080P 00:01:03 fullscreen [PERSON_NAME] Subject - iPad Pro 13-inch (M4) …" at bounding box center [361, 433] width 609 height 263
click at [587, 339] on div "30 FPS 1080P 00:01:04 fullscreen [PERSON_NAME] Subject - iPad Pro 13-inch (M4) …" at bounding box center [361, 433] width 609 height 263
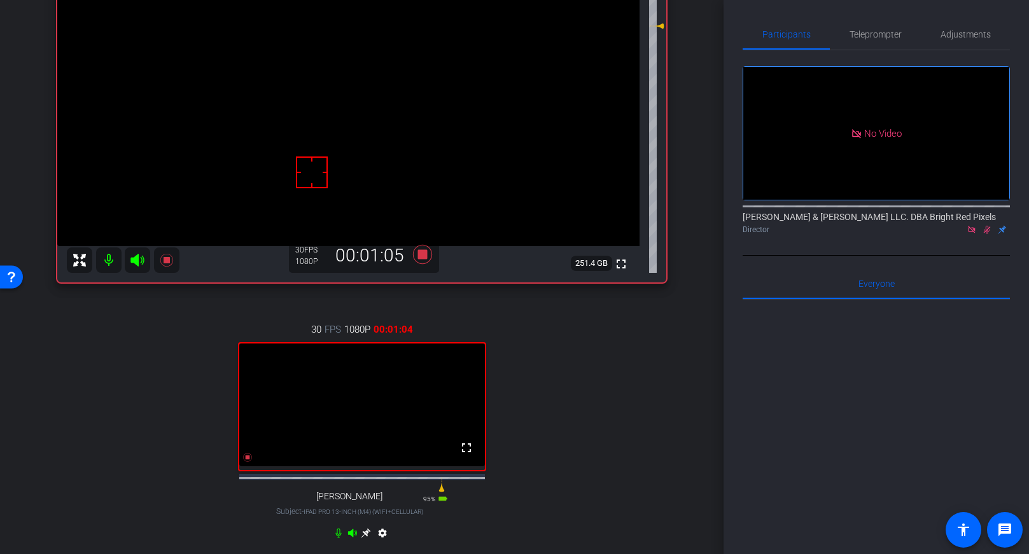
click at [587, 339] on div "30 FPS 1080P 00:01:04 fullscreen [PERSON_NAME] Subject - iPad Pro 13-inch (M4) …" at bounding box center [361, 433] width 609 height 263
click at [587, 339] on div "30 FPS 1080P 00:01:06 fullscreen [PERSON_NAME] Subject - iPad Pro 13-inch (M4) …" at bounding box center [361, 433] width 609 height 263
click at [587, 339] on div "30 FPS 1080P 00:01:07 fullscreen [PERSON_NAME] Subject - iPad Pro 13-inch (M4) …" at bounding box center [361, 433] width 609 height 263
click at [591, 338] on div "30 FPS 1080P 00:01:08 fullscreen [PERSON_NAME] Subject - iPad Pro 13-inch (M4) …" at bounding box center [361, 433] width 609 height 263
